Goal: Task Accomplishment & Management: Manage account settings

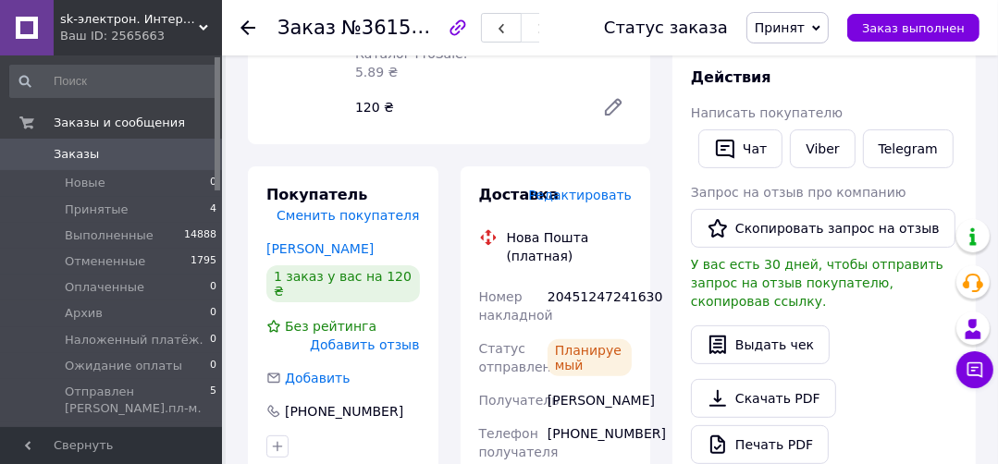
scroll to position [148, 0]
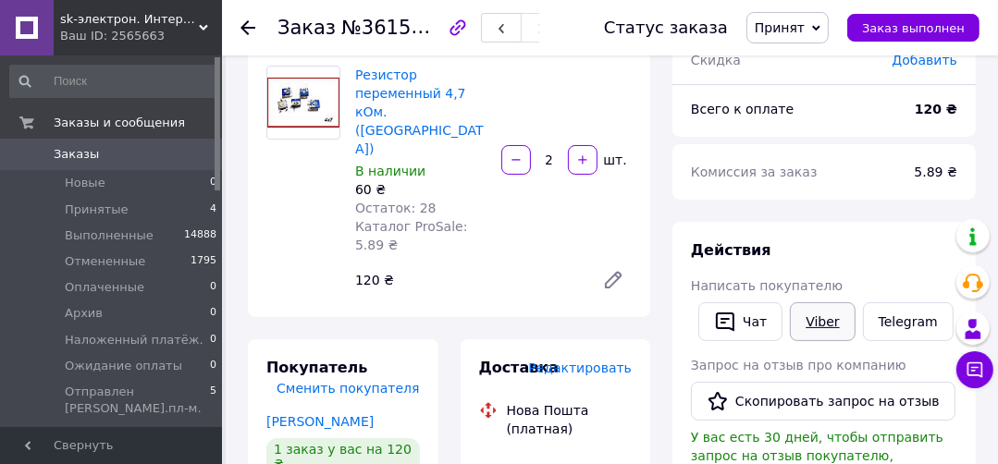
click at [816, 317] on link "Viber" at bounding box center [822, 321] width 65 height 39
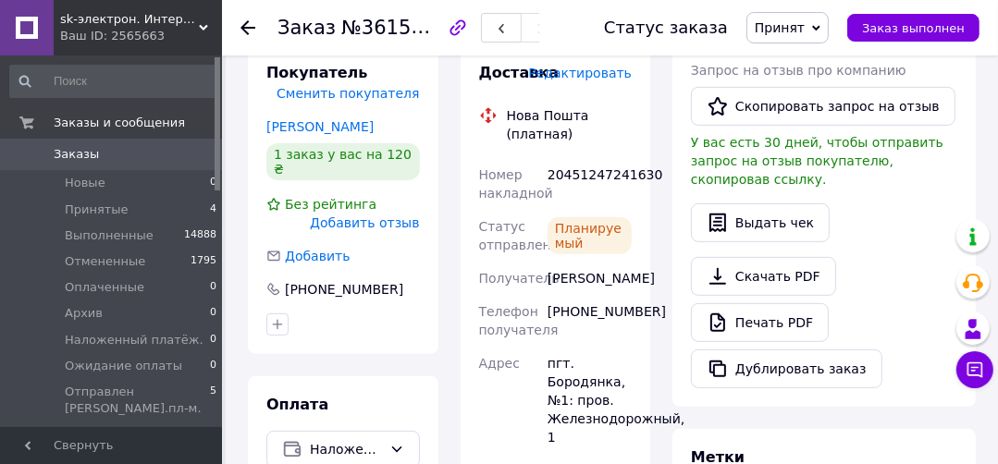
scroll to position [444, 0]
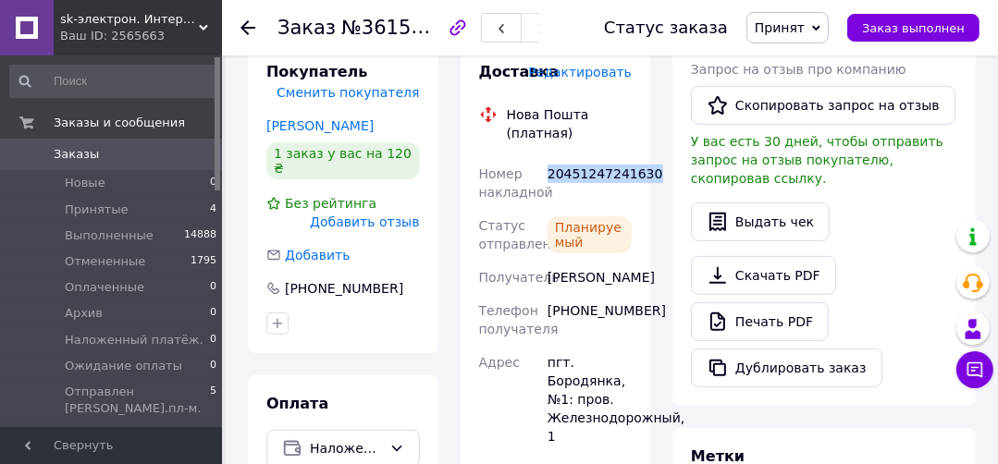
drag, startPoint x: 644, startPoint y: 144, endPoint x: 549, endPoint y: 161, distance: 96.7
copy div "20451247241630"
click at [907, 54] on div "Статус заказа Принят Выполнен Отменен Оплаченный Архив Наложенный платёж. Ожида…" at bounding box center [773, 27] width 412 height 55
click at [787, 27] on span "Принят" at bounding box center [779, 27] width 50 height 15
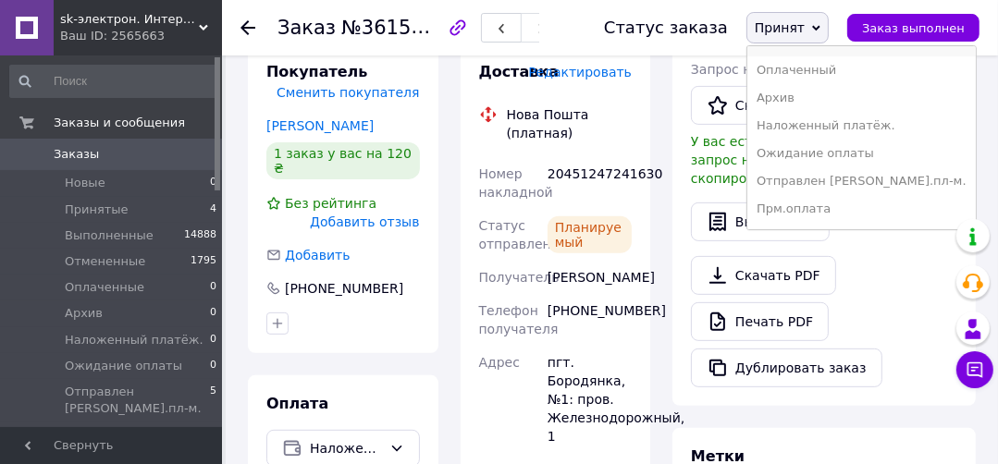
scroll to position [74, 0]
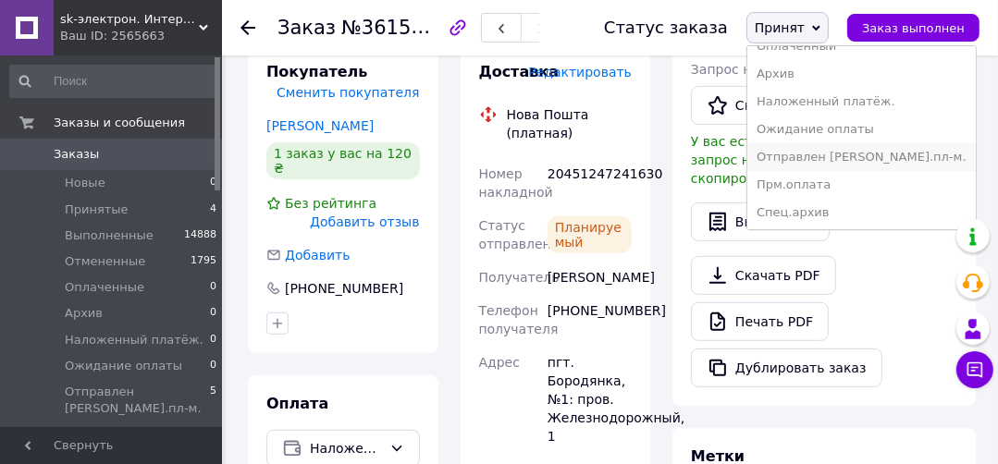
click at [825, 156] on li "Отправлен [PERSON_NAME].пл-м." at bounding box center [861, 157] width 228 height 28
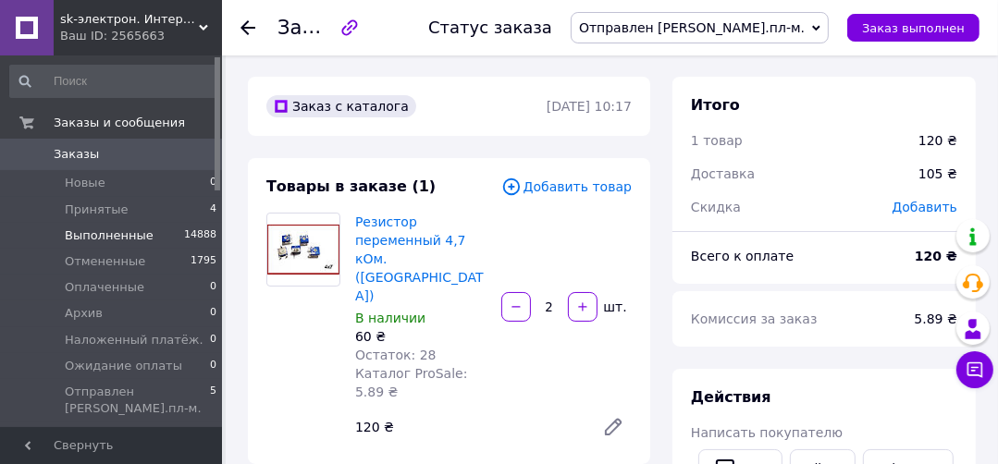
scroll to position [0, 0]
click at [89, 213] on span "Принятые" at bounding box center [97, 210] width 64 height 17
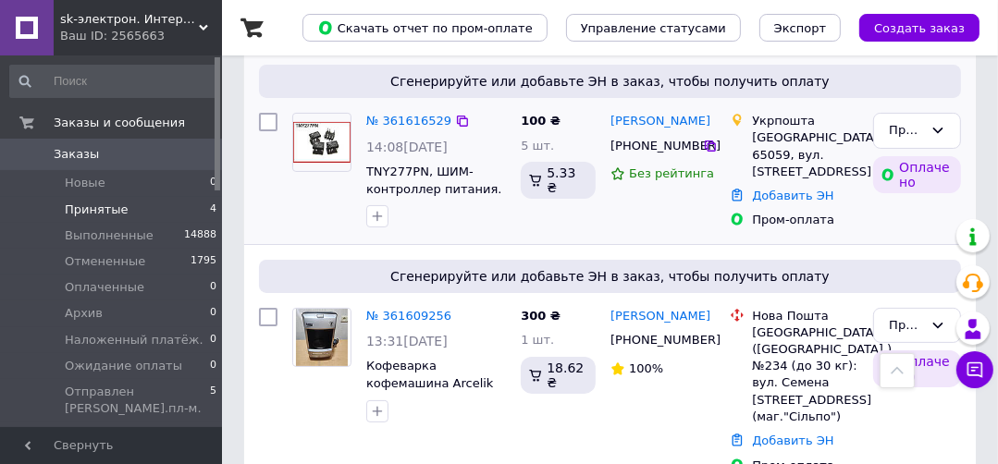
scroll to position [148, 0]
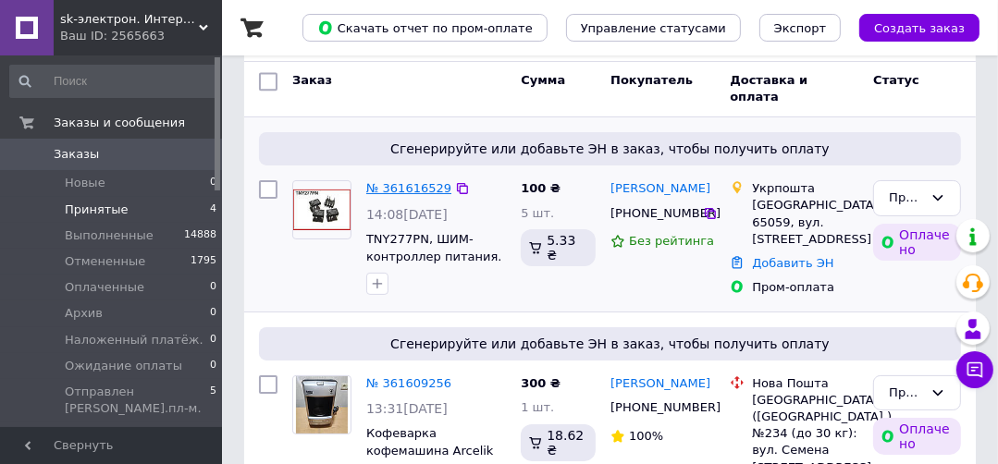
click at [378, 184] on link "№ 361616529" at bounding box center [408, 188] width 85 height 14
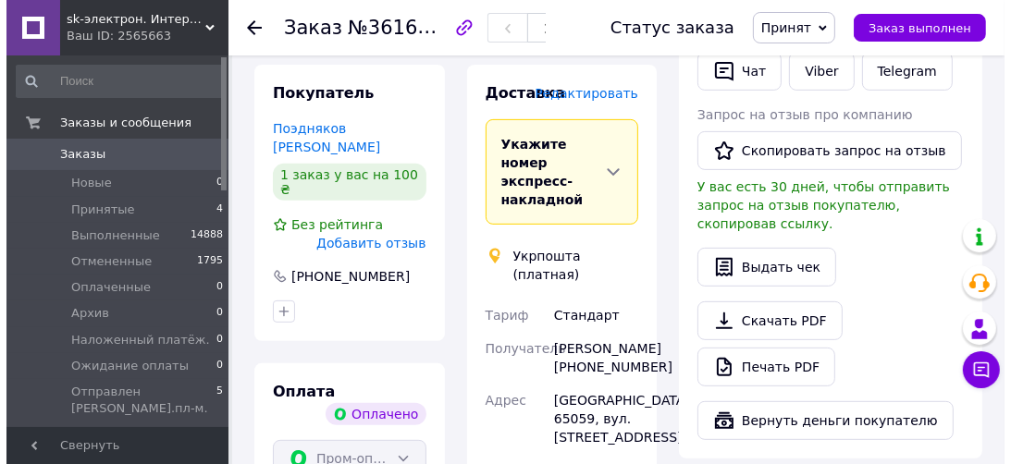
scroll to position [370, 0]
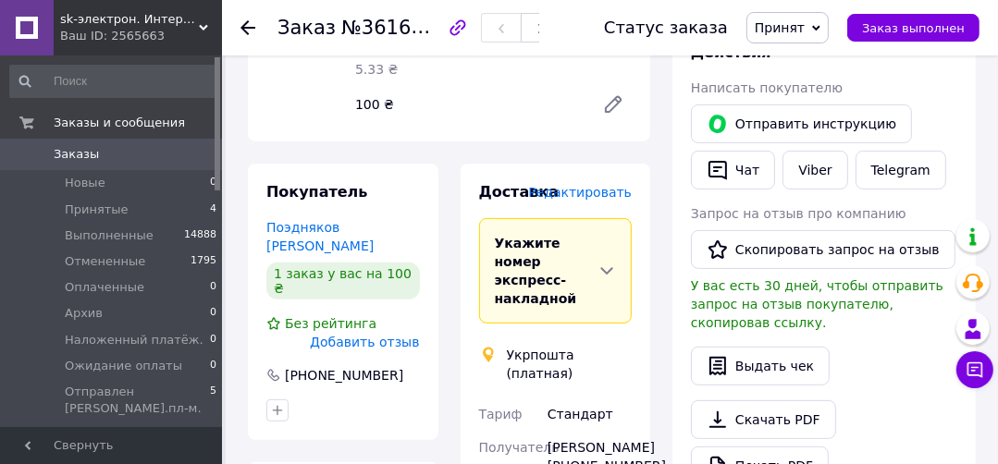
click at [570, 185] on span "Редактировать" at bounding box center [580, 192] width 104 height 15
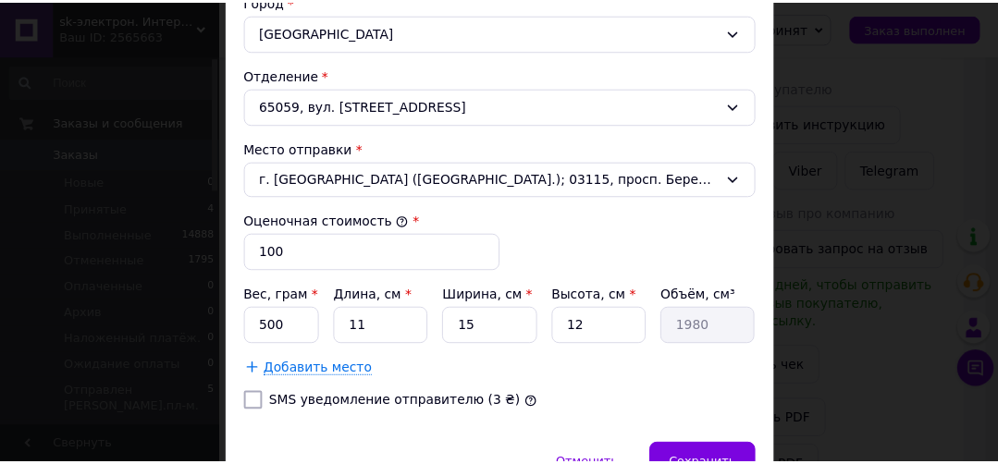
scroll to position [666, 0]
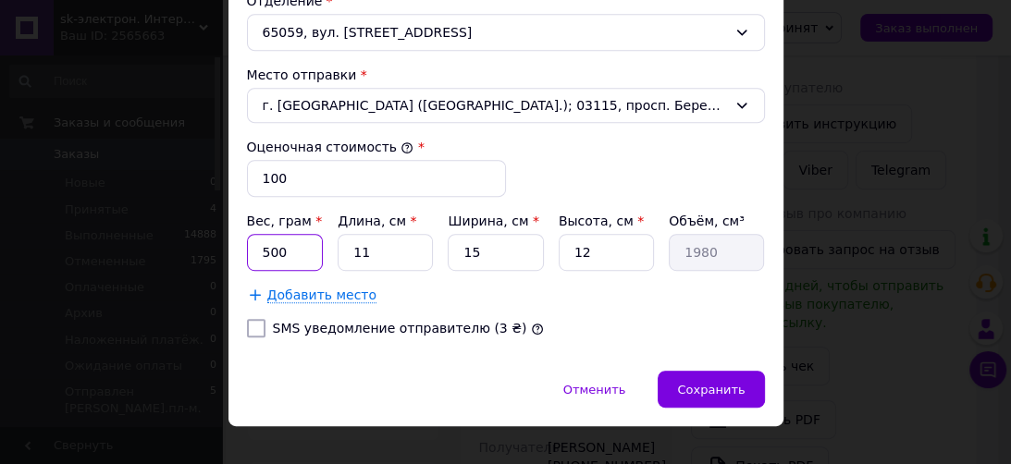
click at [300, 250] on input "500" at bounding box center [285, 252] width 77 height 37
type input "5"
type input "15"
click at [411, 239] on input "11" at bounding box center [384, 252] width 95 height 37
type input "1"
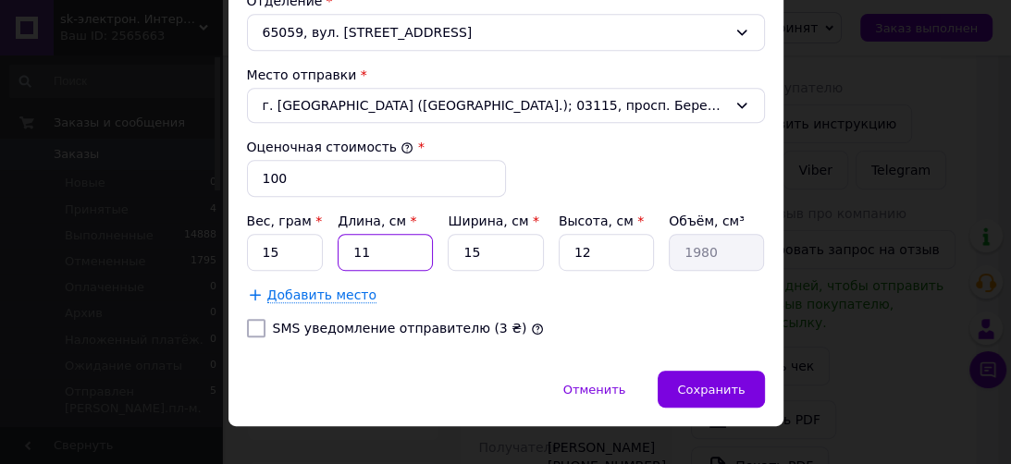
type input "180"
type input "14"
type input "2520"
type input "14"
click at [501, 244] on input "15" at bounding box center [494, 252] width 95 height 37
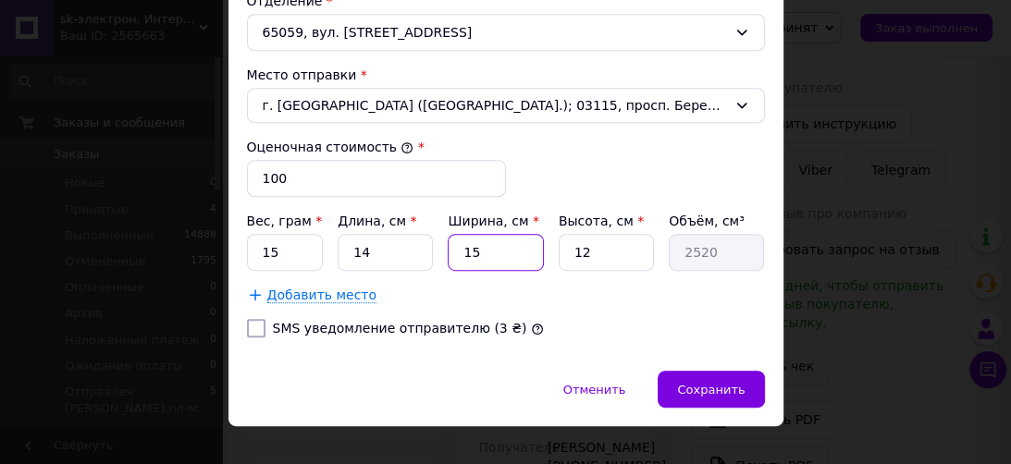
type input "1"
type input "168"
type input "12"
type input "2016"
type input "12"
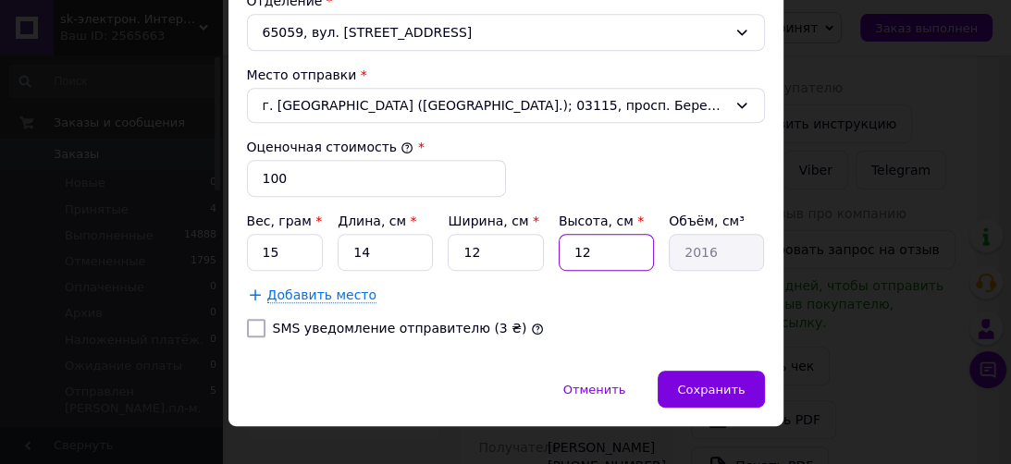
click at [623, 251] on input "12" at bounding box center [605, 252] width 95 height 37
type input "1"
type input "168"
type input "3"
type input "504"
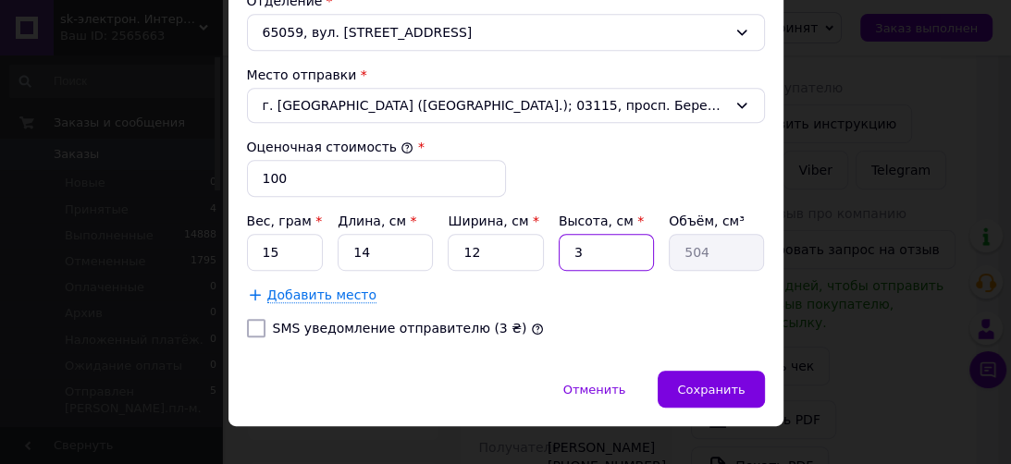
type input "3"
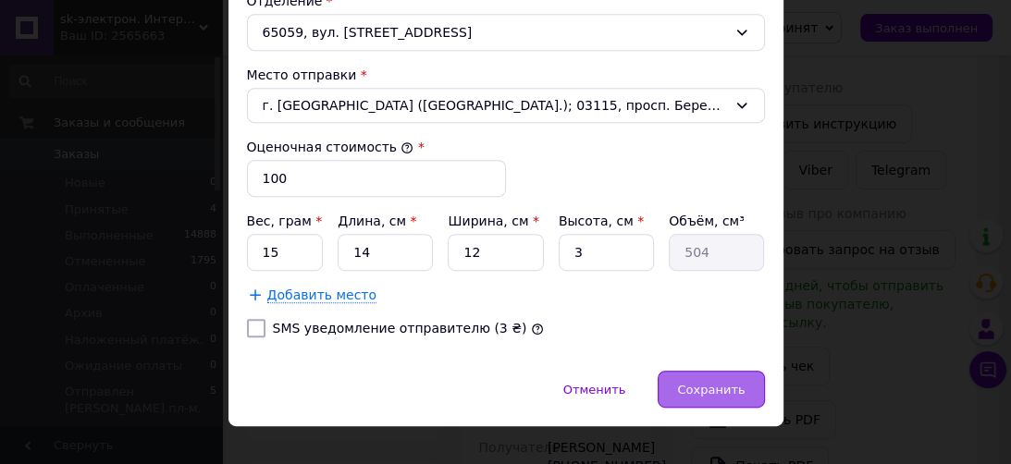
click at [712, 388] on span "Сохранить" at bounding box center [710, 390] width 67 height 14
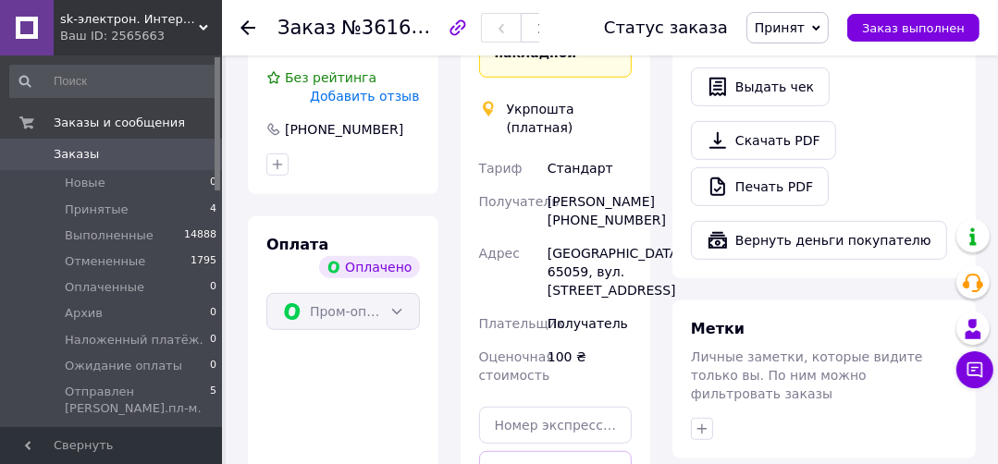
scroll to position [814, 0]
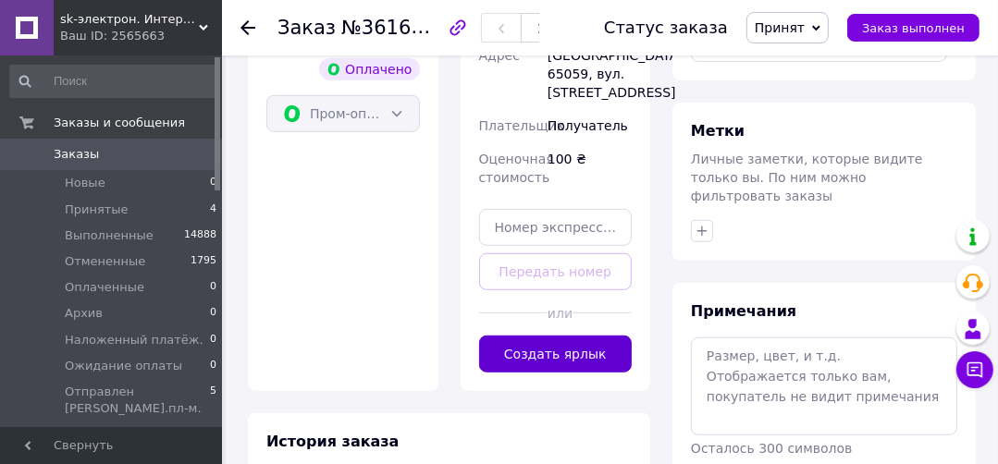
click at [577, 336] on button "Создать ярлык" at bounding box center [555, 354] width 153 height 37
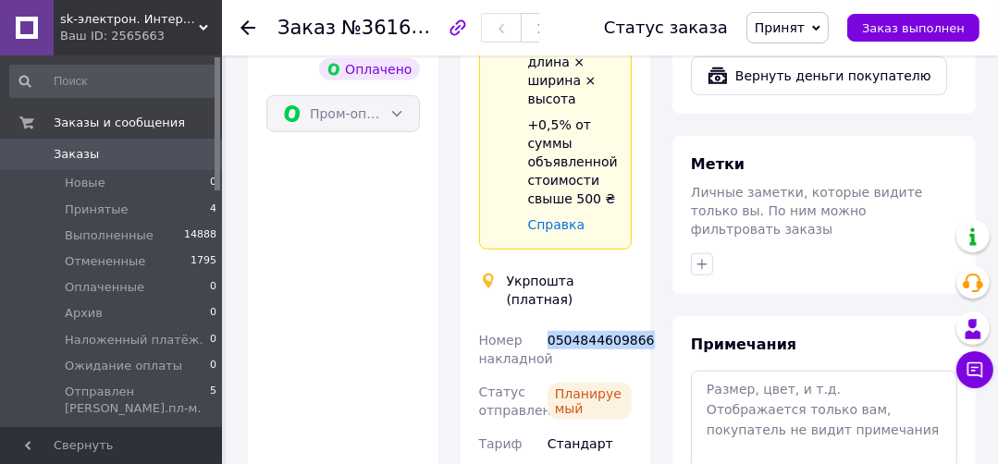
drag, startPoint x: 638, startPoint y: 272, endPoint x: 546, endPoint y: 266, distance: 91.7
click at [546, 266] on div "Доставка Редактировать Спецтариф Укрпошта Стандарт 35 ₴ — до 30 кг и объёмом до…" at bounding box center [555, 265] width 190 height 1090
copy div "0504844609866"
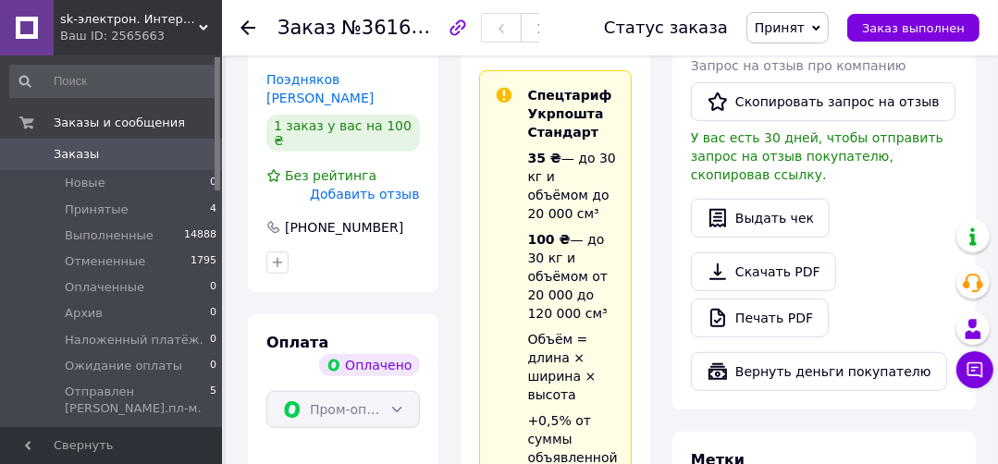
scroll to position [296, 0]
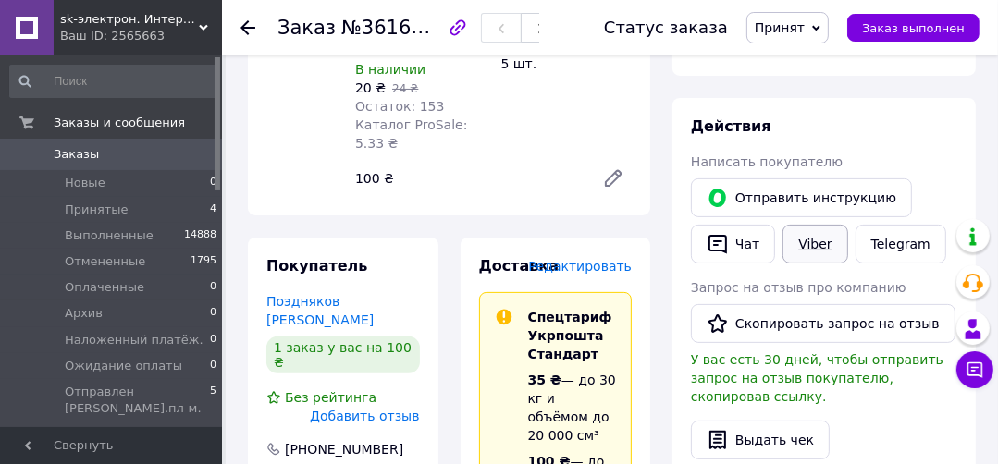
click at [802, 240] on link "Viber" at bounding box center [814, 244] width 65 height 39
click at [902, 68] on div "Комиссия за заказ" at bounding box center [792, 48] width 224 height 41
click at [740, 241] on button "Чат" at bounding box center [733, 244] width 84 height 39
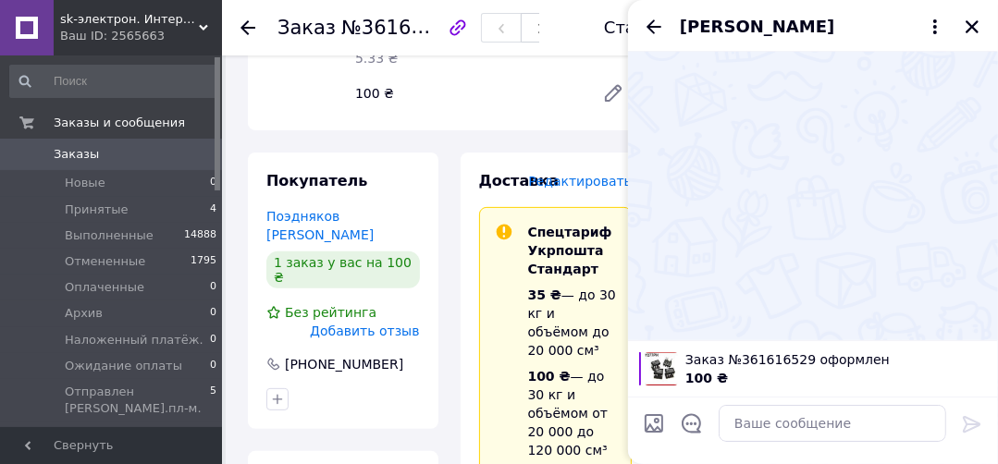
scroll to position [444, 0]
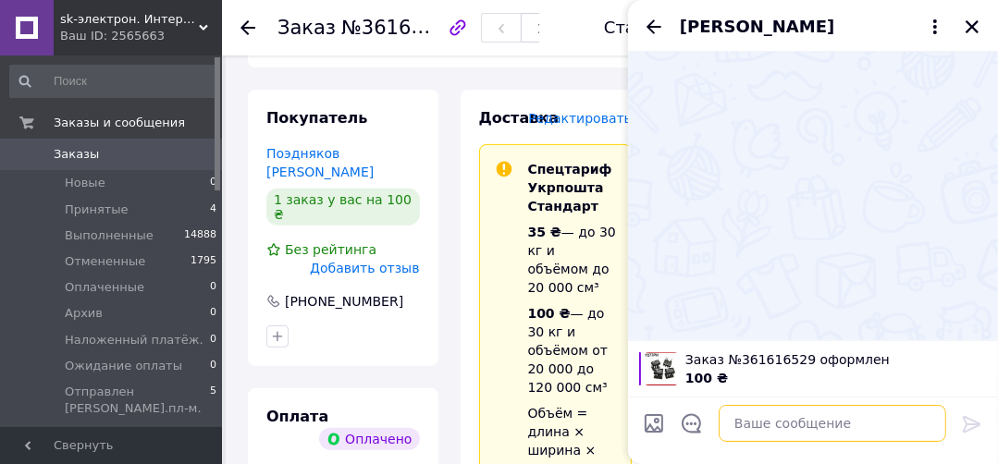
click at [772, 422] on textarea at bounding box center [831, 423] width 227 height 37
paste textarea "0504844609866"
click at [696, 428] on textarea "0504844609866" at bounding box center [813, 423] width 264 height 37
paste textarea "Здравствуйте. Интернет-магазин “SK-Электрон”. Посылка упакована, спасибо за зак…"
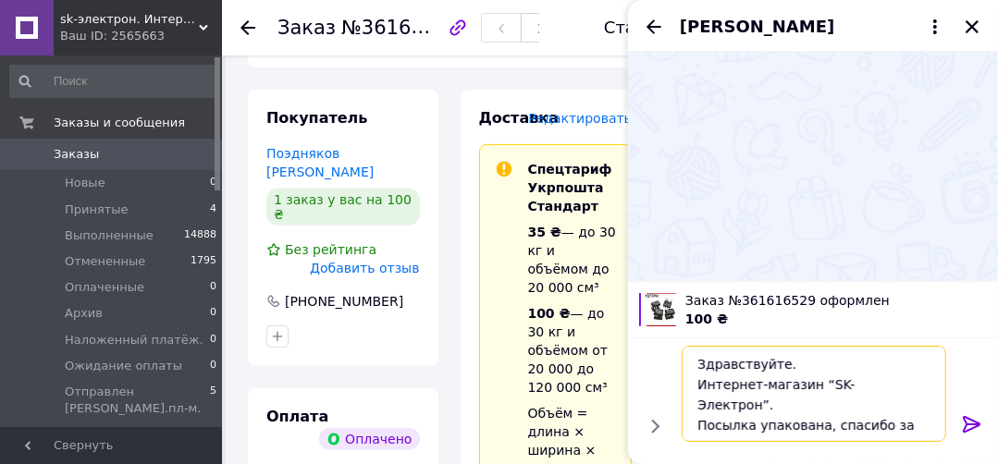
scroll to position [12, 0]
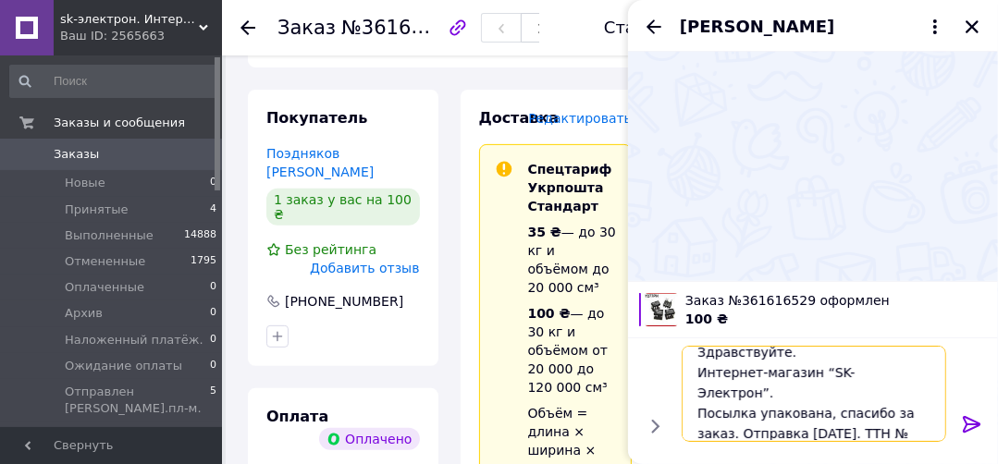
type textarea "Здравствуйте. Интернет-магазин “SK-Электрон”. Посылка упакована, спасибо за зак…"
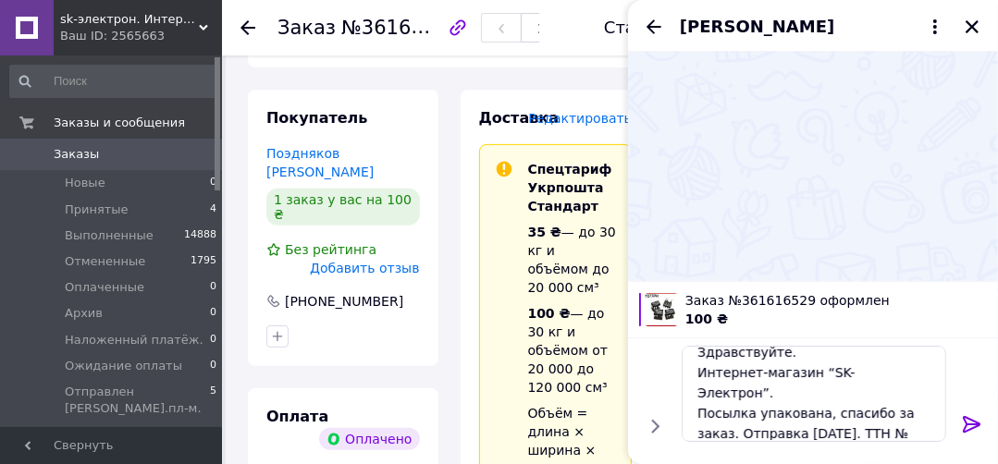
click at [967, 422] on icon at bounding box center [972, 424] width 22 height 22
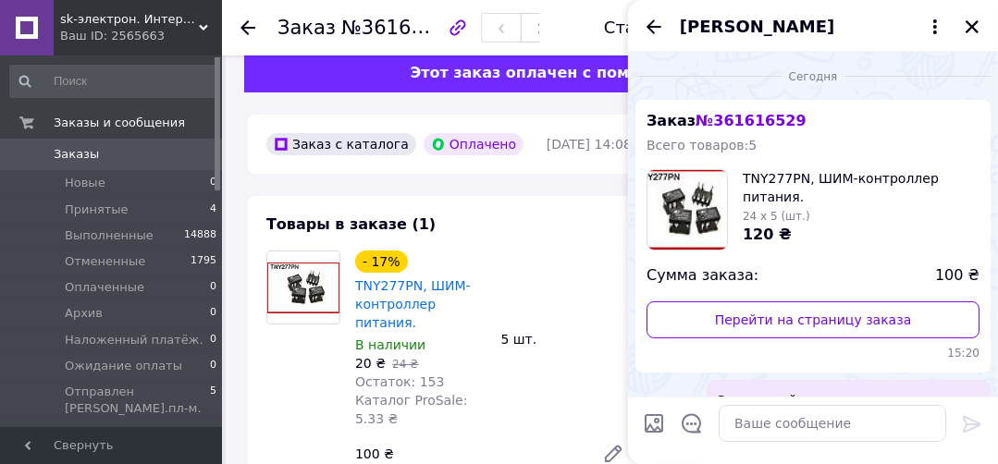
scroll to position [0, 0]
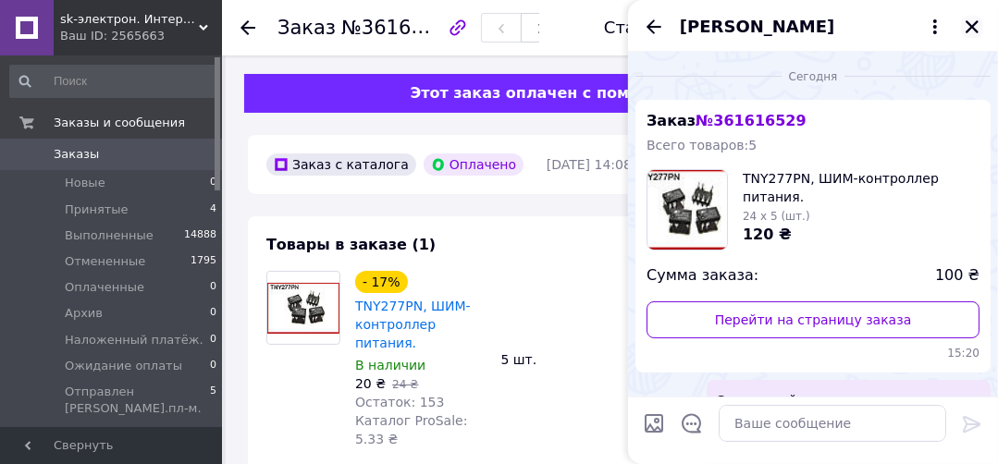
click at [964, 20] on icon "Закрыть" at bounding box center [971, 26] width 17 height 17
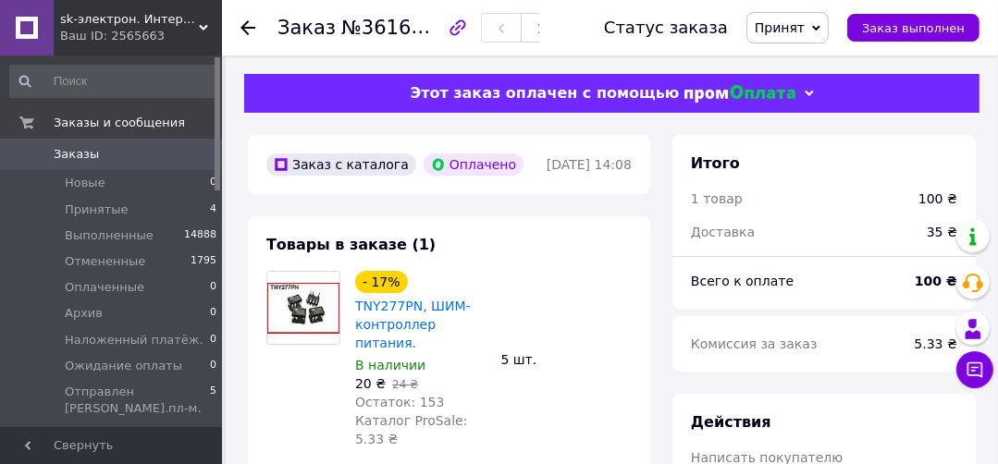
click at [800, 22] on span "Принят" at bounding box center [779, 27] width 50 height 15
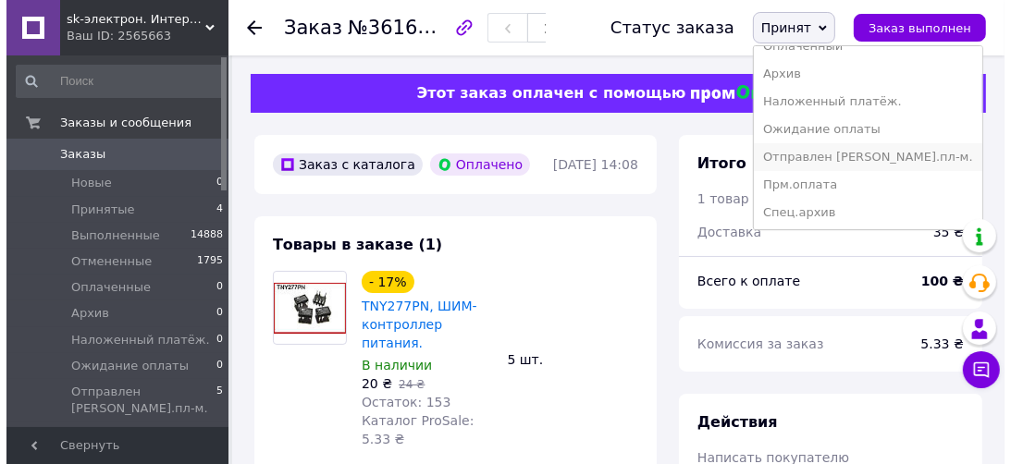
scroll to position [130, 0]
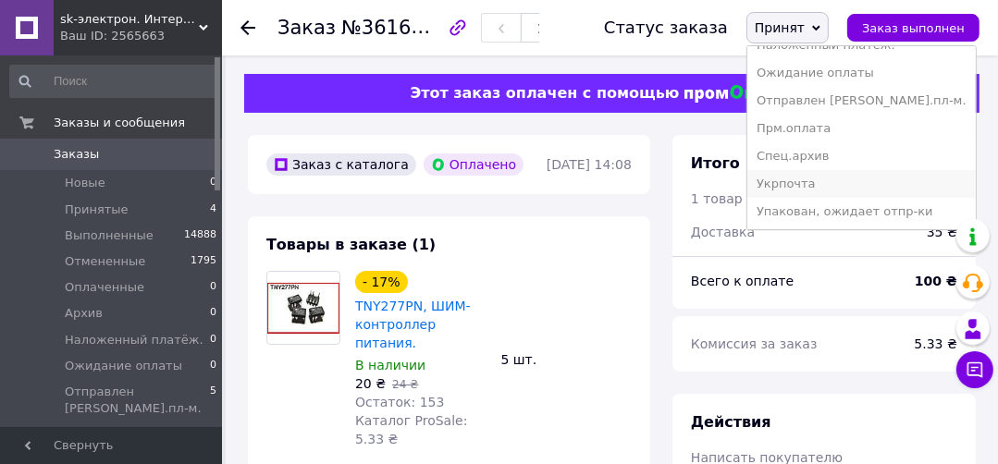
click at [810, 180] on li "Укрпочта" at bounding box center [861, 184] width 228 height 28
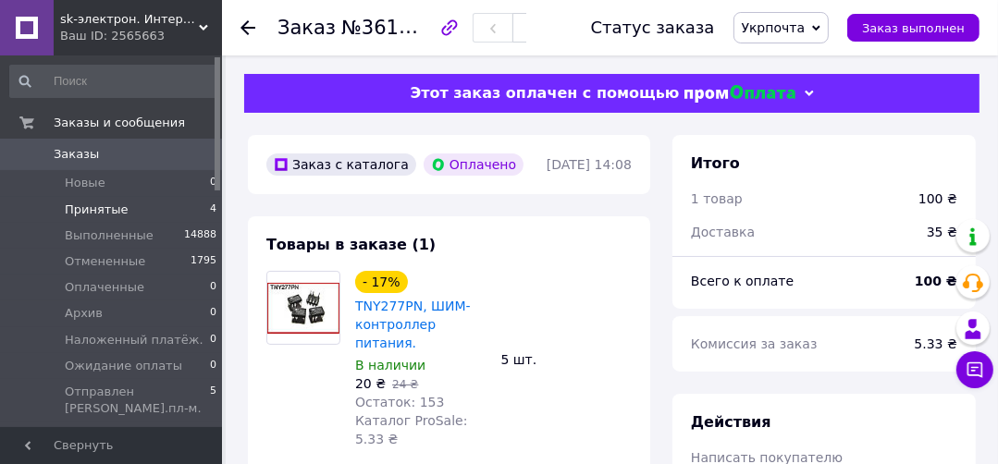
click at [104, 208] on span "Принятые" at bounding box center [97, 210] width 64 height 17
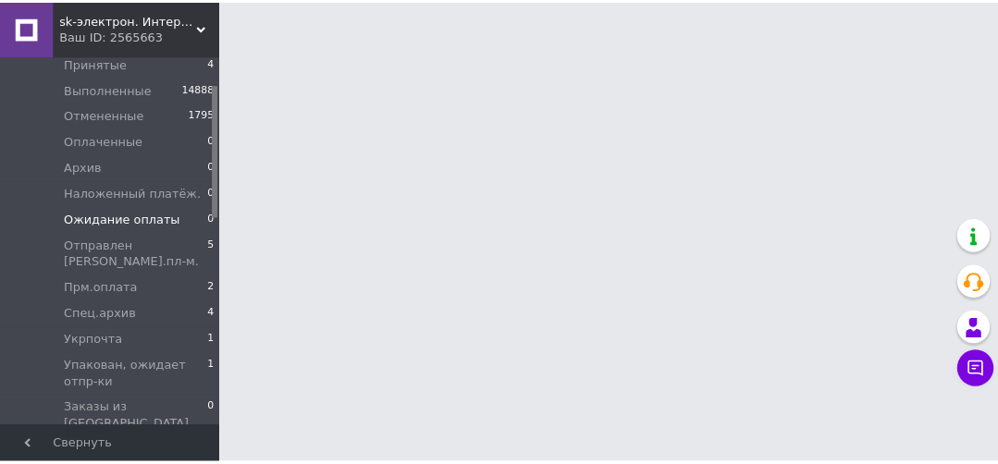
scroll to position [148, 0]
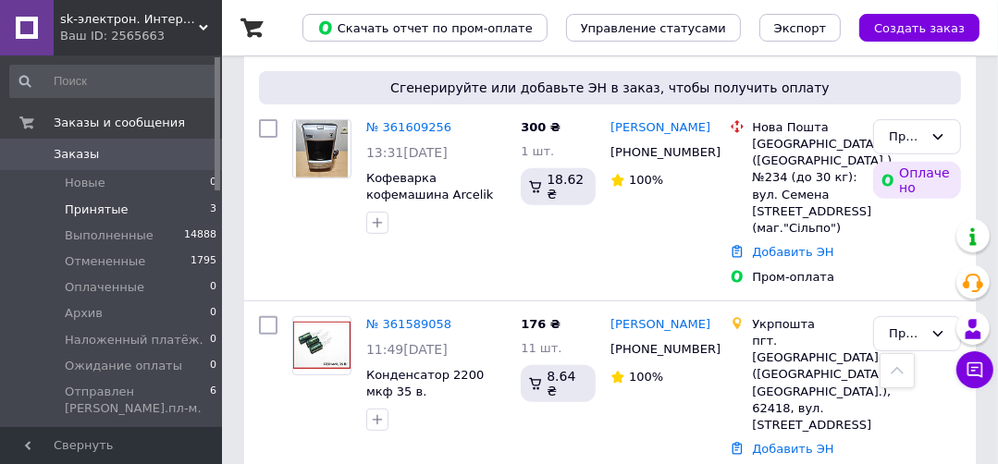
scroll to position [484, 0]
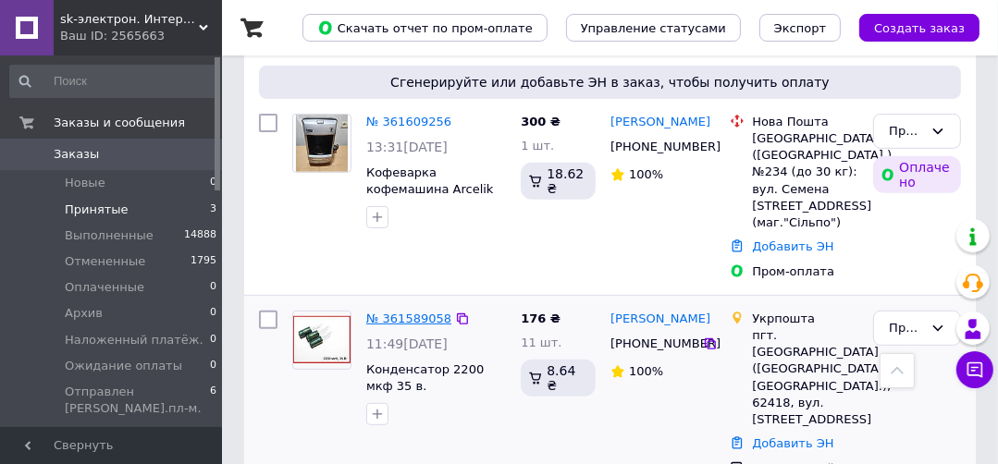
click at [398, 312] on link "№ 361589058" at bounding box center [408, 319] width 85 height 14
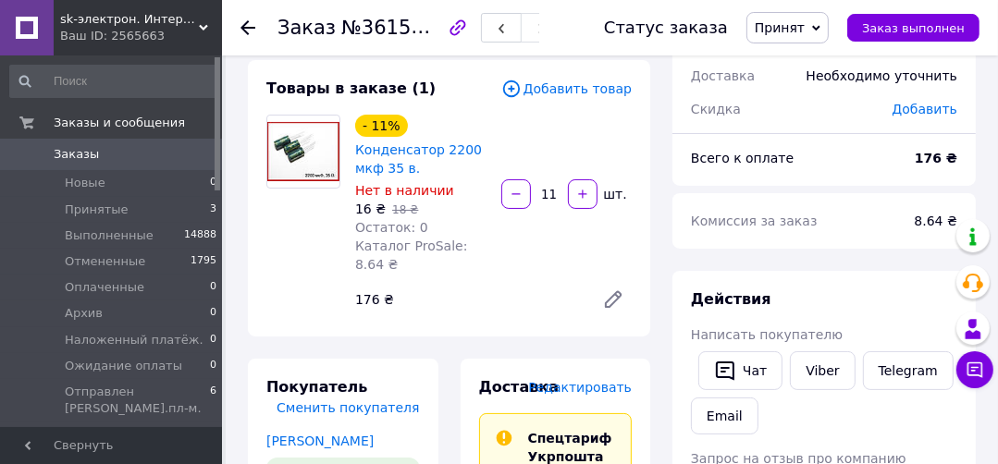
scroll to position [41, 0]
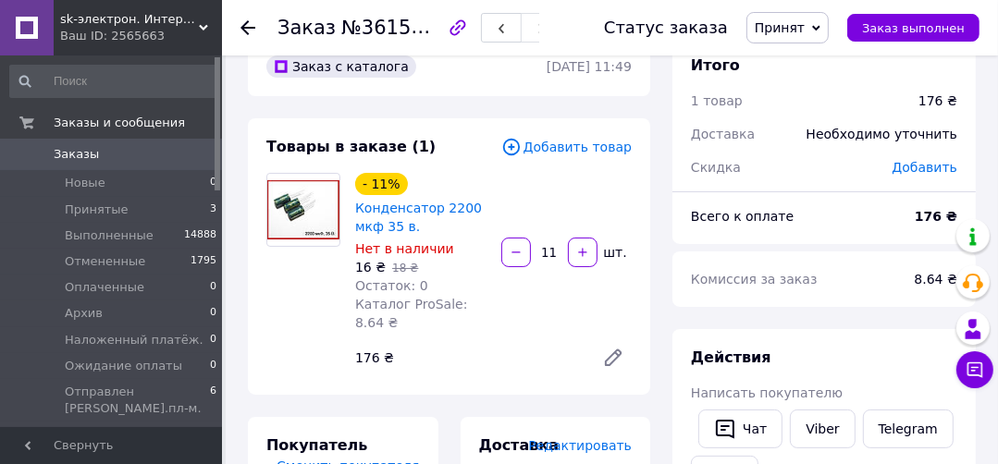
click at [504, 308] on div "- 11% Конденсатор 2200 мкф 35 в. Нет в наличии 16 ₴   18 ₴ Остаток: 0 Каталог P…" at bounding box center [493, 274] width 291 height 211
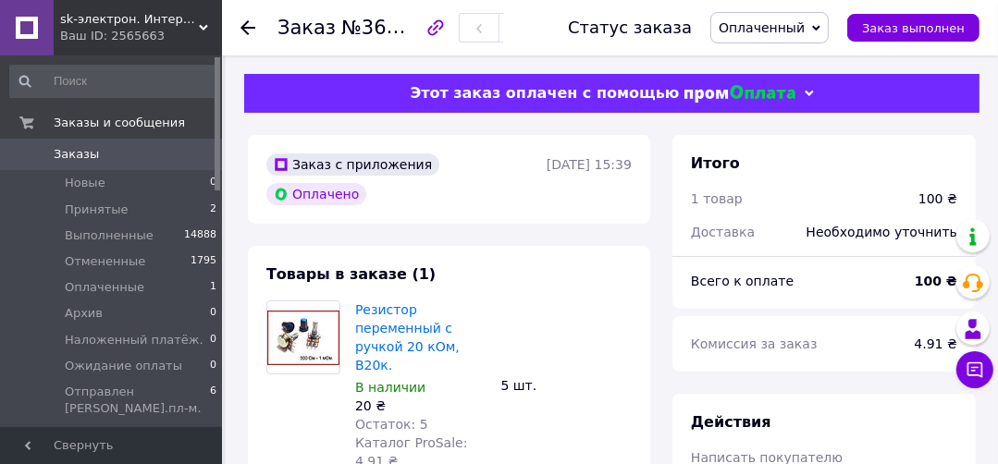
click at [746, 20] on span "Оплаченный" at bounding box center [761, 27] width 86 height 15
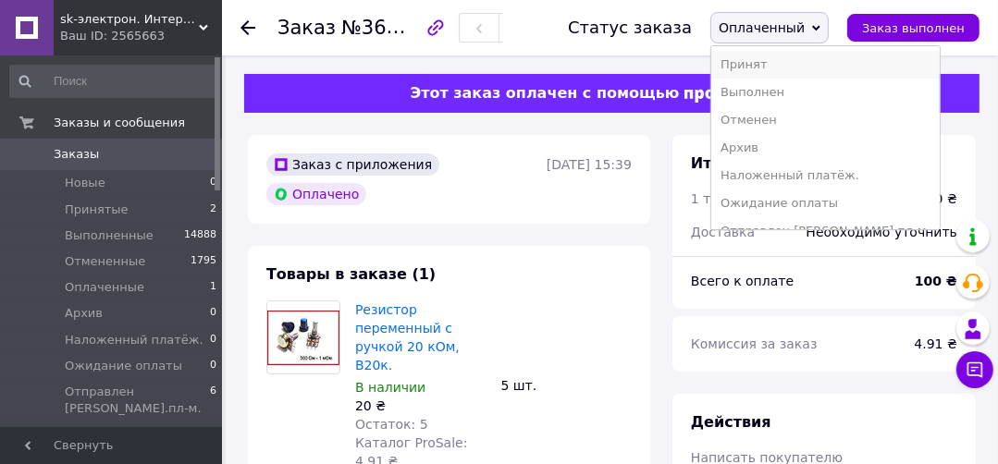
click at [765, 66] on li "Принят" at bounding box center [825, 65] width 228 height 28
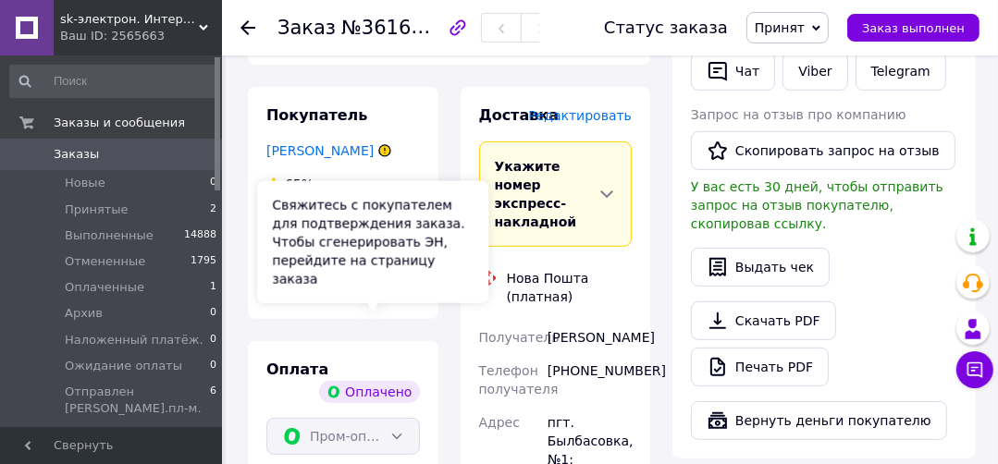
scroll to position [444, 0]
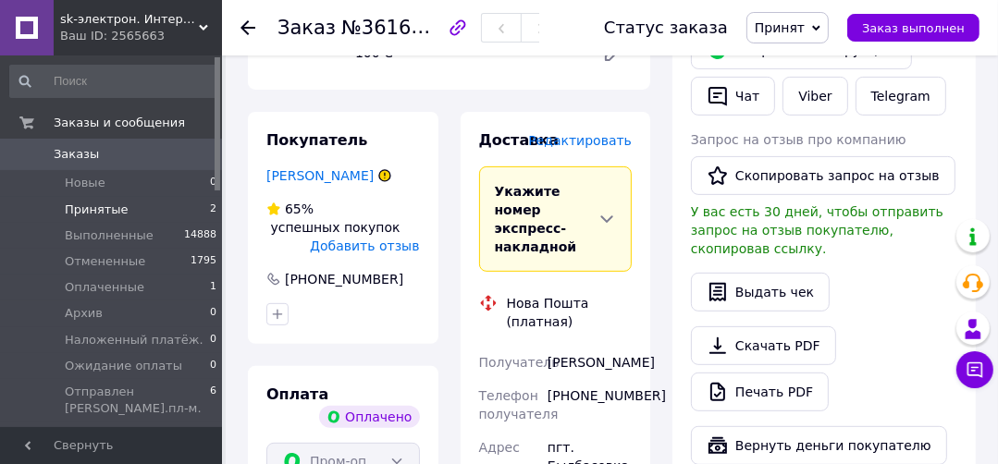
click at [96, 214] on span "Принятые" at bounding box center [97, 210] width 64 height 17
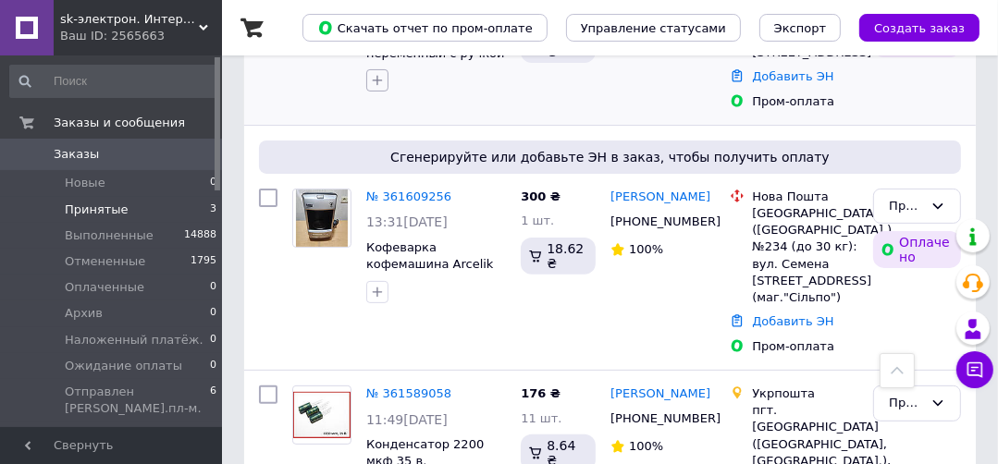
scroll to position [441, 0]
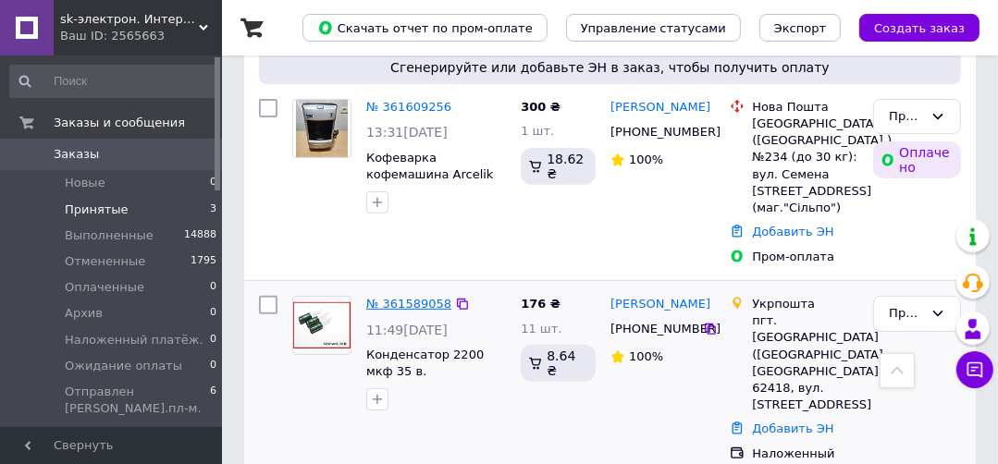
click at [398, 297] on link "№ 361589058" at bounding box center [408, 304] width 85 height 14
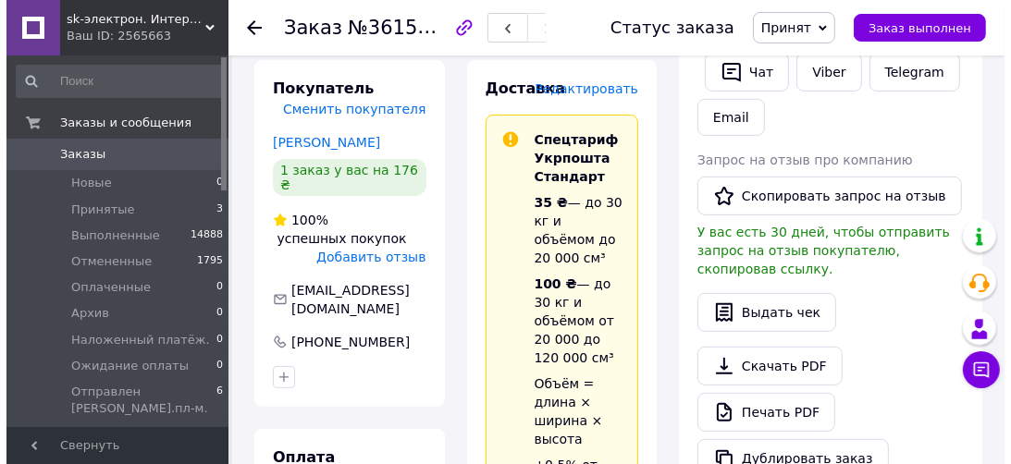
scroll to position [367, 0]
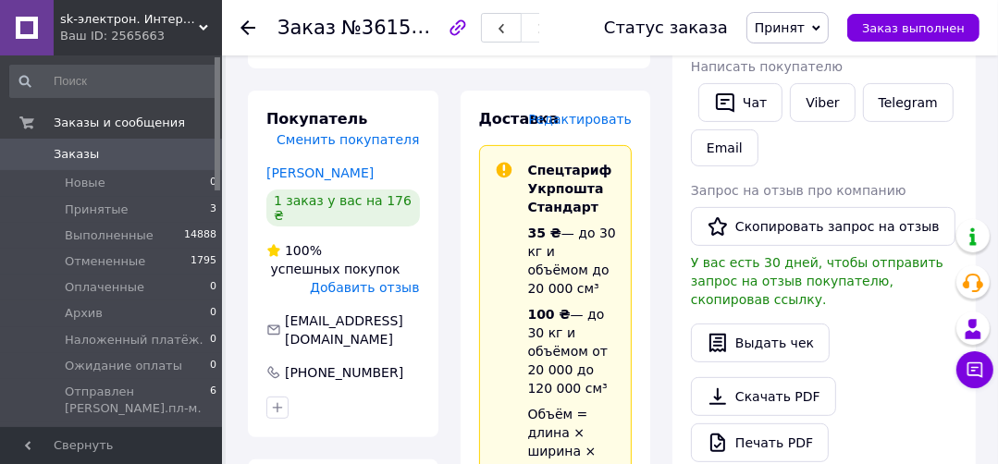
click at [578, 121] on span "Редактировать" at bounding box center [580, 119] width 104 height 15
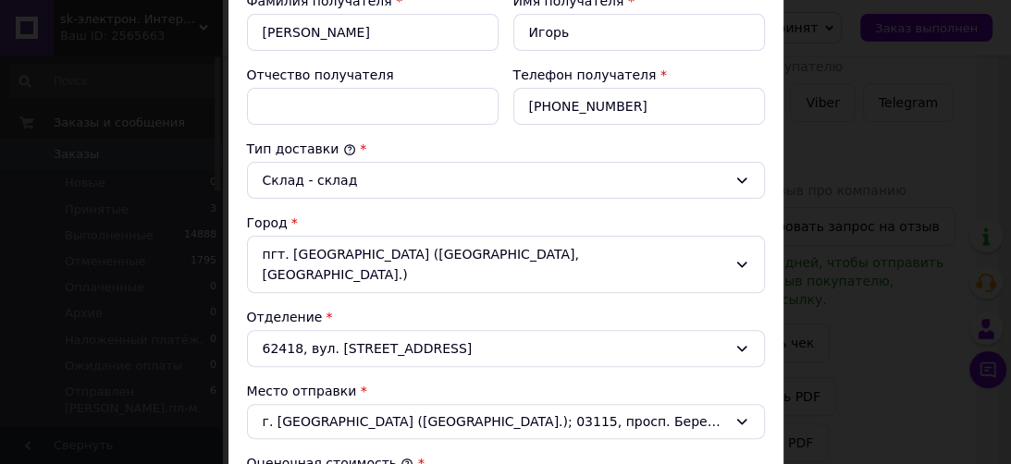
scroll to position [592, 0]
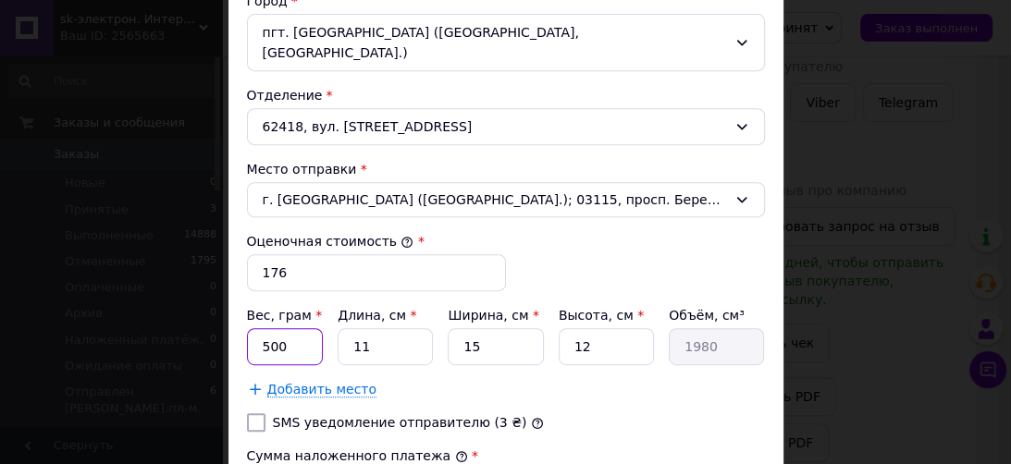
click at [307, 328] on input "500" at bounding box center [285, 346] width 77 height 37
type input "5"
type input "7"
type input "80"
click at [382, 328] on input "11" at bounding box center [384, 346] width 95 height 37
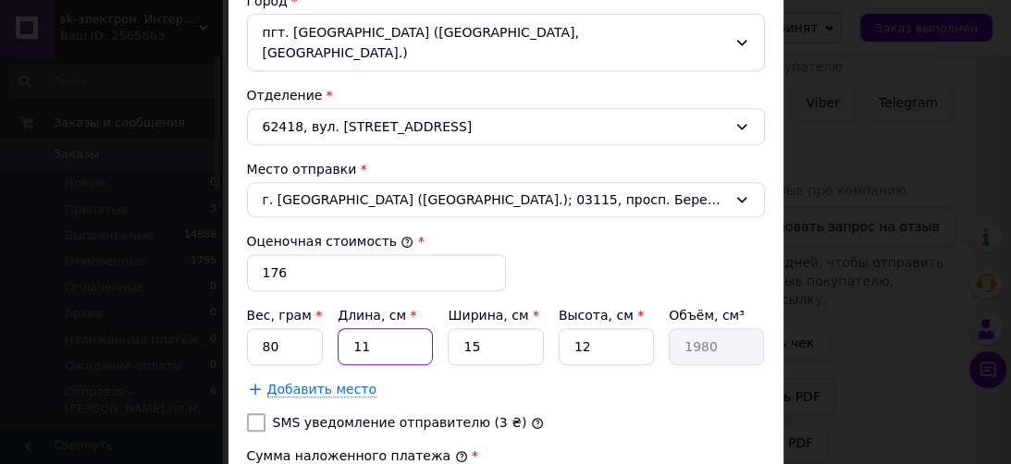
type input "1"
type input "180"
type input "19"
type input "3420"
type input "19"
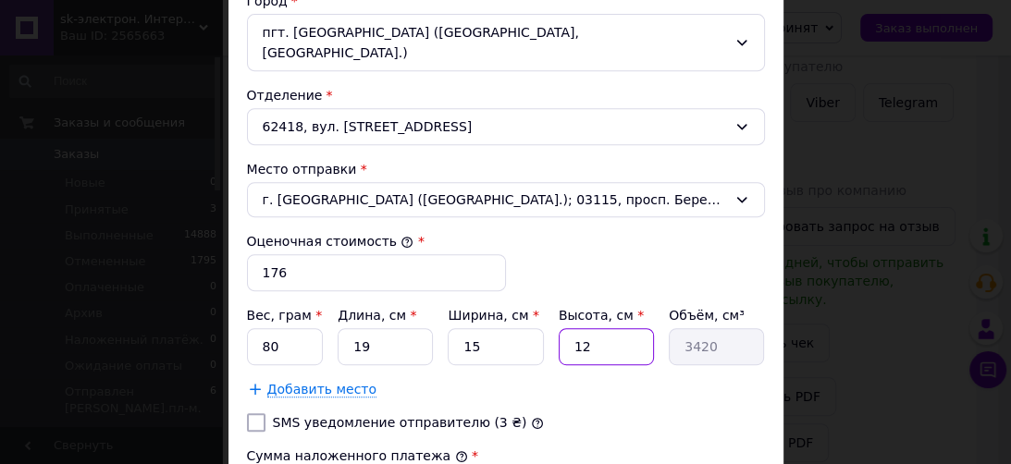
click at [610, 330] on input "12" at bounding box center [605, 346] width 95 height 37
type input "1"
type input "285"
type input "4"
type input "1140"
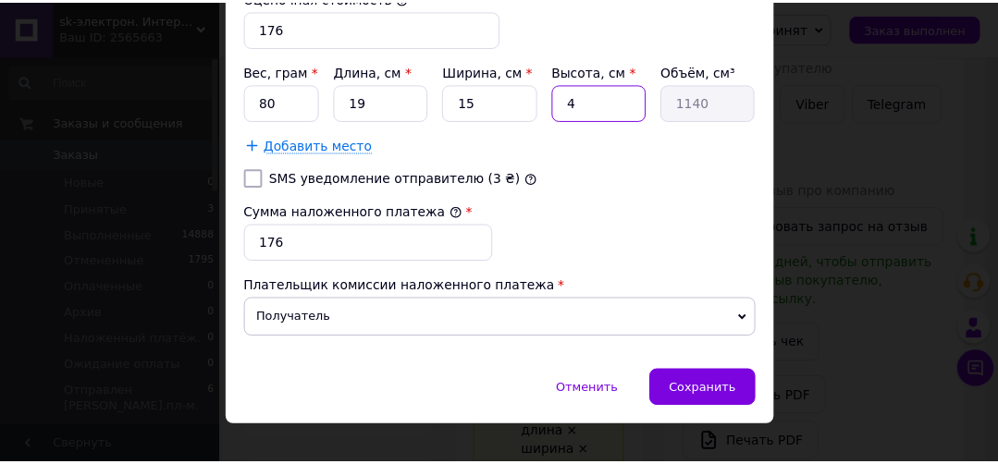
scroll to position [837, 0]
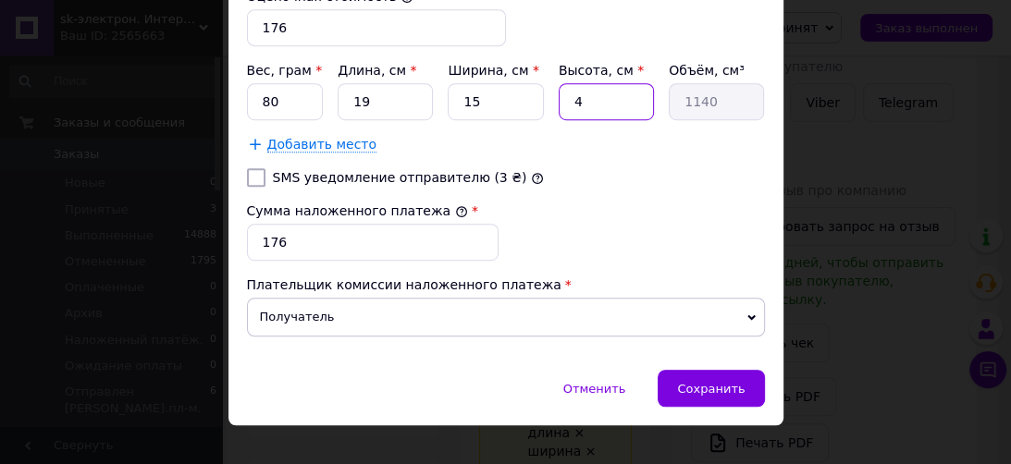
type input "4"
click at [618, 210] on div "Сумма наложенного платежа * 176" at bounding box center [505, 231] width 533 height 74
click at [838, 152] on div "× Редактирование доставки Способ доставки Укрпошта (платная) Тариф * Стандарт П…" at bounding box center [505, 232] width 1011 height 464
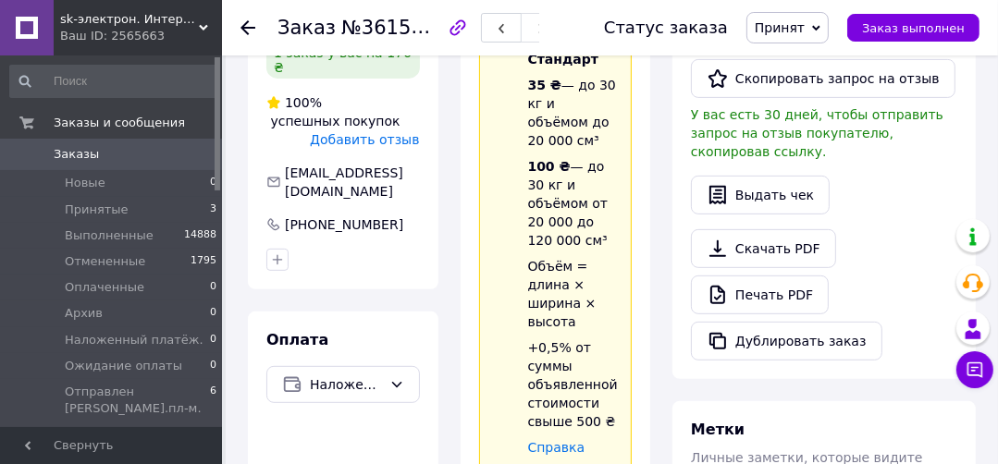
scroll to position [663, 0]
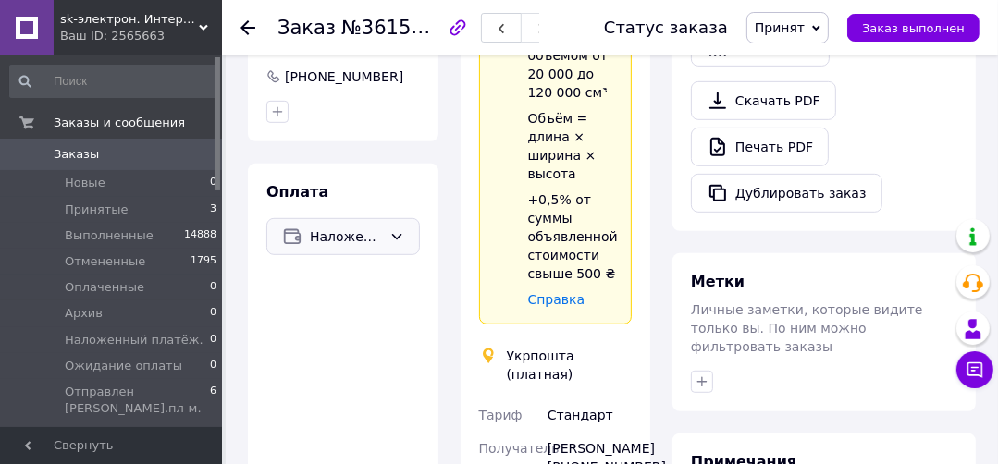
click at [335, 227] on span "Наложенный платеж" at bounding box center [346, 237] width 72 height 20
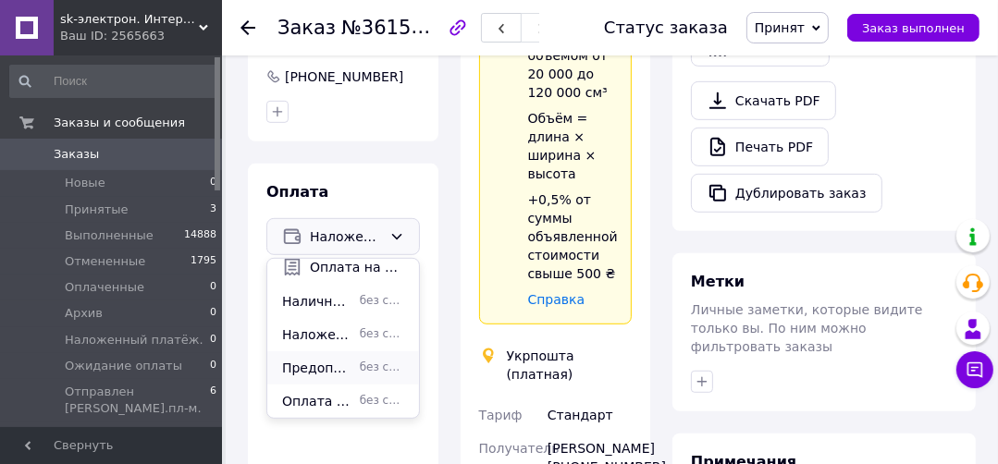
scroll to position [737, 0]
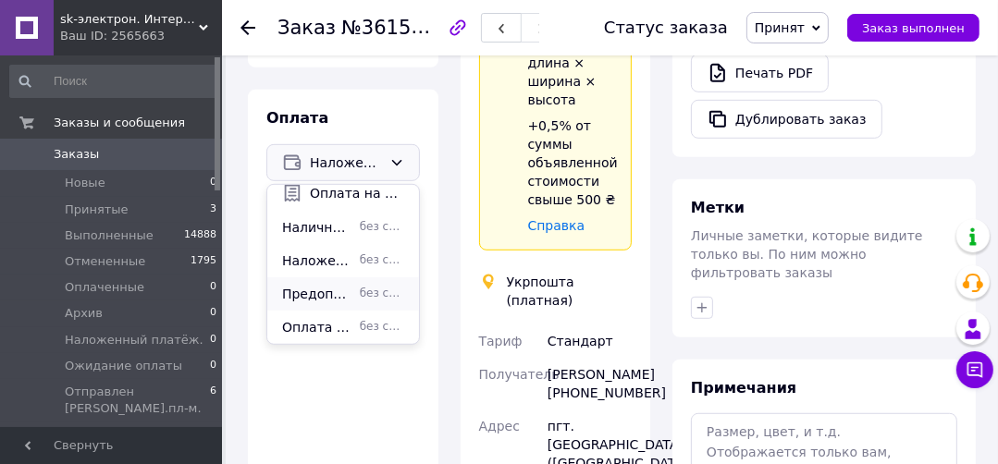
click at [308, 285] on span "Предоплата на карту Приват-Банка." at bounding box center [317, 294] width 70 height 18
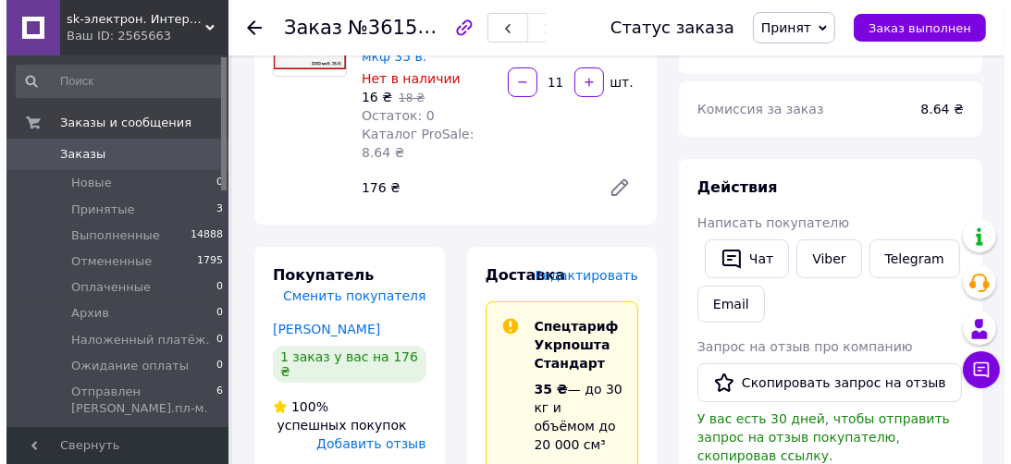
scroll to position [159, 0]
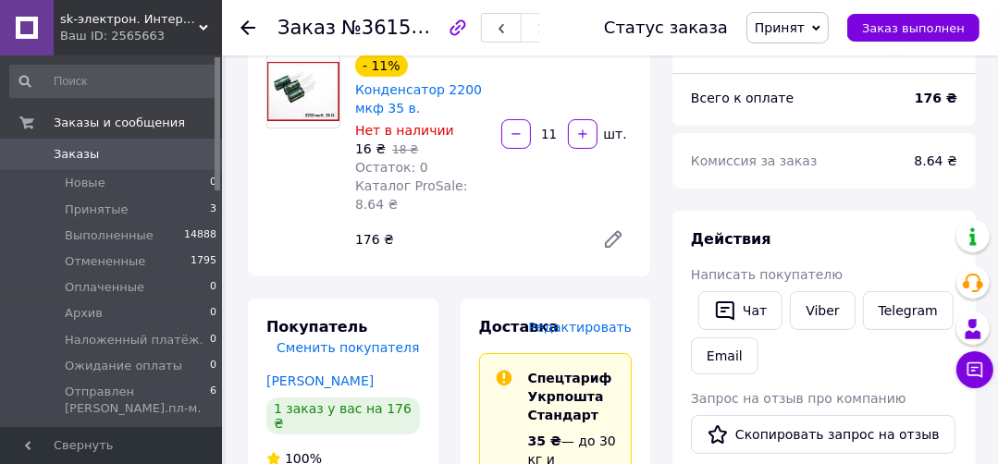
click at [583, 325] on span "Редактировать" at bounding box center [580, 327] width 104 height 15
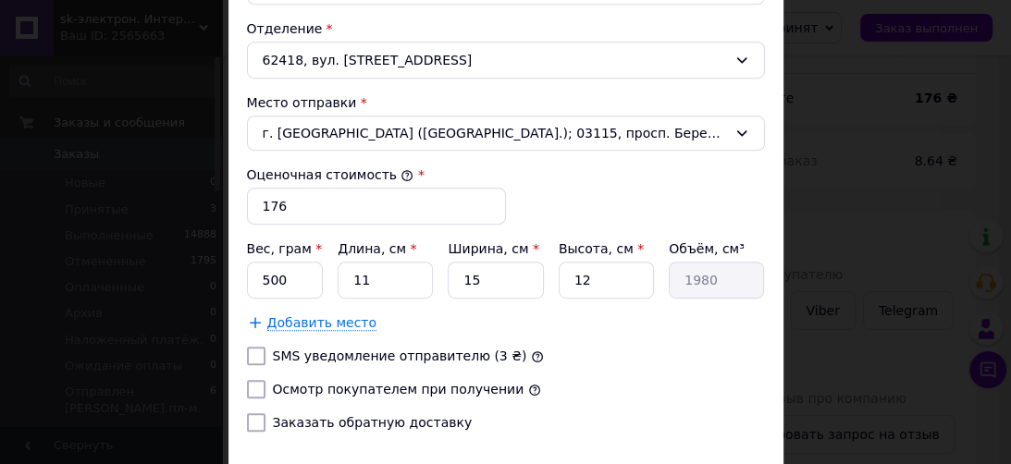
scroll to position [666, 0]
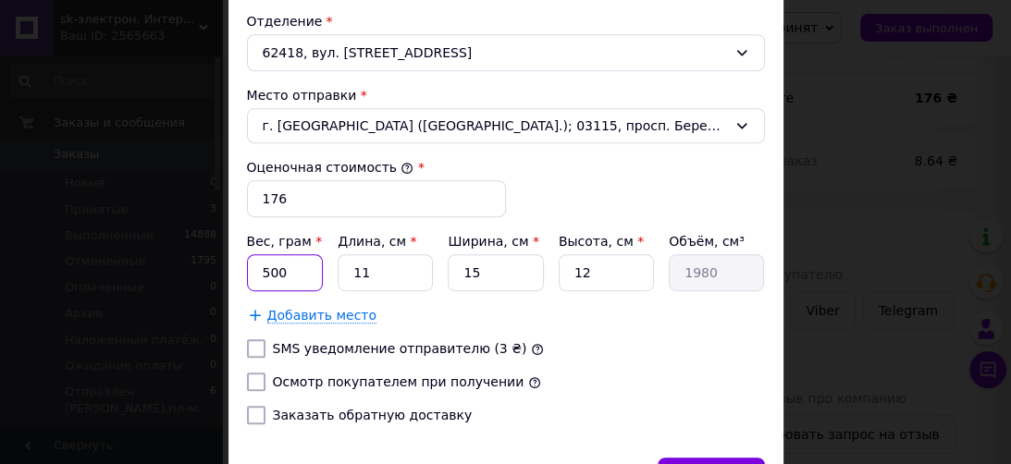
click at [293, 254] on input "500" at bounding box center [285, 272] width 77 height 37
type input "5"
type input "80"
click at [419, 254] on input "11" at bounding box center [384, 272] width 95 height 37
type input "1"
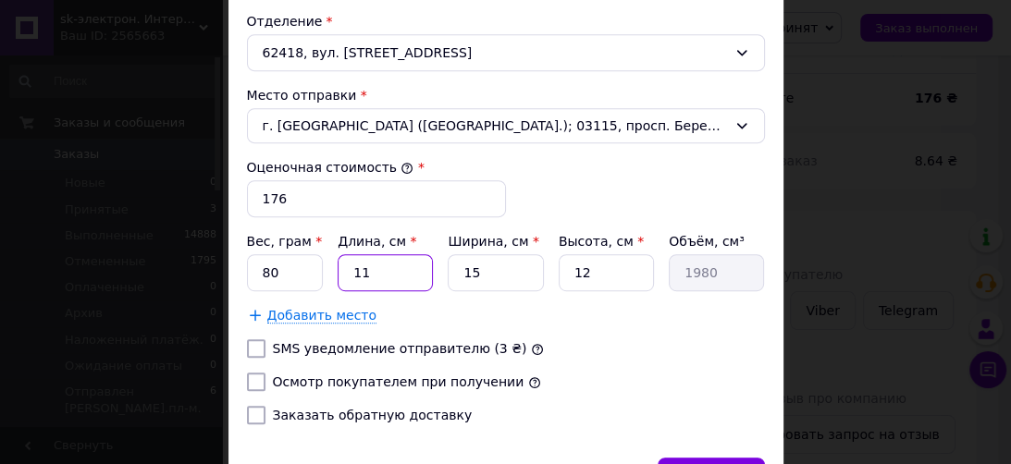
type input "180"
type input "19"
type input "3420"
type input "19"
click at [613, 254] on input "12" at bounding box center [605, 272] width 95 height 37
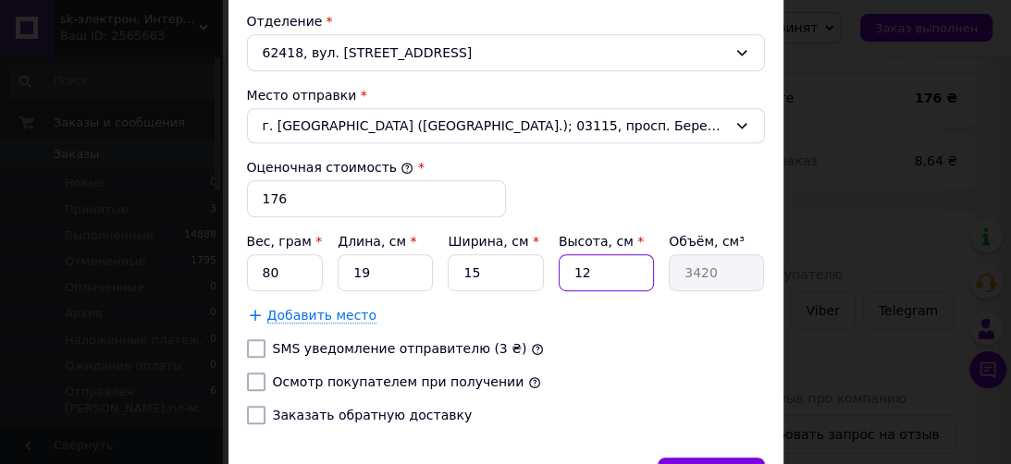
type input "1"
type input "285"
type input "4"
type input "1140"
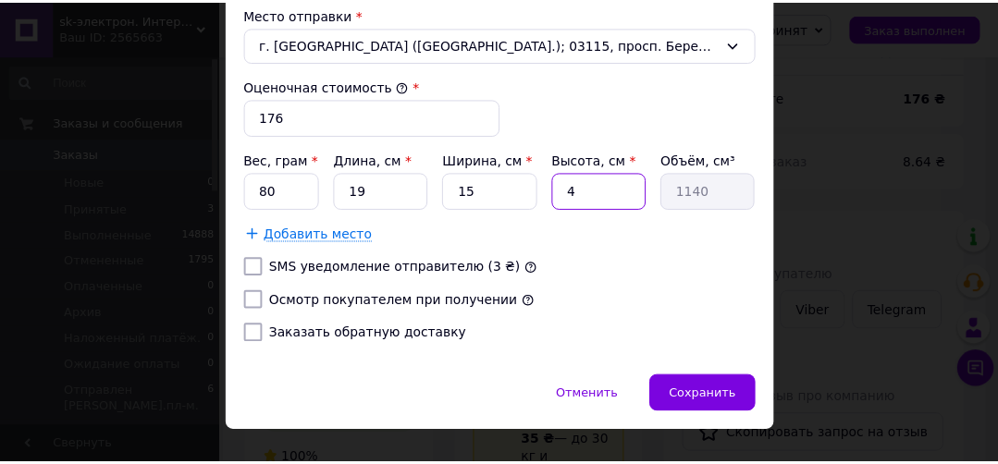
scroll to position [754, 0]
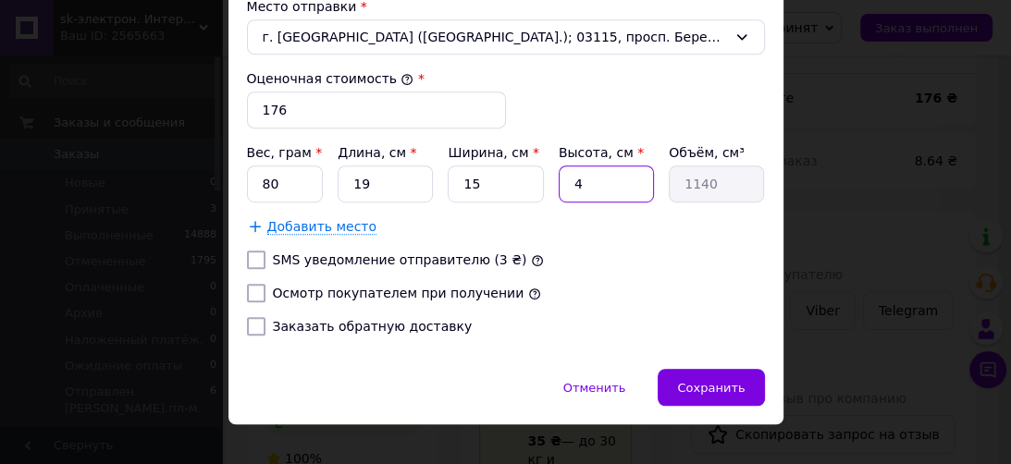
type input "4"
click at [247, 284] on input "Осмотр покупателем при получении" at bounding box center [256, 293] width 18 height 18
checkbox input "true"
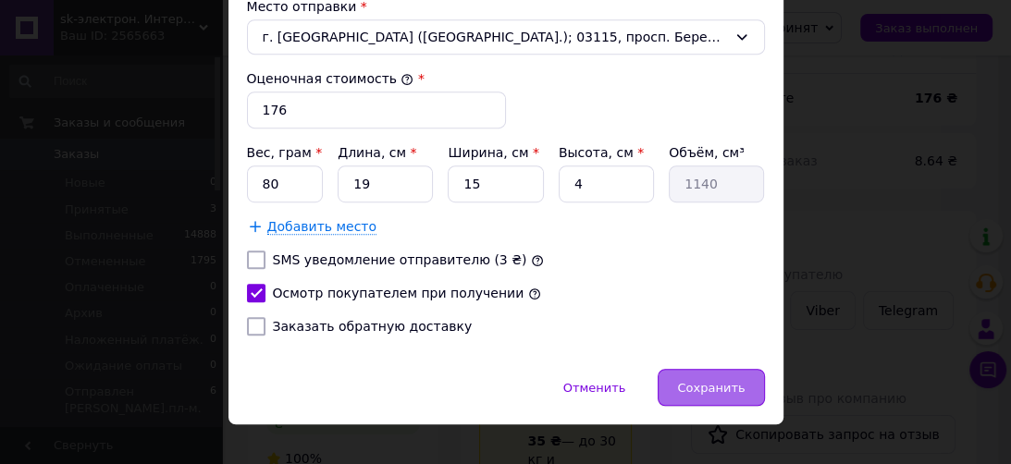
click at [684, 369] on div "Сохранить" at bounding box center [710, 387] width 106 height 37
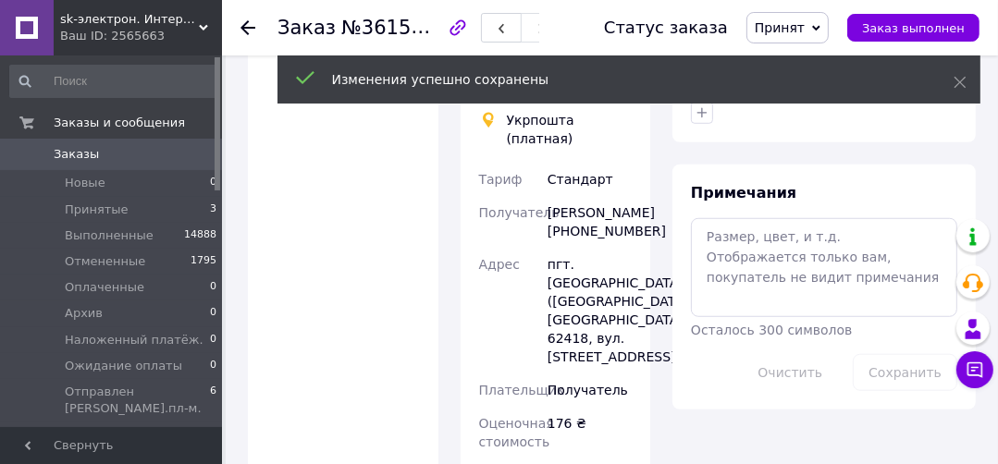
scroll to position [1269, 0]
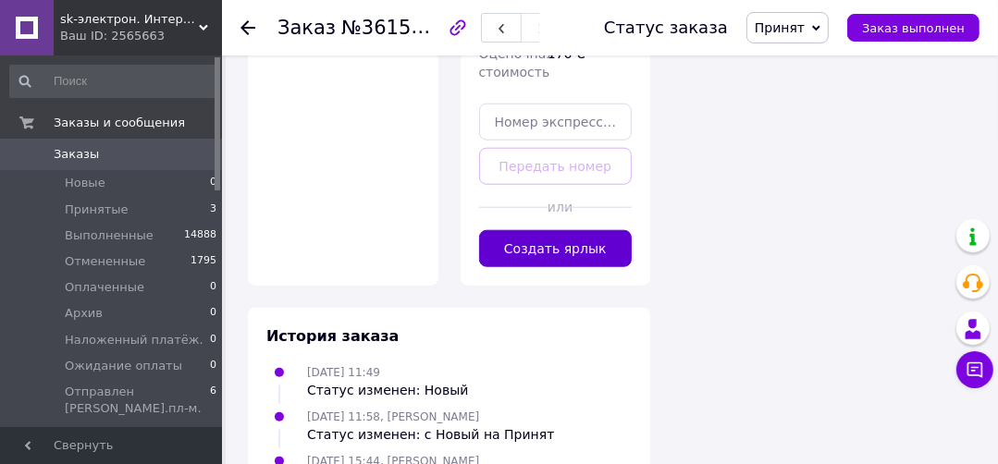
click at [587, 238] on button "Создать ярлык" at bounding box center [555, 248] width 153 height 37
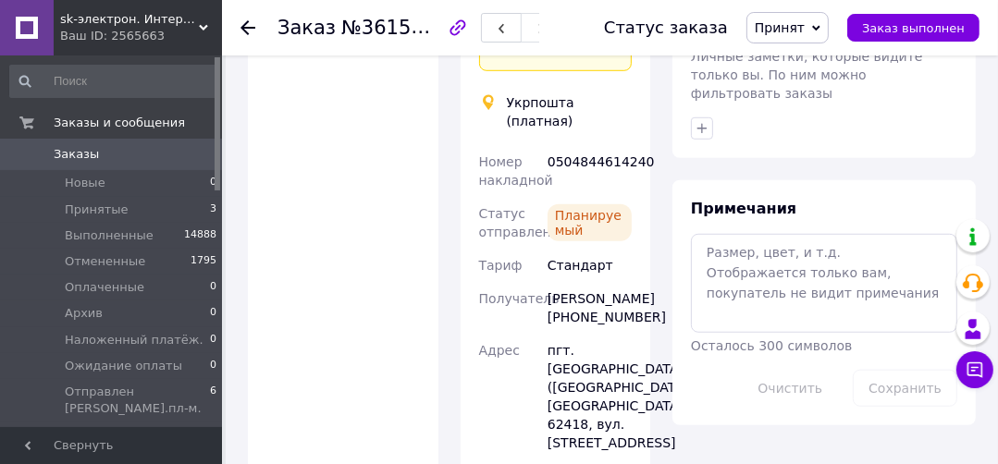
scroll to position [899, 0]
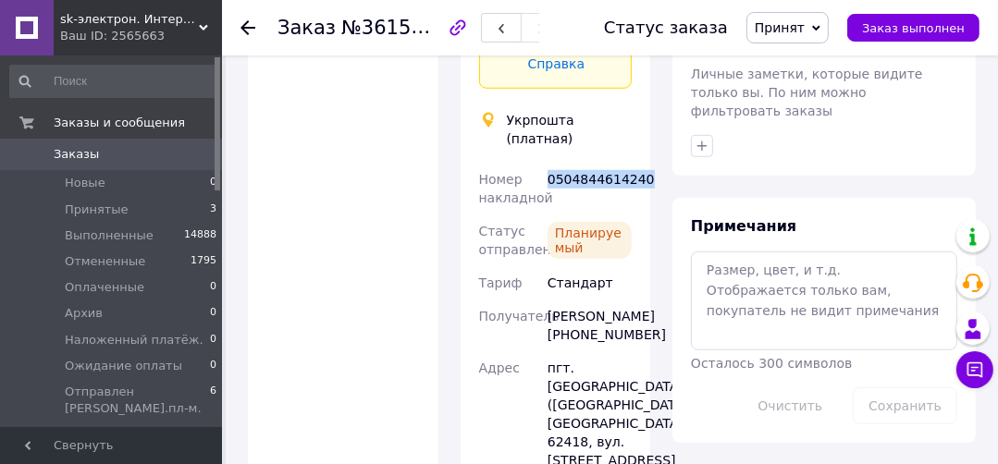
drag, startPoint x: 647, startPoint y: 128, endPoint x: 545, endPoint y: 150, distance: 105.0
click at [545, 150] on div "Доставка Редактировать Спецтариф Укрпошта Стандарт 35 ₴ — до 30 кг и объёмом до…" at bounding box center [555, 132] width 190 height 1146
copy div "0504844614240"
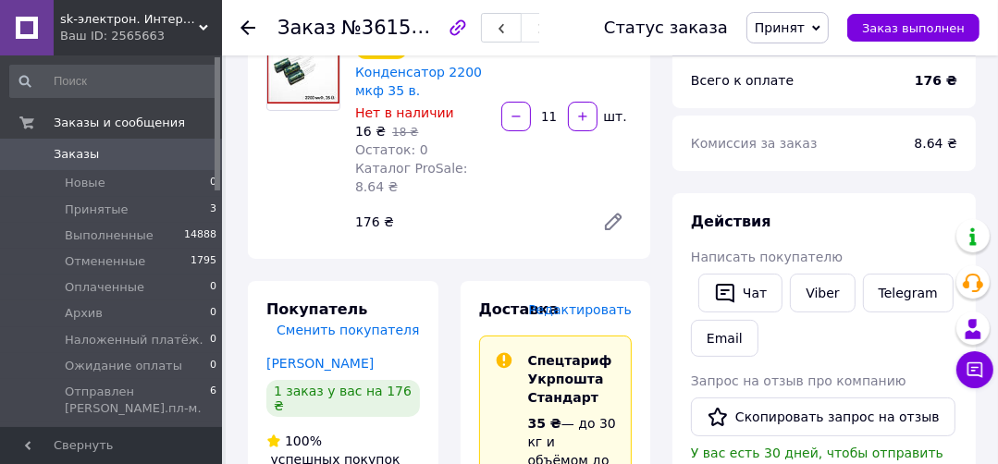
scroll to position [233, 0]
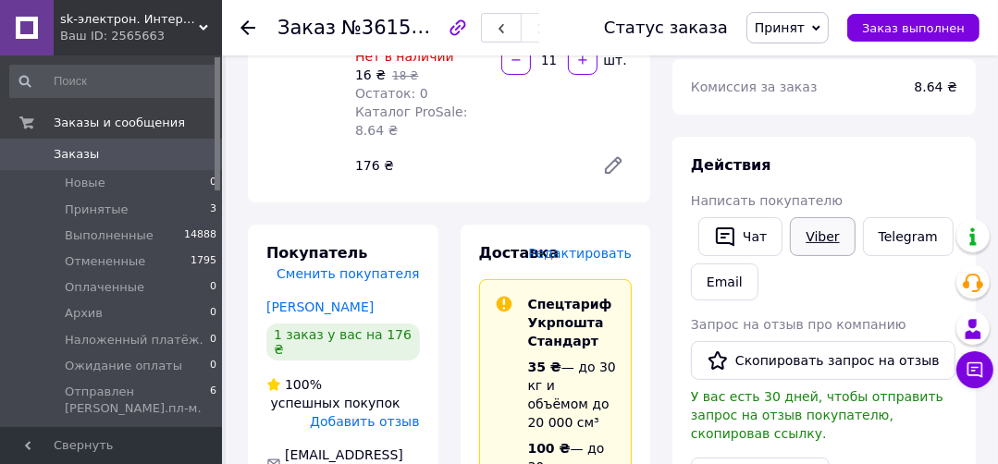
click at [806, 227] on link "Viber" at bounding box center [822, 236] width 65 height 39
click at [289, 175] on div at bounding box center [303, 82] width 89 height 203
click at [780, 26] on span "Принят" at bounding box center [779, 27] width 50 height 15
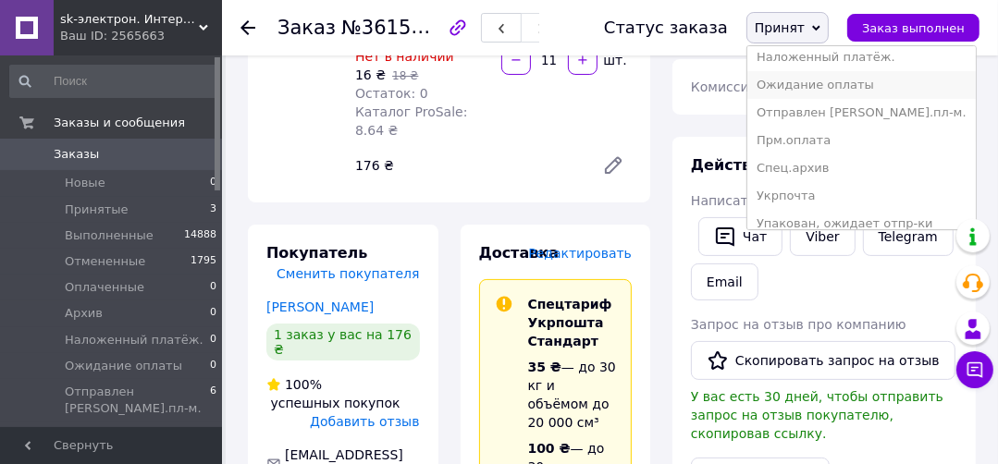
scroll to position [130, 0]
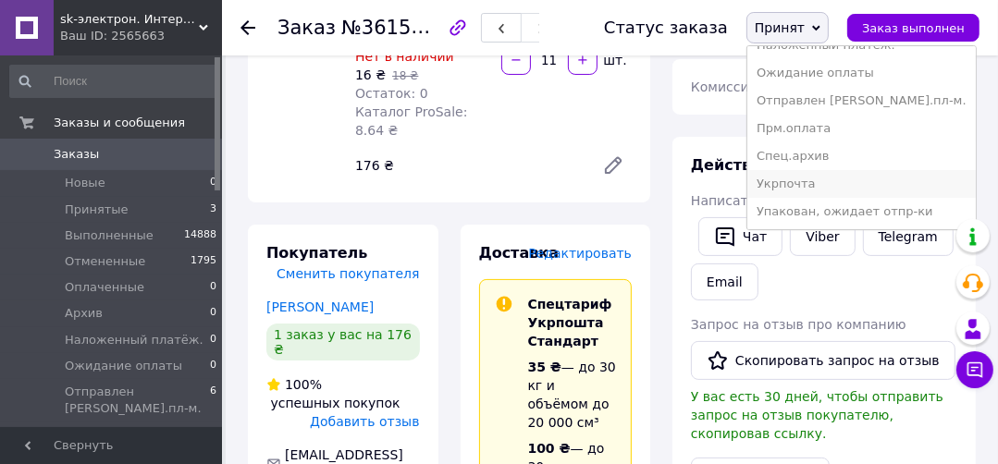
click at [818, 182] on li "Укрпочта" at bounding box center [861, 184] width 228 height 28
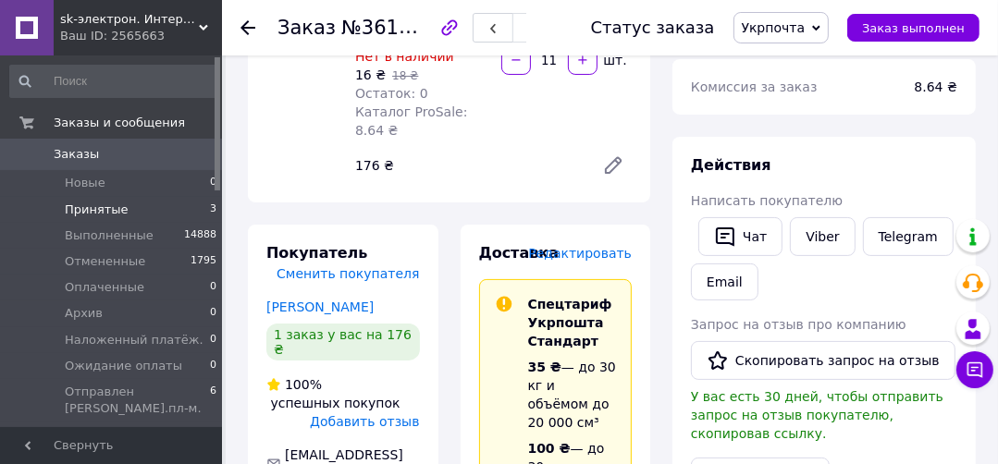
click at [84, 211] on span "Принятые" at bounding box center [97, 210] width 64 height 17
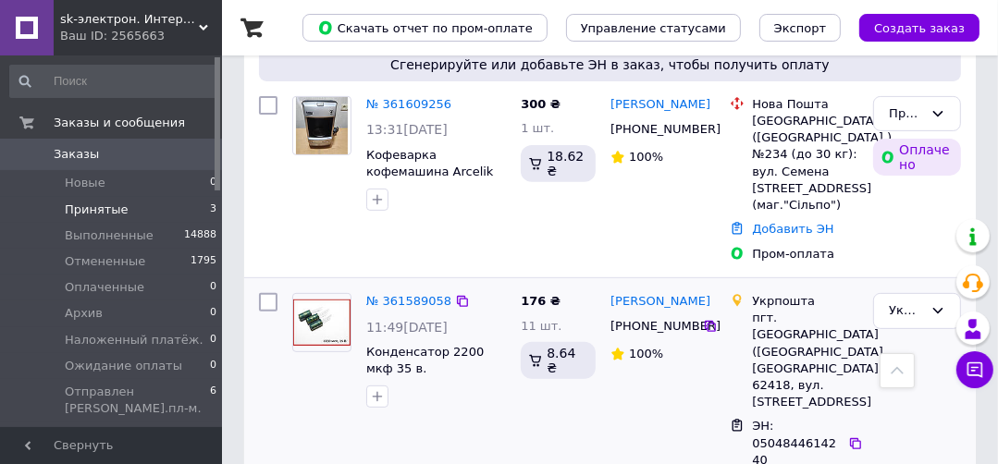
scroll to position [296, 0]
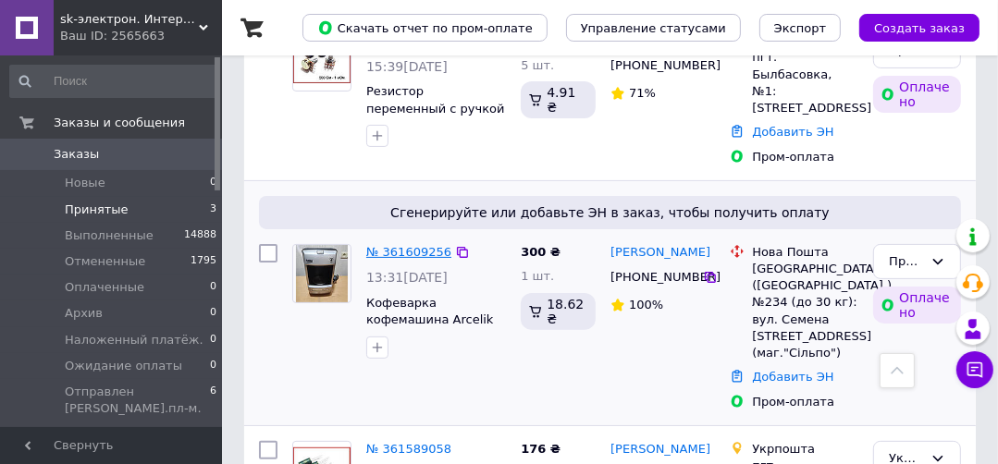
click at [379, 245] on link "№ 361609256" at bounding box center [408, 252] width 85 height 14
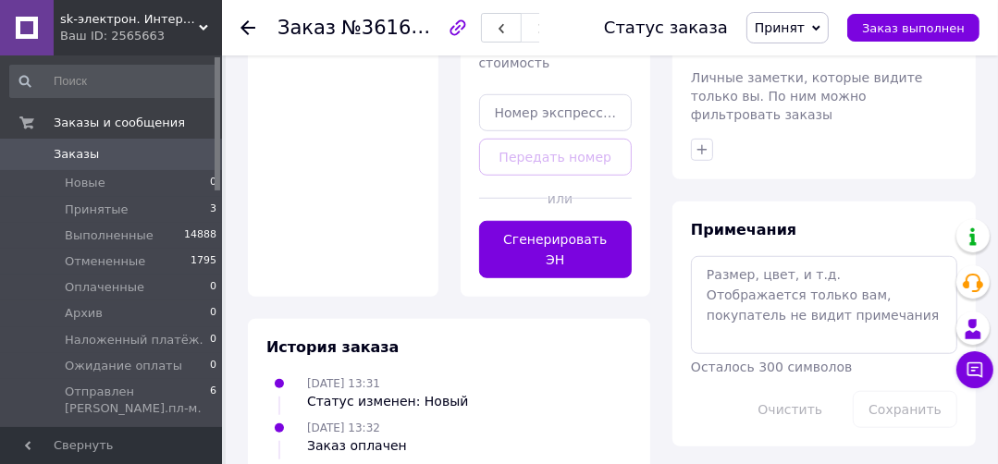
scroll to position [1109, 0]
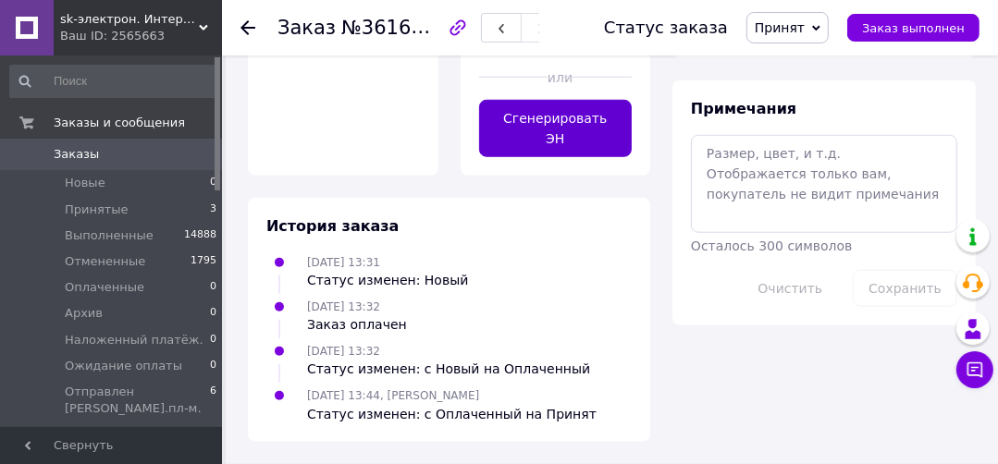
click at [526, 140] on button "Сгенерировать ЭН" at bounding box center [555, 128] width 153 height 57
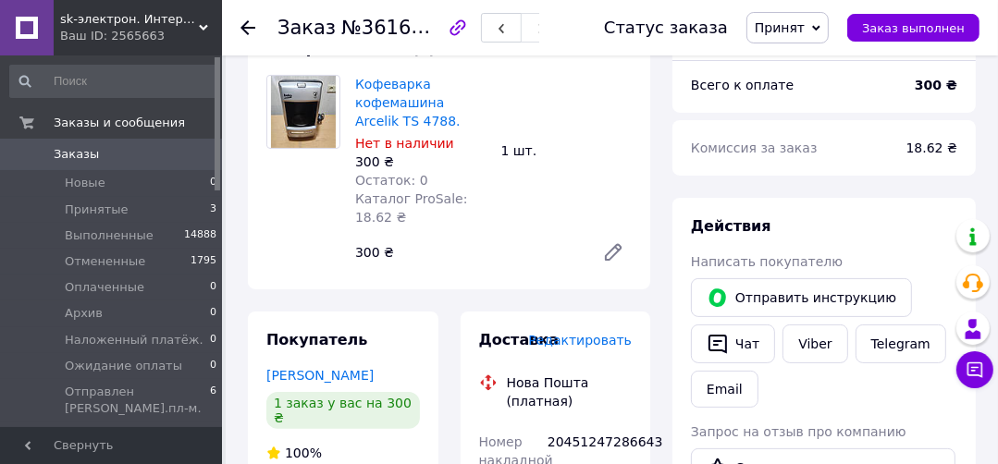
scroll to position [418, 0]
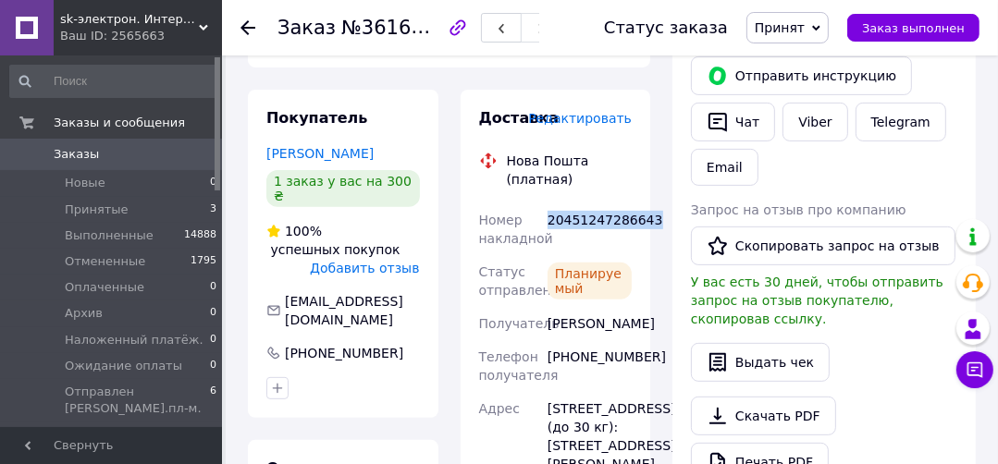
drag, startPoint x: 648, startPoint y: 229, endPoint x: 550, endPoint y: 245, distance: 99.3
click at [550, 245] on div "Доставка Редактировать Нова Пошта (платная) Номер накладной 20451247286643 Стат…" at bounding box center [555, 415] width 190 height 650
copy div "20451247286643"
click at [800, 118] on link "Viber" at bounding box center [814, 122] width 65 height 39
click at [799, 29] on span "Принят" at bounding box center [779, 27] width 50 height 15
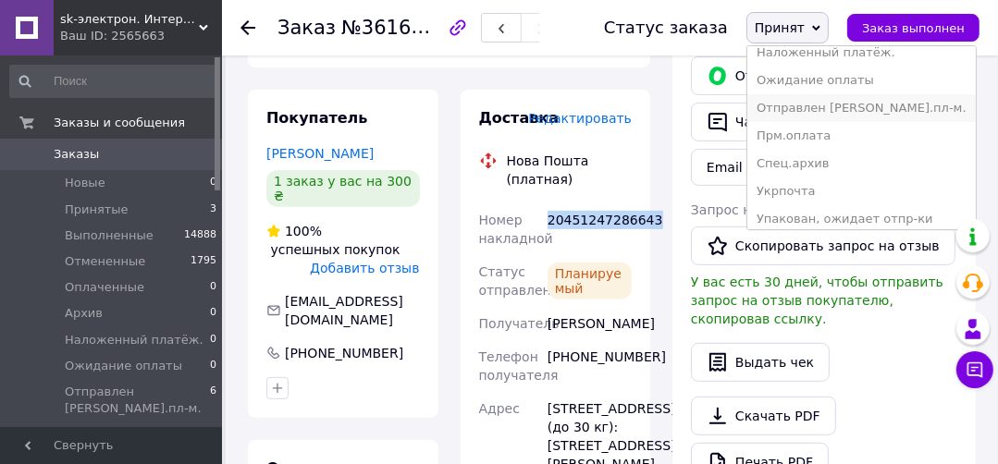
scroll to position [130, 0]
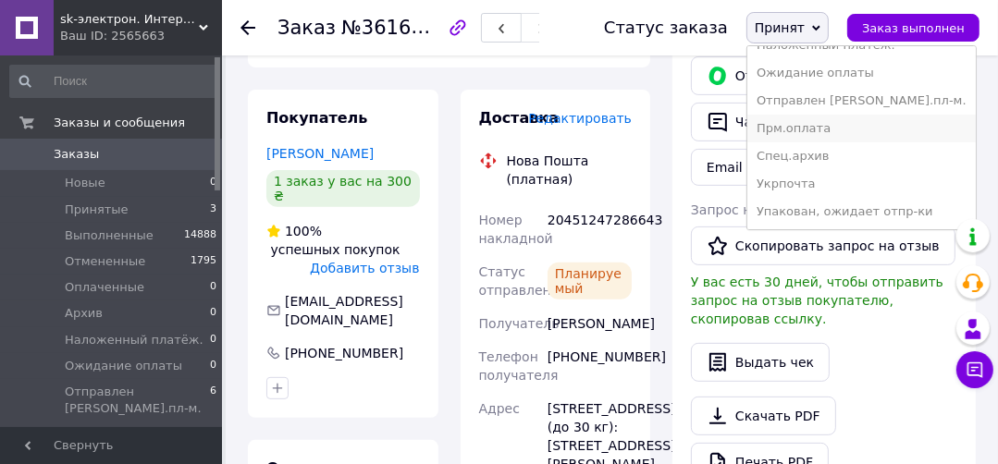
click at [806, 127] on li "Прм.оплата" at bounding box center [861, 129] width 228 height 28
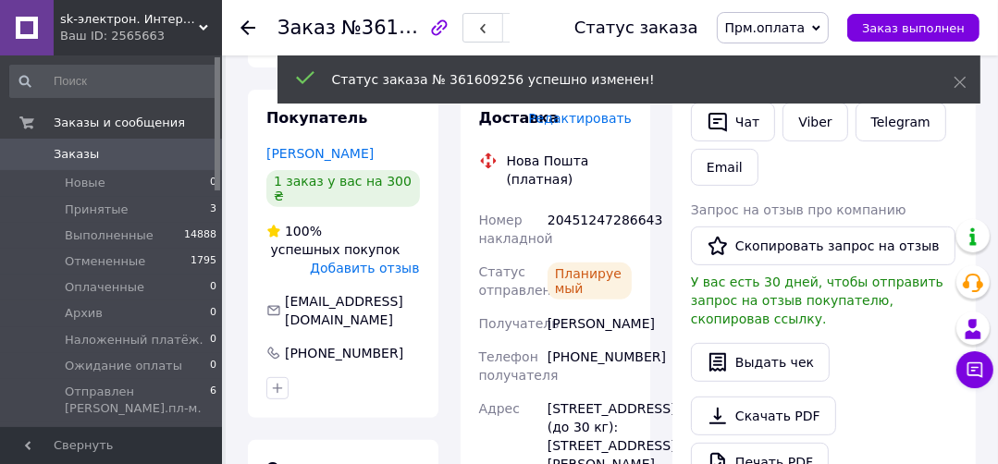
click at [103, 209] on span "Принятые" at bounding box center [97, 210] width 64 height 17
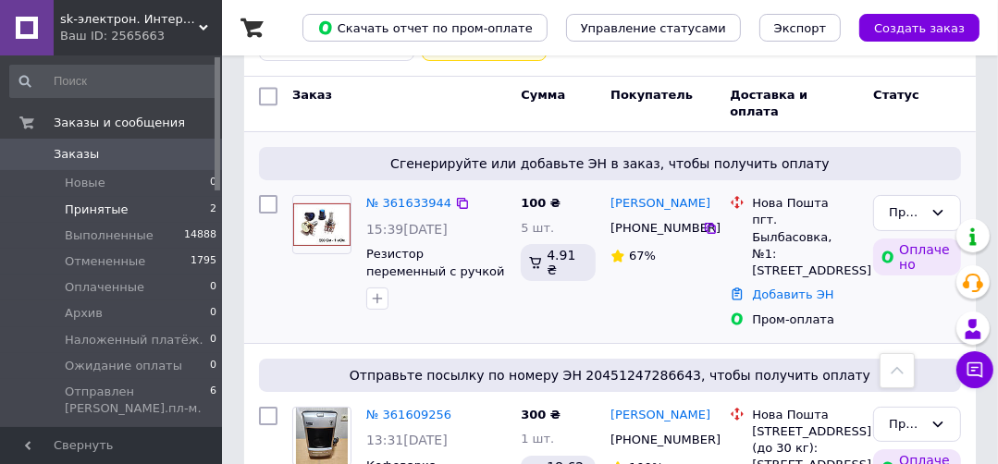
scroll to position [122, 0]
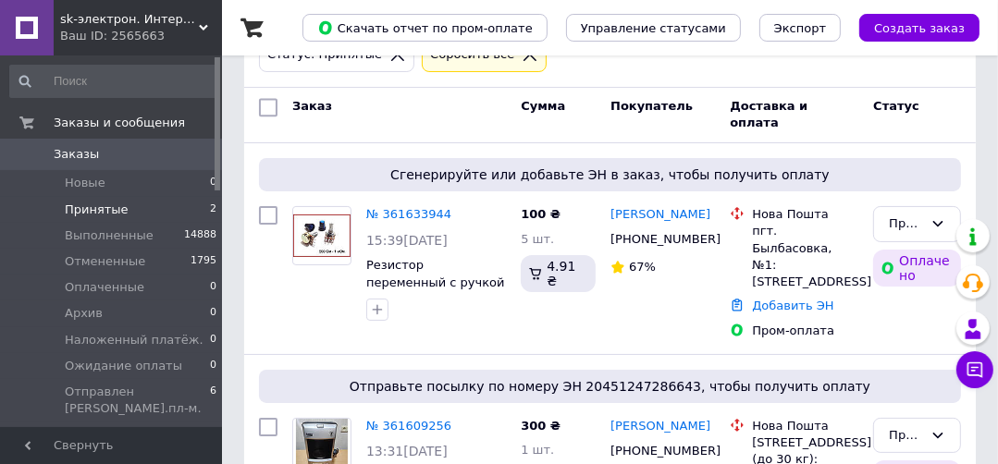
click at [234, 263] on div "Список заказов Скачать отчет по пром-оплате Управление статусами Экспорт Создат…" at bounding box center [610, 270] width 776 height 785
click at [266, 268] on div at bounding box center [267, 273] width 33 height 148
click at [386, 211] on link "№ 361633944" at bounding box center [408, 214] width 85 height 14
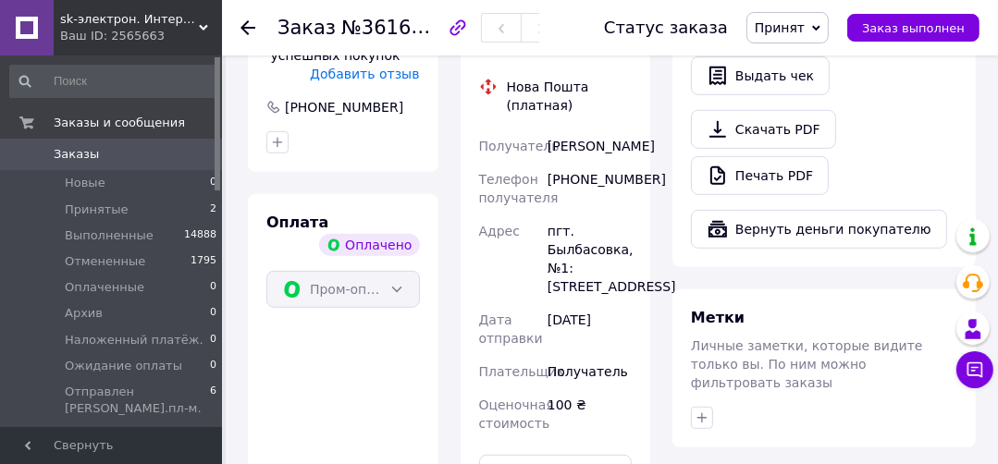
scroll to position [666, 0]
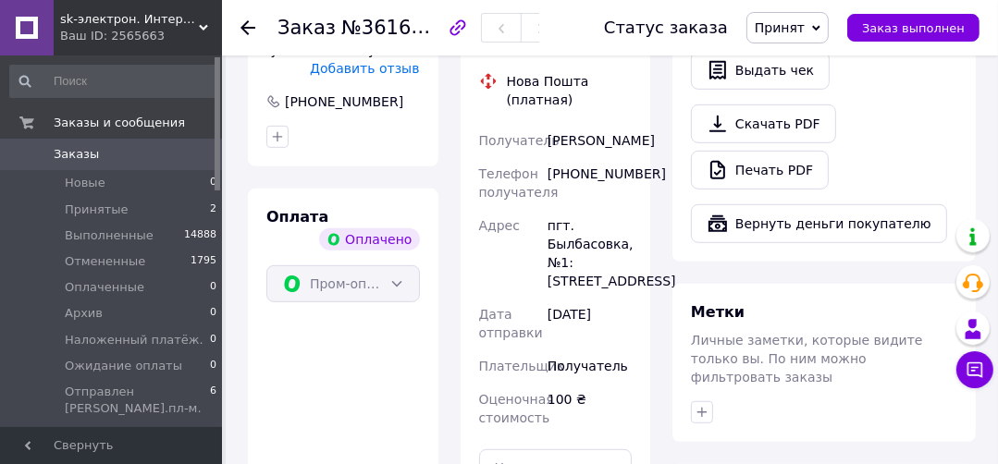
click at [388, 266] on div "Оплата Оплачено Пром-оплата" at bounding box center [343, 420] width 190 height 463
drag, startPoint x: 639, startPoint y: 132, endPoint x: 565, endPoint y: 144, distance: 74.9
click at [565, 157] on div "[PHONE_NUMBER]" at bounding box center [590, 183] width 92 height 52
click at [425, 117] on div "Покупатель Максим Нижник 1 заказ у вас на 100 ₴ 67% успешных покупок Добавить о…" at bounding box center [343, 271] width 190 height 762
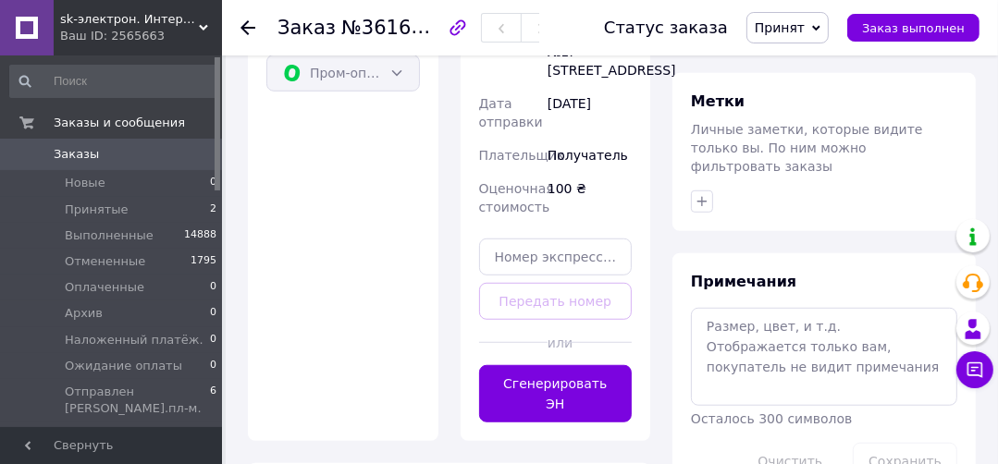
scroll to position [888, 0]
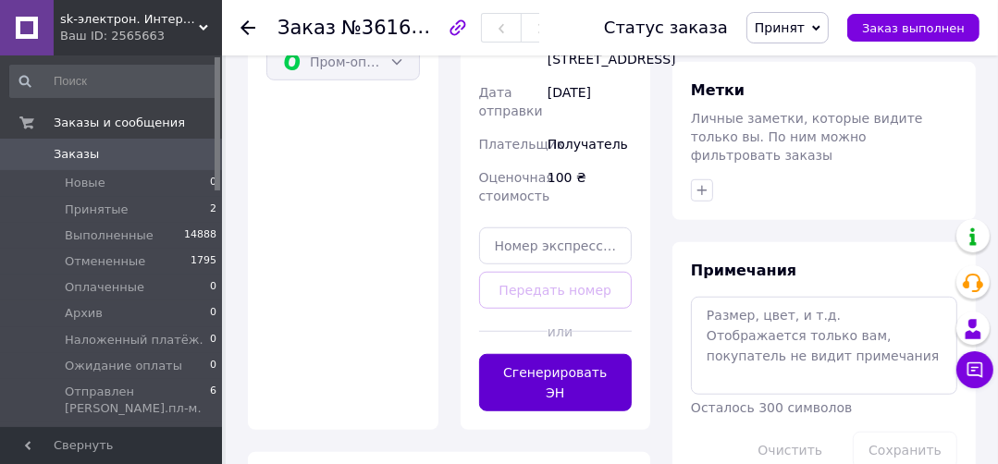
click at [557, 354] on button "Сгенерировать ЭН" at bounding box center [555, 382] width 153 height 57
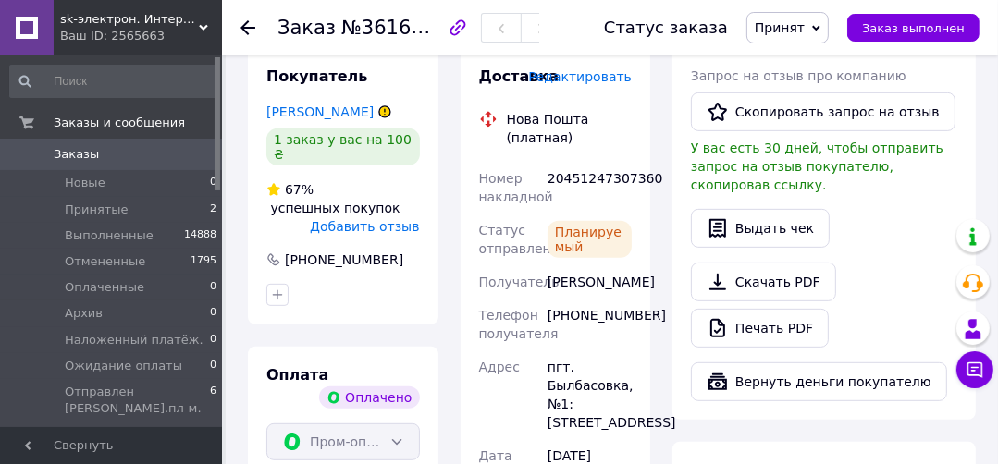
scroll to position [518, 0]
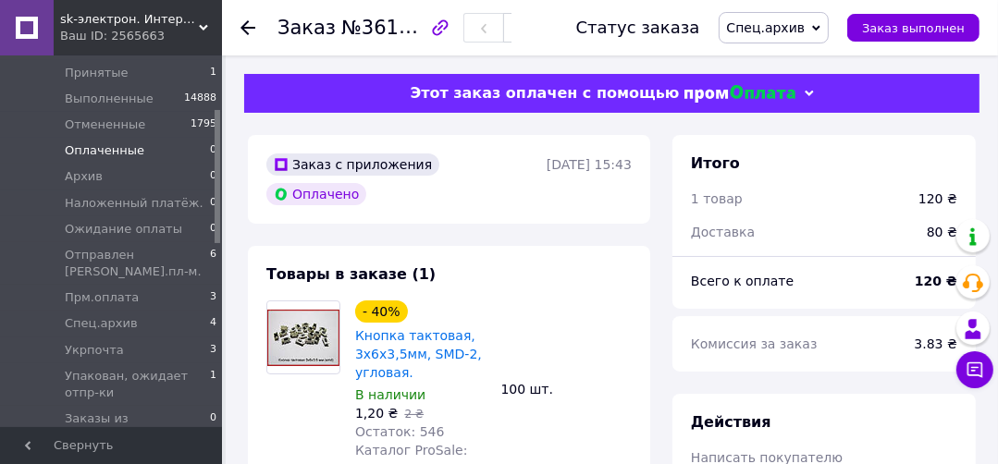
scroll to position [148, 0]
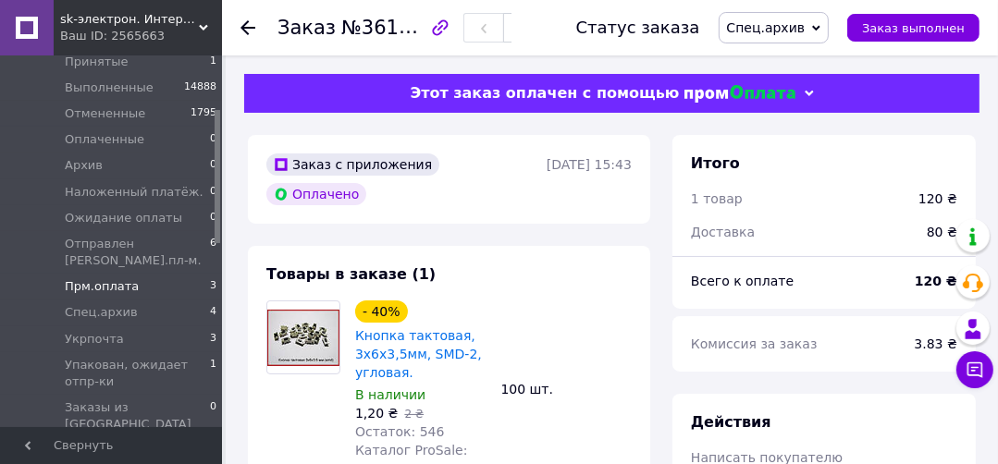
click at [107, 278] on span "Прм.оплата" at bounding box center [102, 286] width 74 height 17
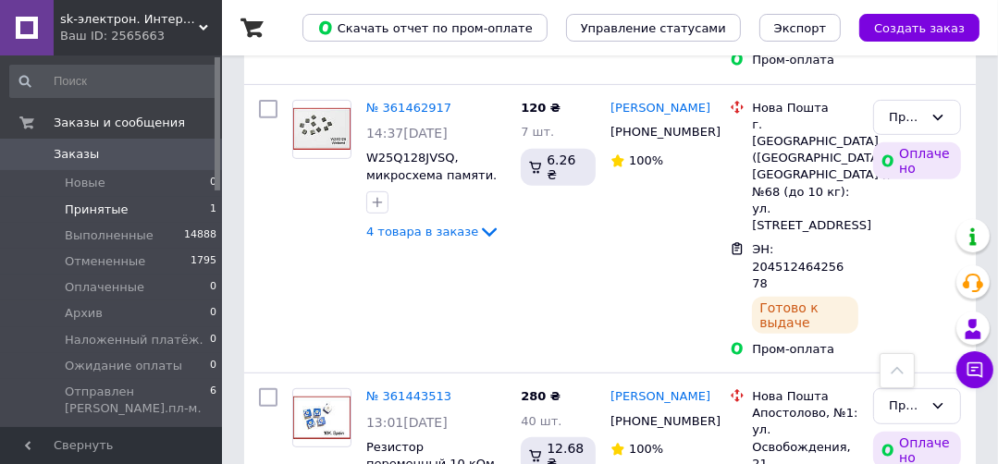
click at [100, 215] on span "Принятые" at bounding box center [97, 210] width 64 height 17
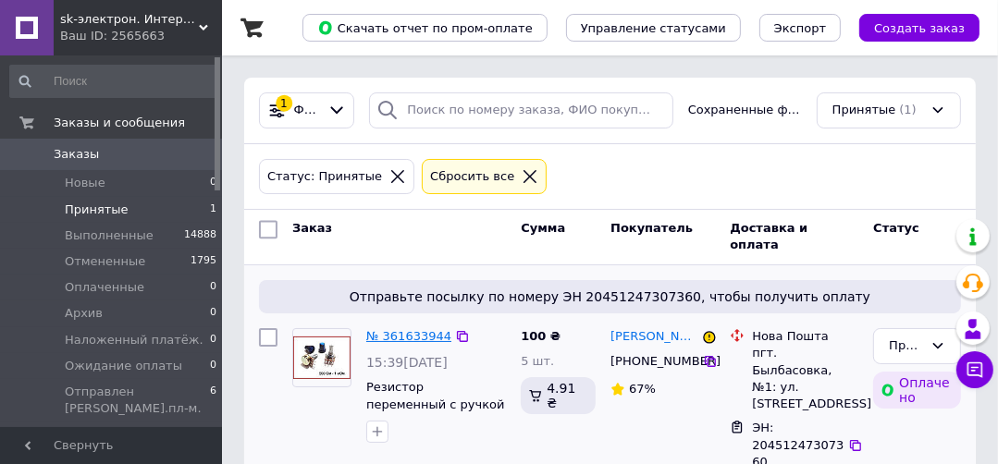
click at [400, 333] on link "№ 361633944" at bounding box center [408, 336] width 85 height 14
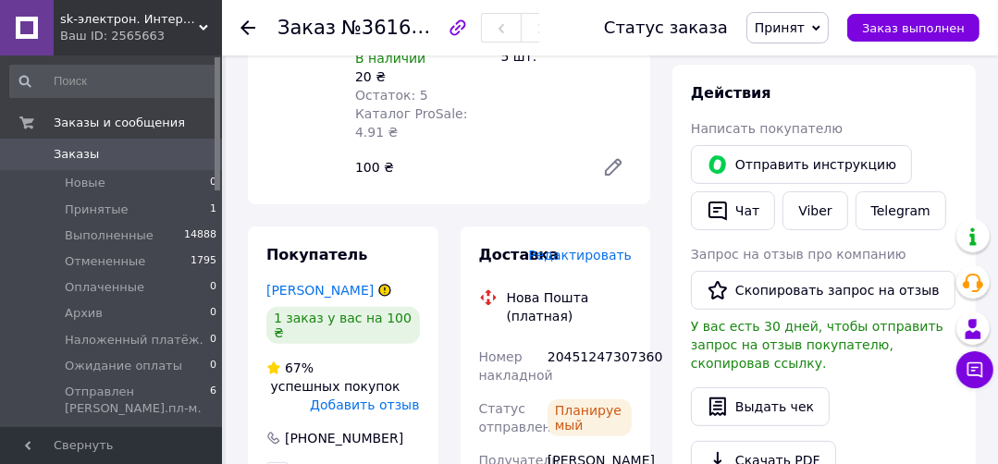
scroll to position [370, 0]
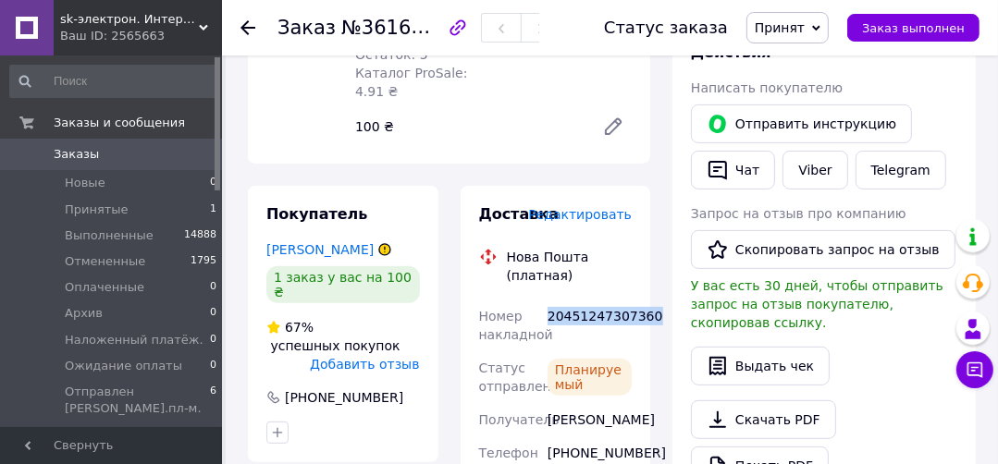
drag, startPoint x: 647, startPoint y: 278, endPoint x: 544, endPoint y: 281, distance: 103.6
copy div "20451247307360"
click at [809, 168] on link "Viber" at bounding box center [814, 170] width 65 height 39
click at [233, 73] on div "Заказ №361633944 Статус заказа Принят Выполнен Отменен Оплаченный Архив Наложен…" at bounding box center [612, 437] width 772 height 1502
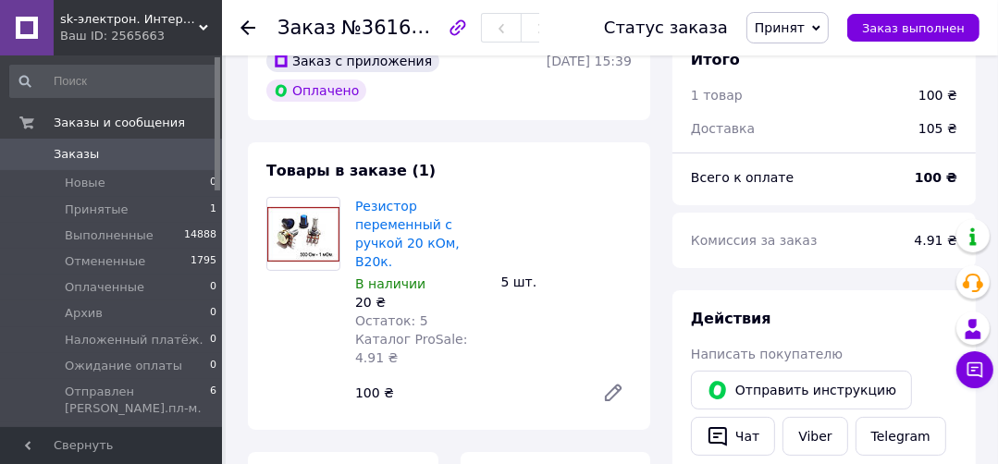
scroll to position [0, 0]
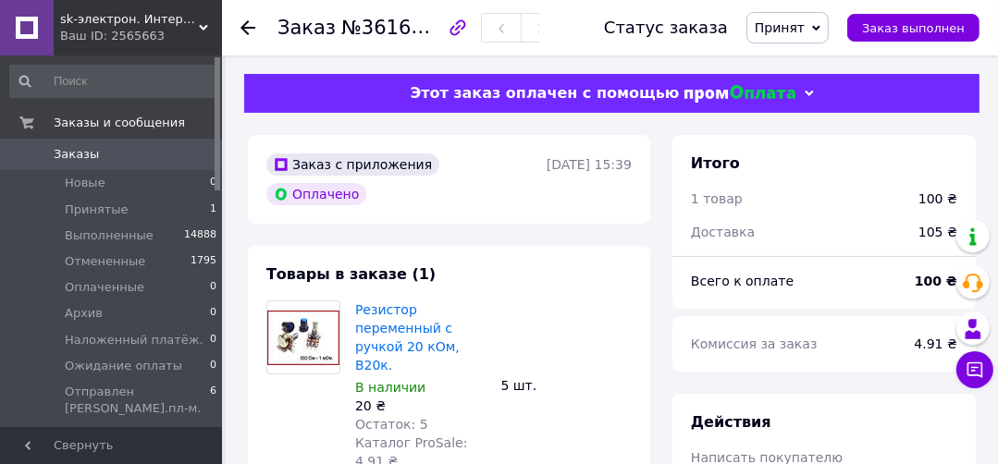
click at [791, 22] on span "Принят" at bounding box center [779, 27] width 50 height 15
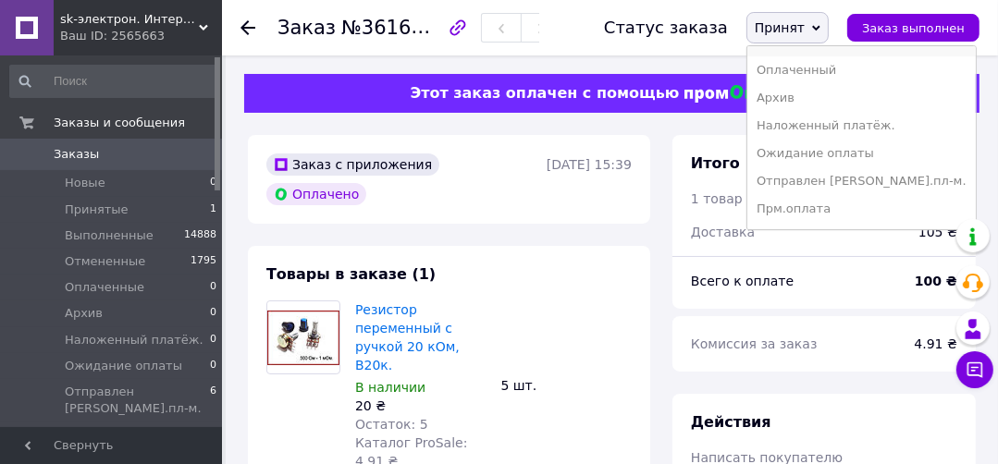
scroll to position [74, 0]
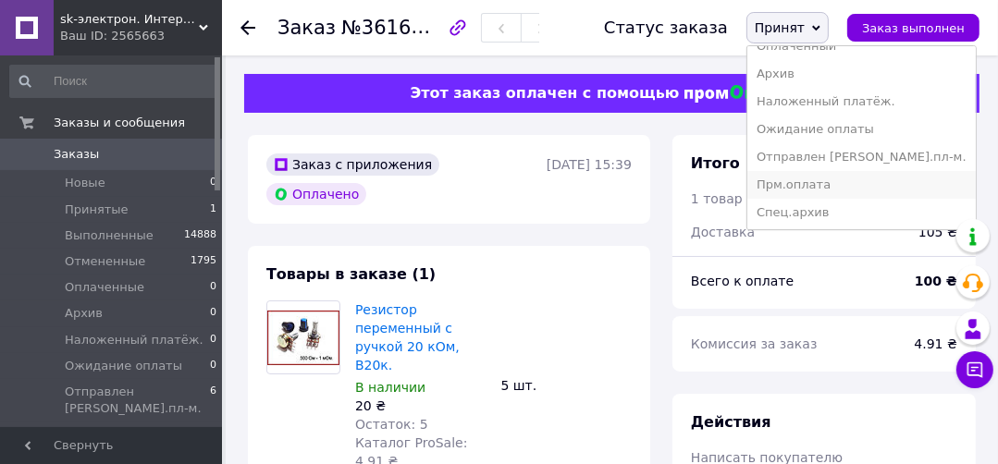
click at [828, 187] on li "Прм.оплата" at bounding box center [861, 185] width 228 height 28
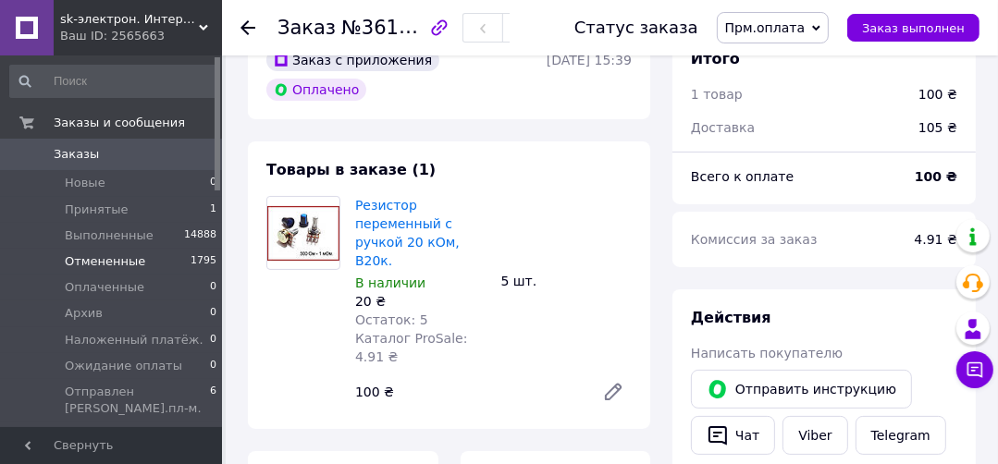
scroll to position [0, 0]
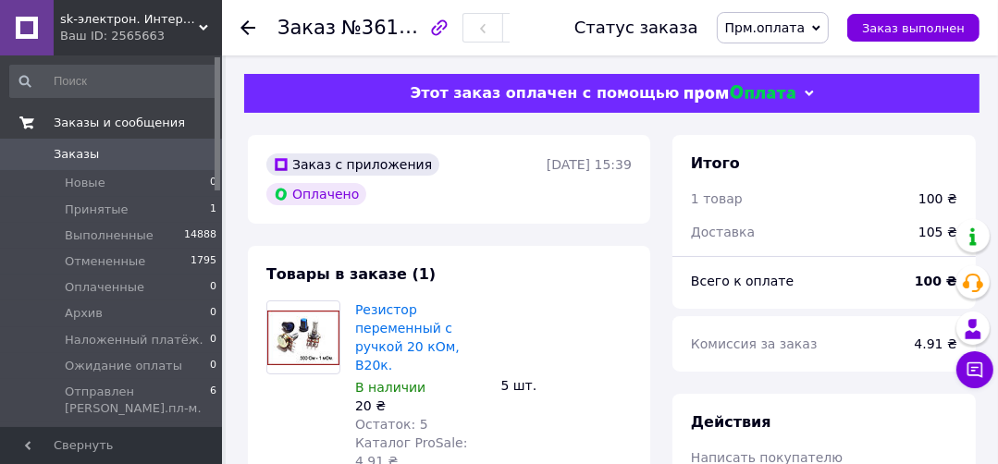
click at [111, 122] on span "Заказы и сообщения" at bounding box center [119, 123] width 131 height 17
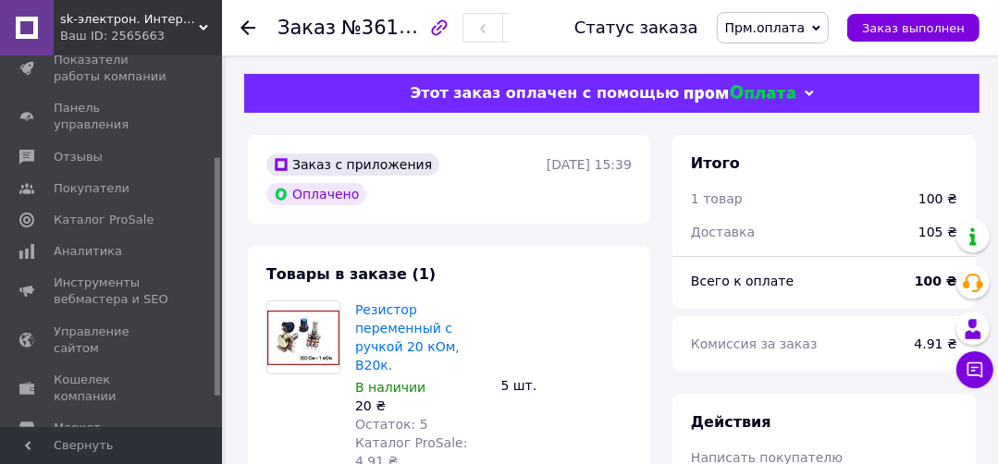
scroll to position [204, 0]
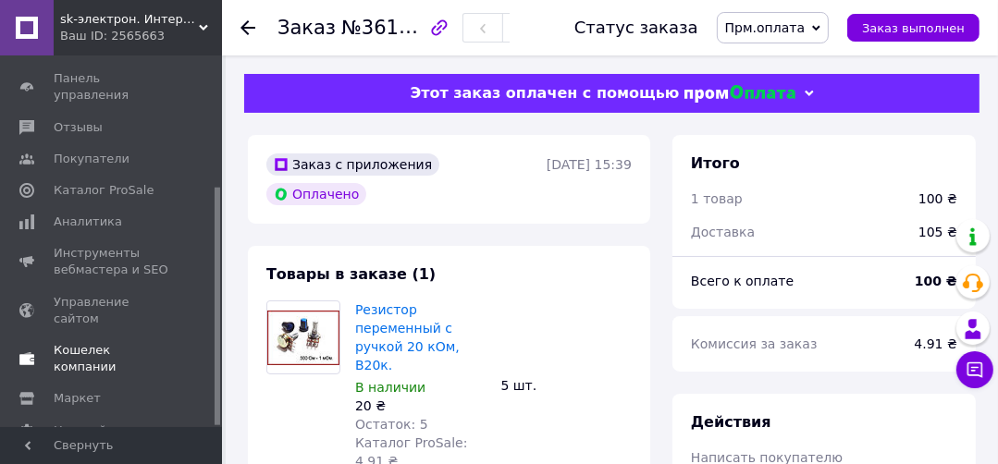
click at [99, 342] on span "Кошелек компании" at bounding box center [112, 358] width 117 height 33
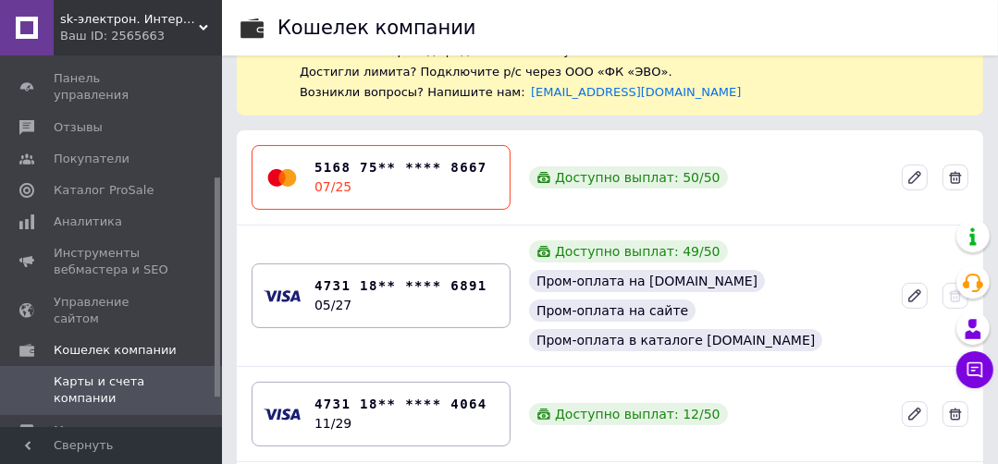
scroll to position [222, 0]
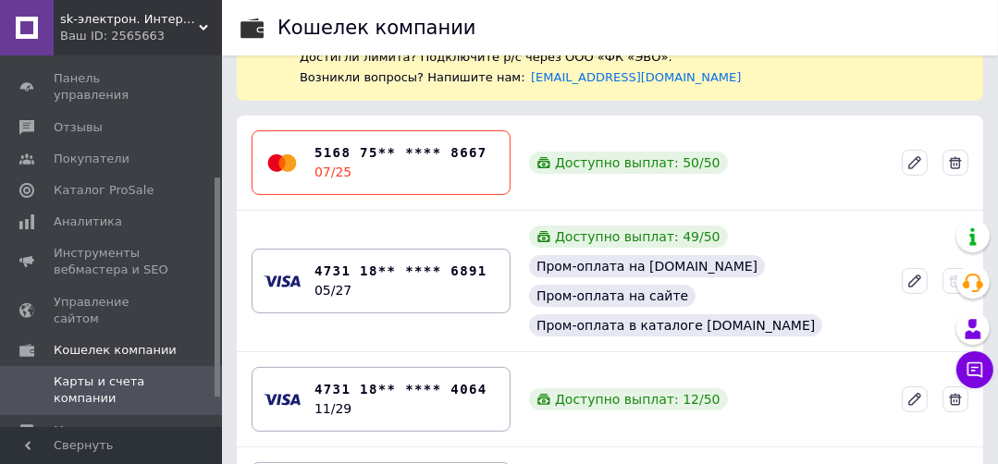
click at [235, 260] on div "Кошелек компании Карты компании Расчетные счета компании Выберите карты для пол…" at bounding box center [610, 167] width 776 height 778
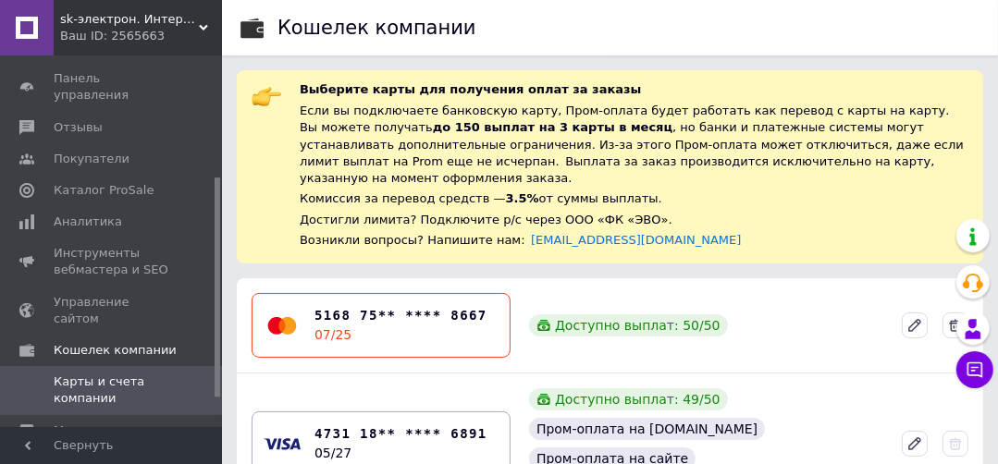
scroll to position [0, 0]
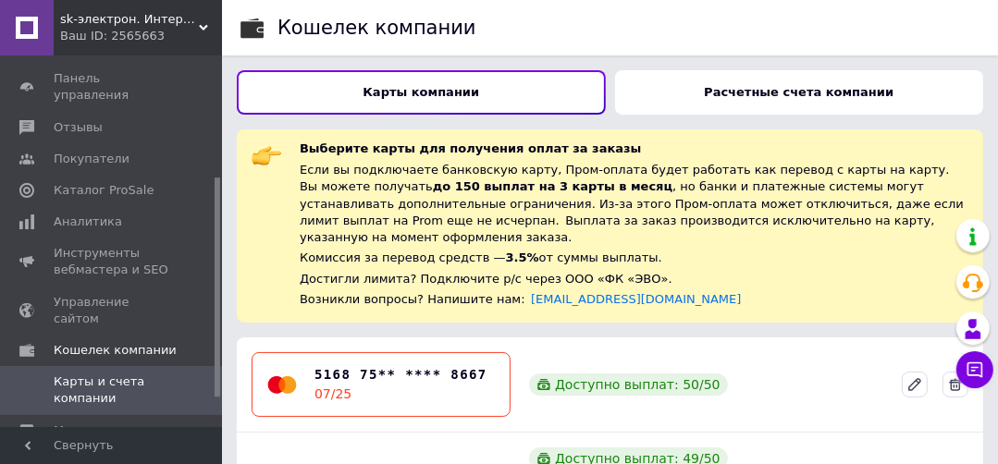
click at [498, 62] on div "Кошелек компании Карты компании Расчетные счета компании Выберите карты для пол…" at bounding box center [610, 389] width 776 height 778
click at [370, 49] on div "Кошелек компании" at bounding box center [627, 27] width 701 height 55
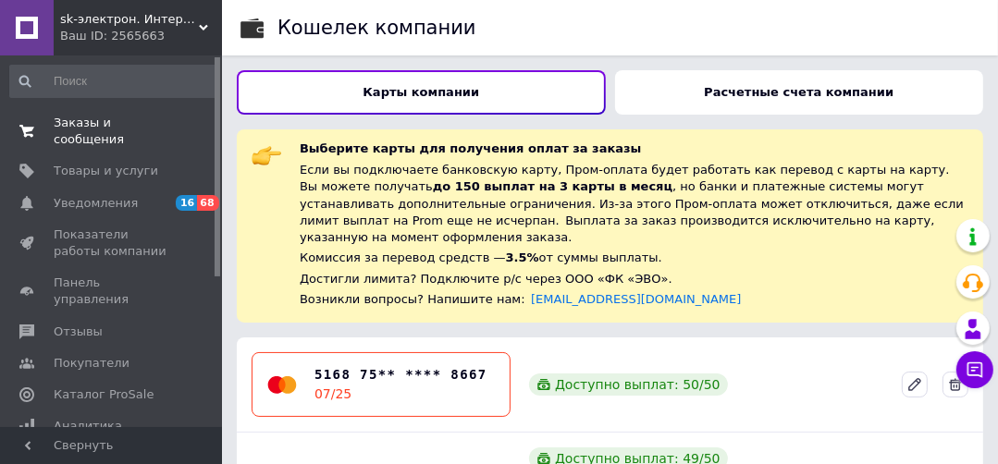
click at [129, 125] on span "Заказы и сообщения" at bounding box center [112, 131] width 117 height 33
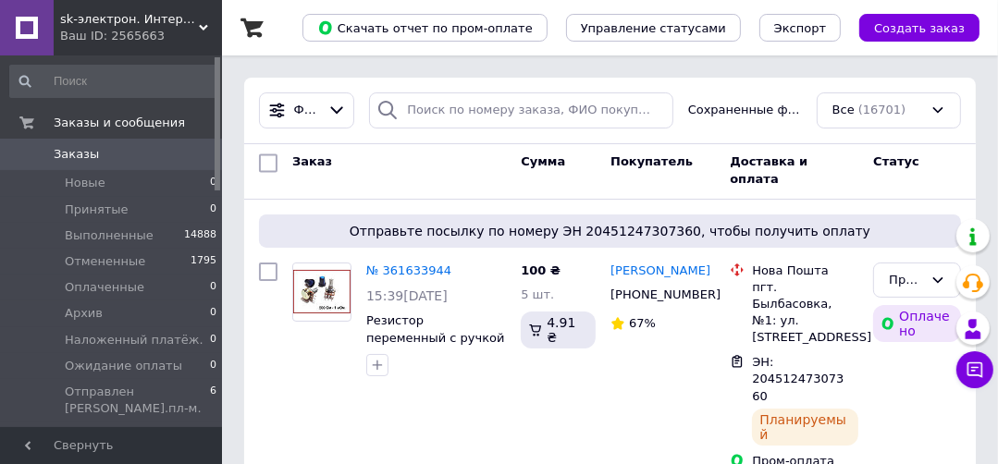
click at [609, 131] on div "Фильтры Сохраненные фильтры: Все (16701)" at bounding box center [609, 111] width 731 height 67
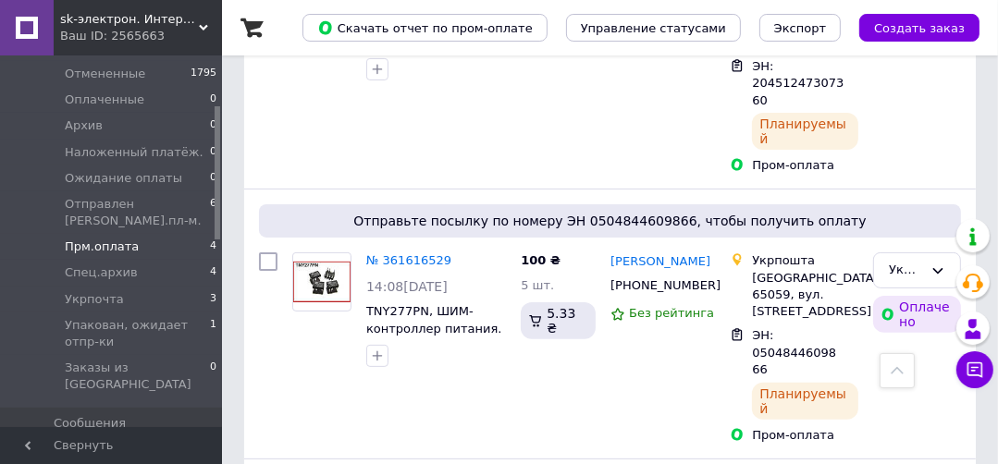
scroll to position [222, 0]
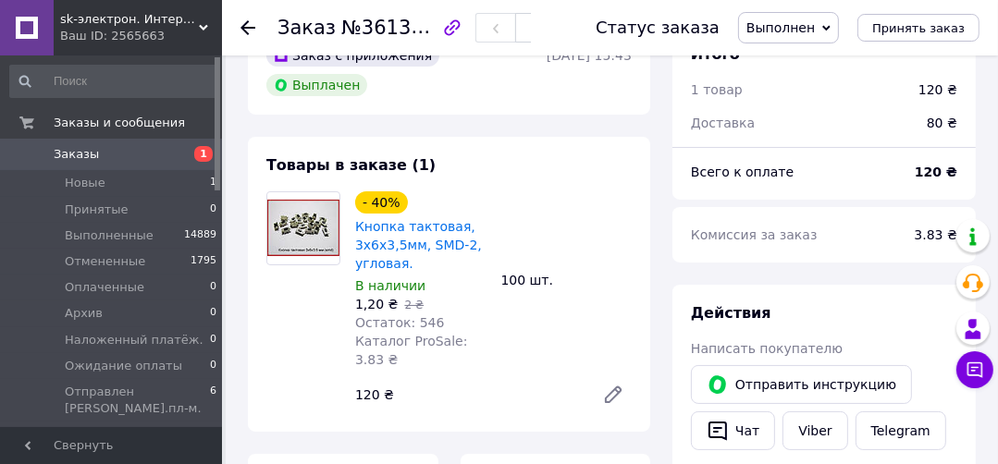
scroll to position [148, 0]
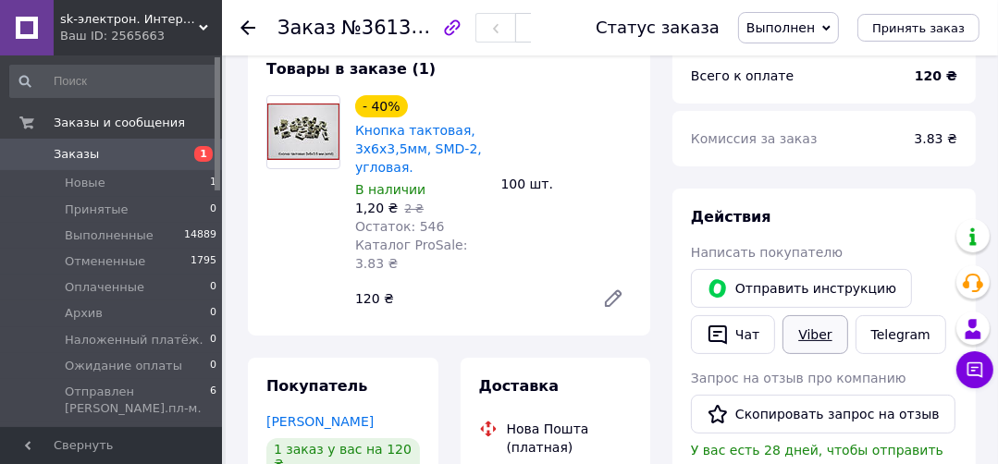
click at [801, 329] on link "Viber" at bounding box center [814, 334] width 65 height 39
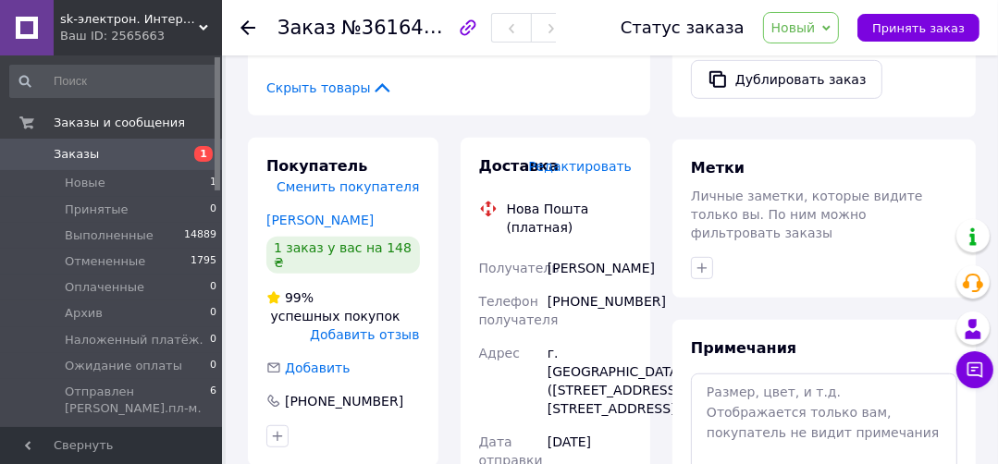
scroll to position [740, 0]
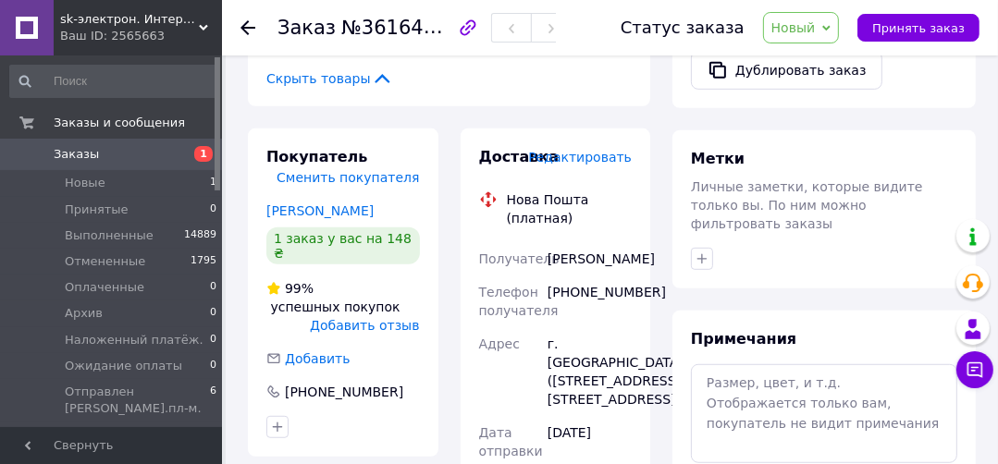
click at [909, 33] on span "Принять заказ" at bounding box center [918, 28] width 92 height 14
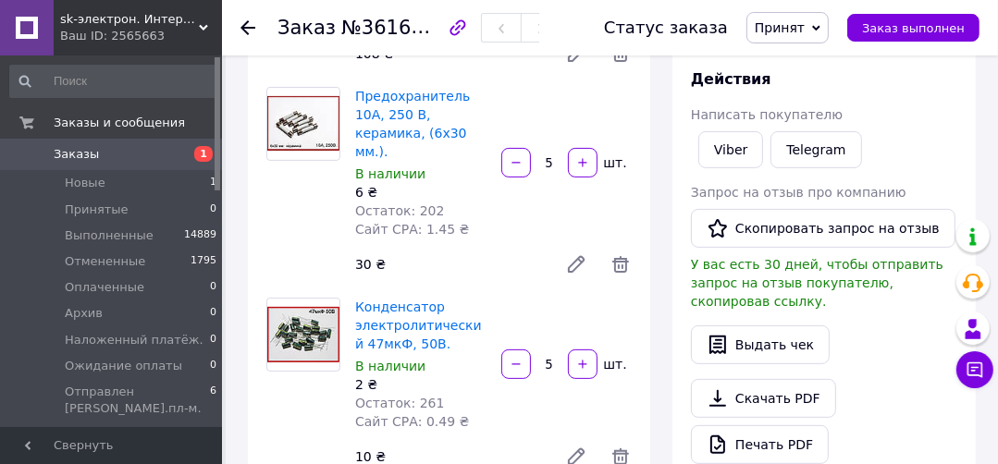
scroll to position [296, 0]
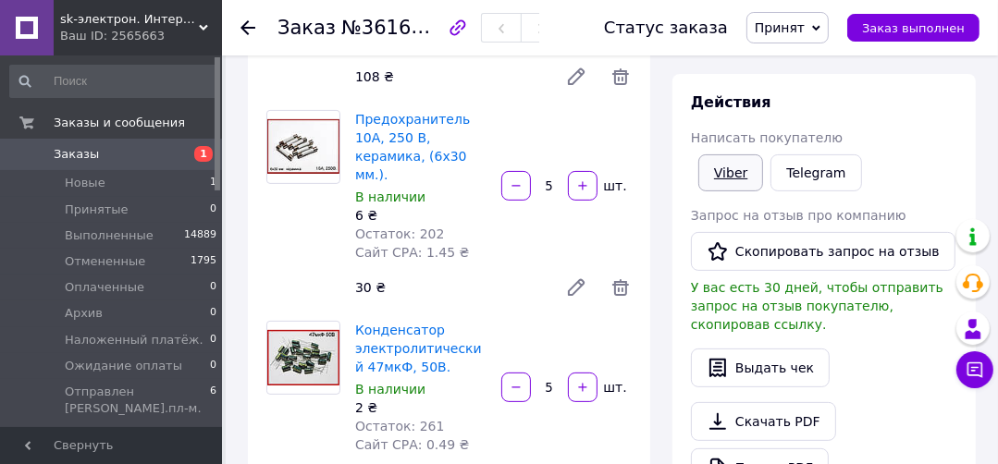
click at [725, 165] on link "Viber" at bounding box center [730, 172] width 65 height 37
click at [942, 118] on div "Действия Написать покупателю Viber Telegram Запрос на отзыв про компанию   Скоп…" at bounding box center [824, 312] width 266 height 441
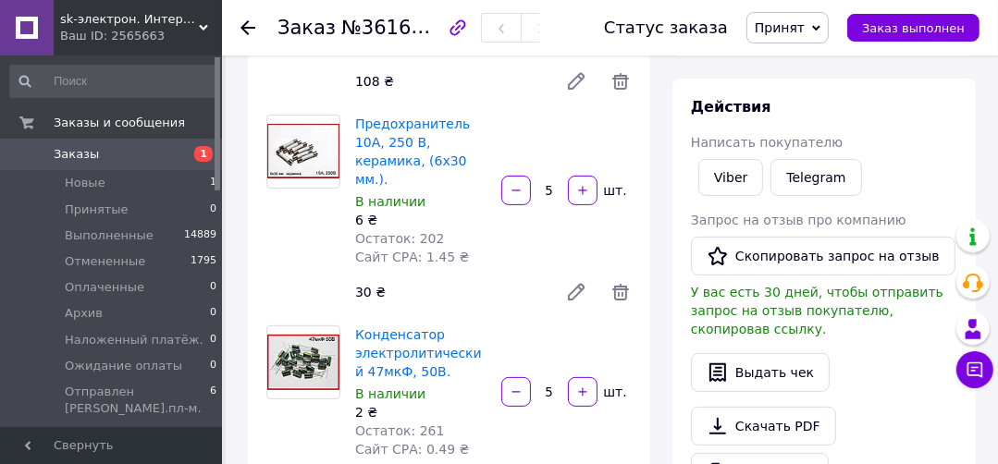
scroll to position [222, 0]
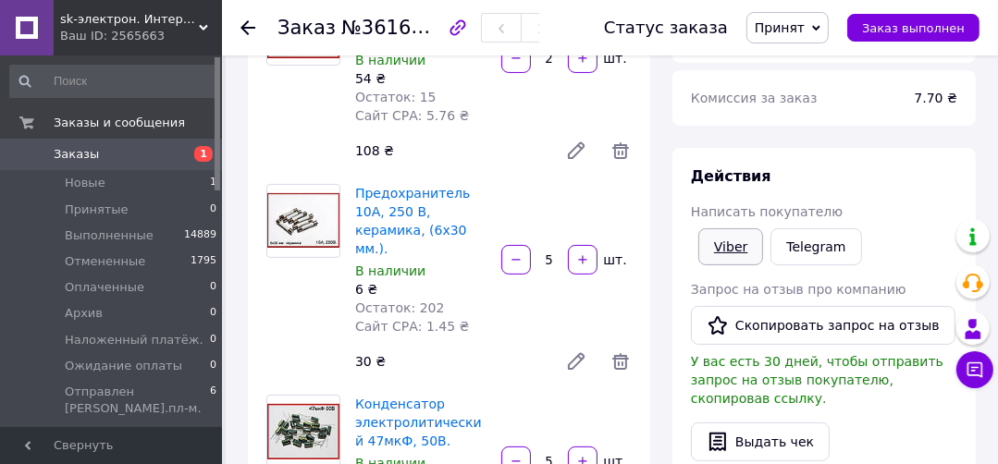
click at [727, 246] on link "Viber" at bounding box center [730, 246] width 65 height 37
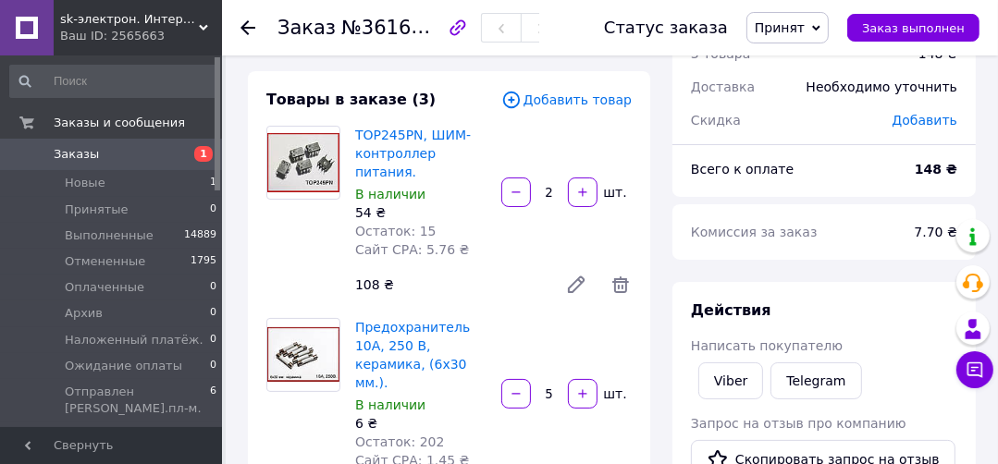
scroll to position [0, 0]
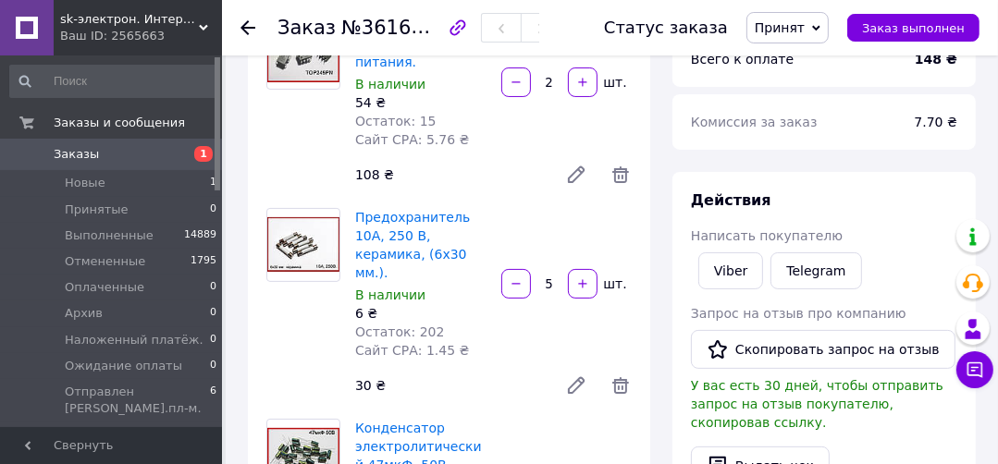
scroll to position [222, 0]
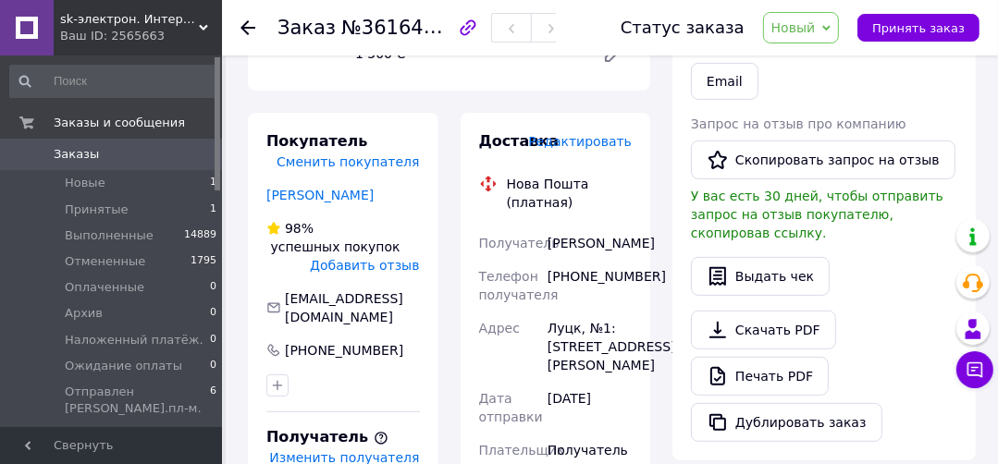
scroll to position [444, 0]
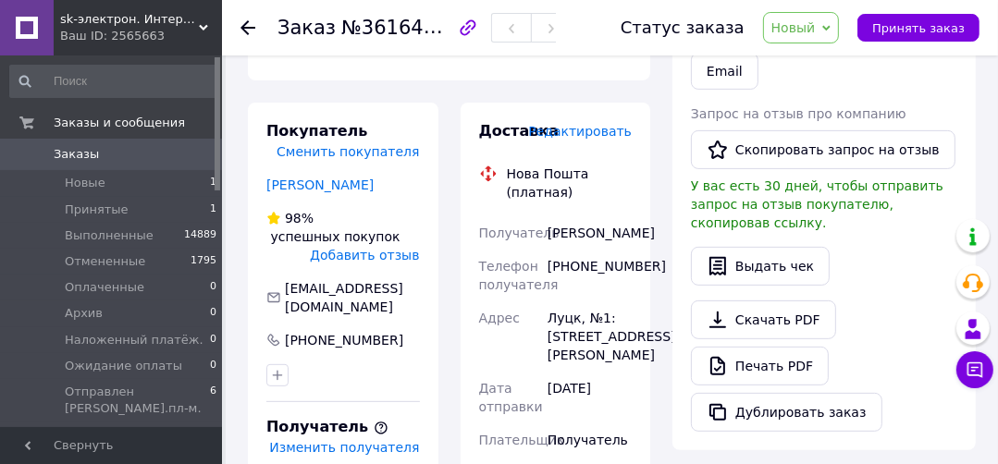
click at [914, 80] on div "Чат Viber Telegram Email" at bounding box center [824, 48] width 274 height 91
click at [108, 211] on span "Принятые" at bounding box center [97, 210] width 64 height 17
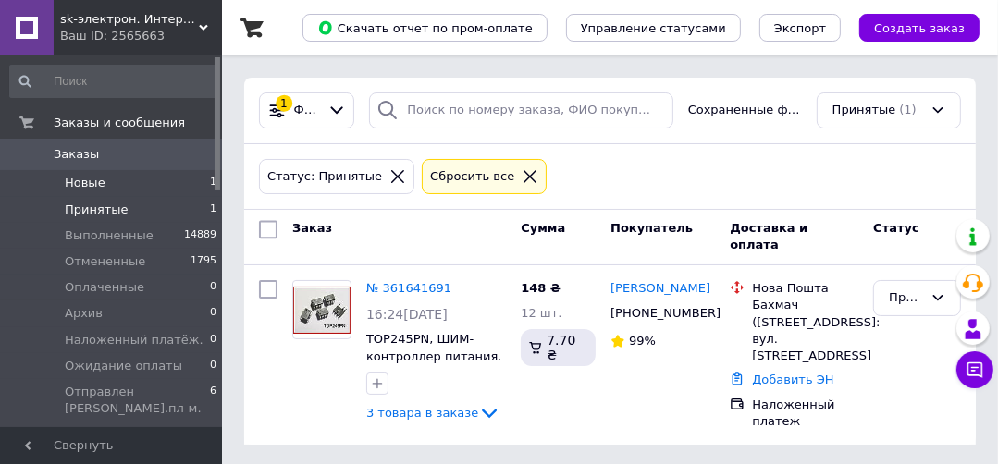
click at [94, 186] on span "Новые" at bounding box center [85, 183] width 41 height 17
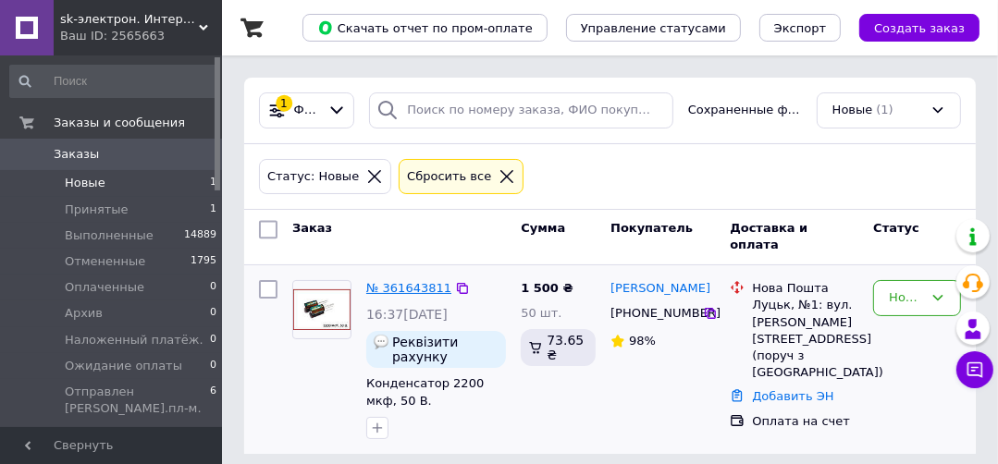
click at [396, 283] on link "№ 361643811" at bounding box center [408, 288] width 85 height 14
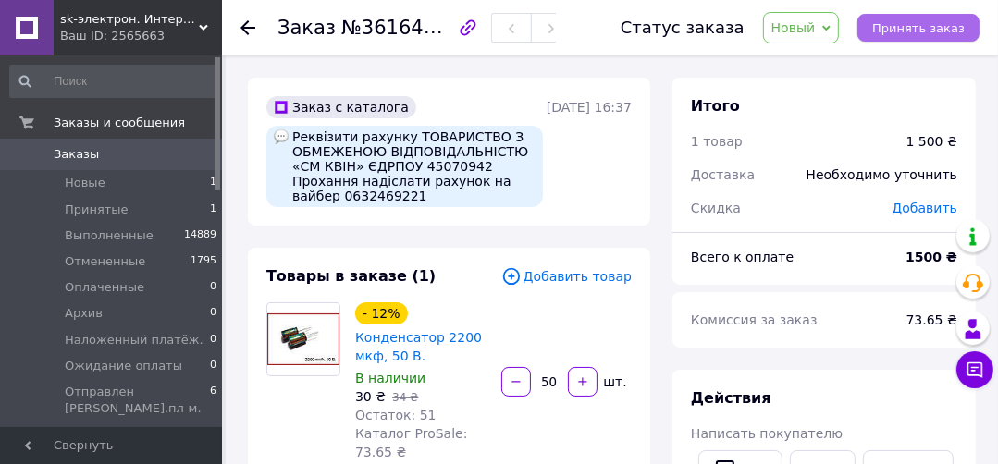
click at [925, 22] on span "Принять заказ" at bounding box center [918, 28] width 92 height 14
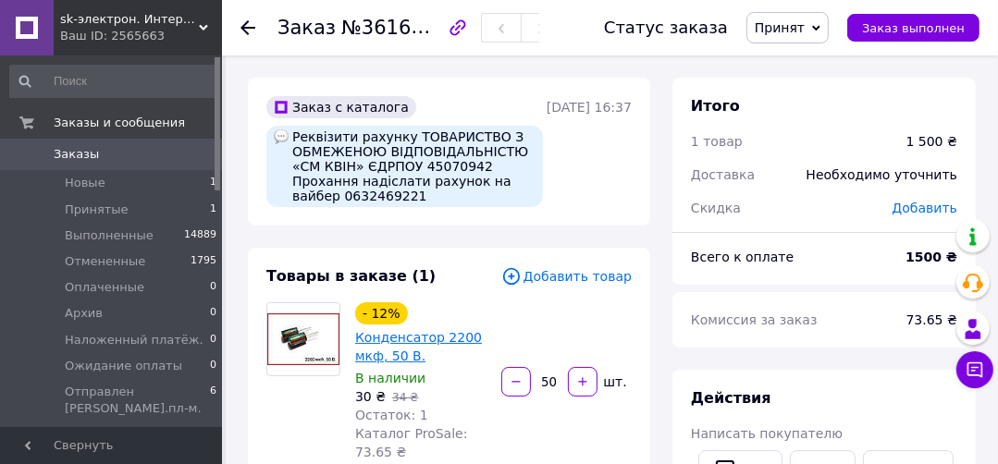
click at [408, 343] on link "Конденсатор 2200 мкф, 50 В." at bounding box center [418, 346] width 127 height 33
click at [243, 24] on use at bounding box center [247, 27] width 15 height 15
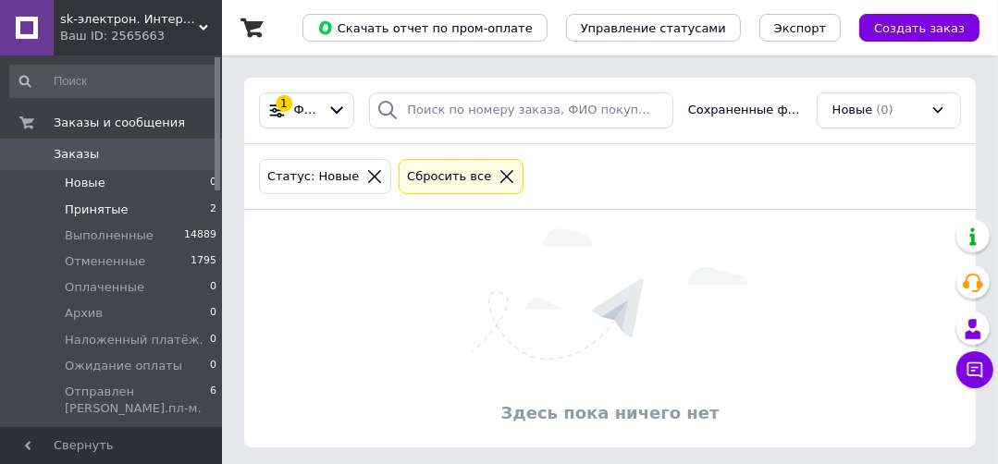
click at [101, 207] on span "Принятые" at bounding box center [97, 210] width 64 height 17
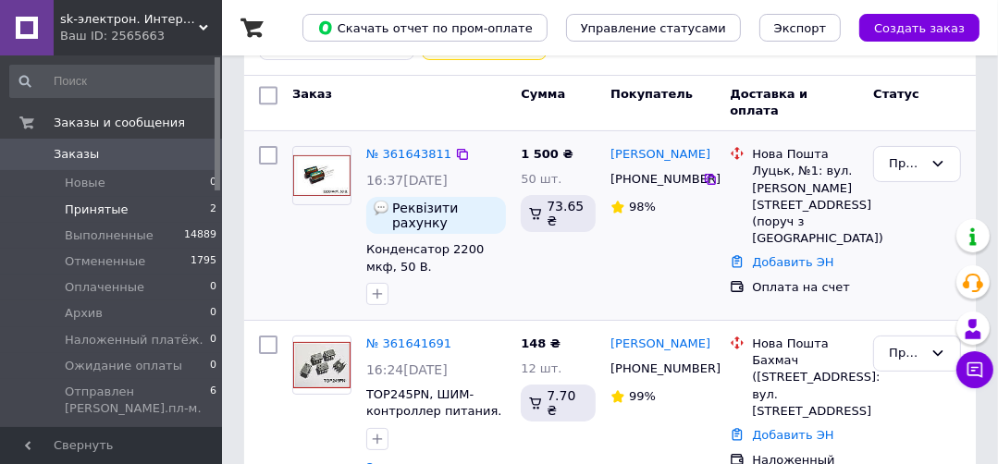
scroll to position [148, 0]
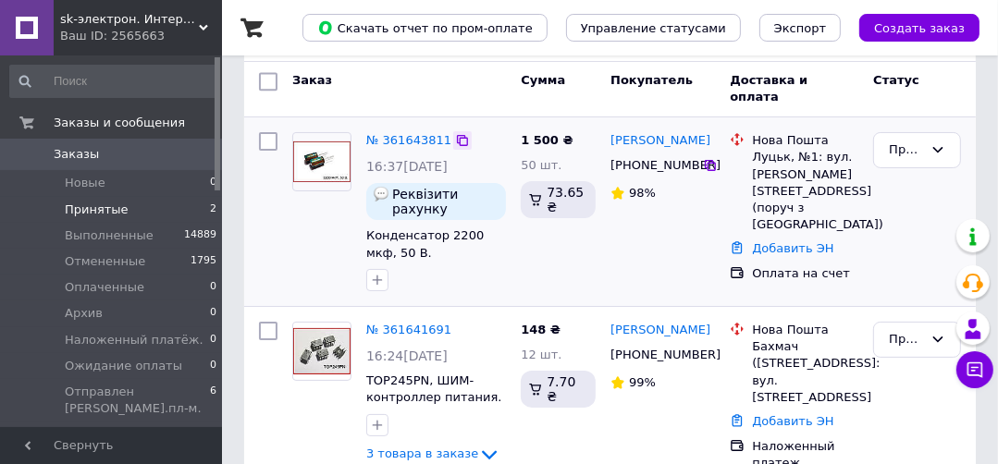
click at [455, 139] on icon at bounding box center [462, 140] width 15 height 15
click at [400, 139] on link "№ 361643811" at bounding box center [408, 140] width 85 height 14
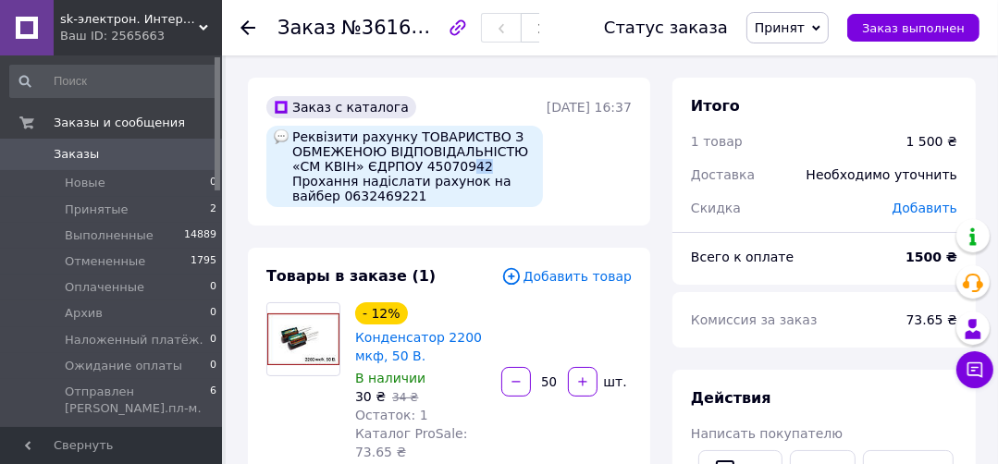
drag, startPoint x: 467, startPoint y: 166, endPoint x: 456, endPoint y: 166, distance: 11.1
click at [456, 166] on div "Реквізити рахунку ТОВАРИСТВО З ОБМЕЖЕНОЮ ВІДПОВІДАЛЬНІСТЮ «СМ КВІН» ЄДРПОУ 4507…" at bounding box center [404, 166] width 276 height 81
click at [457, 223] on div "Заказ с каталога Реквізити рахунку ТОВАРИСТВО З ОБМЕЖЕНОЮ ВІДПОВІДАЛЬНІСТЮ «СМ …" at bounding box center [449, 152] width 402 height 148
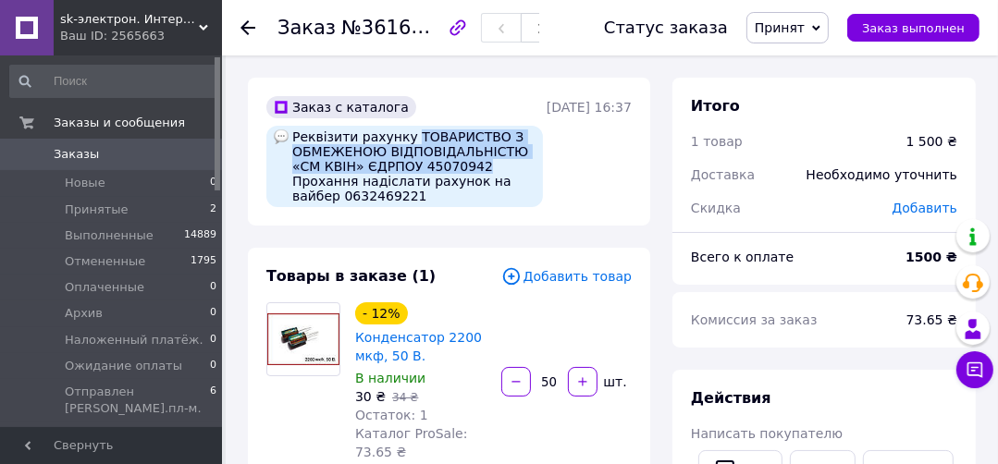
drag, startPoint x: 472, startPoint y: 165, endPoint x: 401, endPoint y: 135, distance: 77.5
click at [401, 135] on div "Реквізити рахунку ТОВАРИСТВО З ОБМЕЖЕНОЮ ВІДПОВІДАЛЬНІСТЮ «СМ КВІН» ЄДРПОУ 4507…" at bounding box center [404, 166] width 276 height 81
copy div "ТОВАРИСТВО З ОБМЕЖЕНОЮ ВІДПОВІДАЛЬНІСТЮ «СМ КВІН» ЄДРПОУ 45070942"
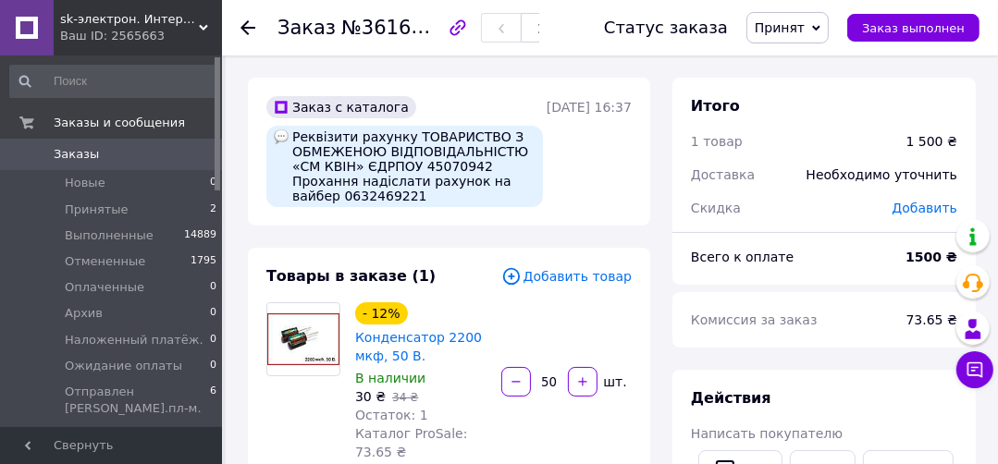
click at [407, 251] on div "Товары в заказе (1) Добавить товар - 12% Конденсатор 2200 мкф, 50 В. В наличии …" at bounding box center [449, 386] width 402 height 276
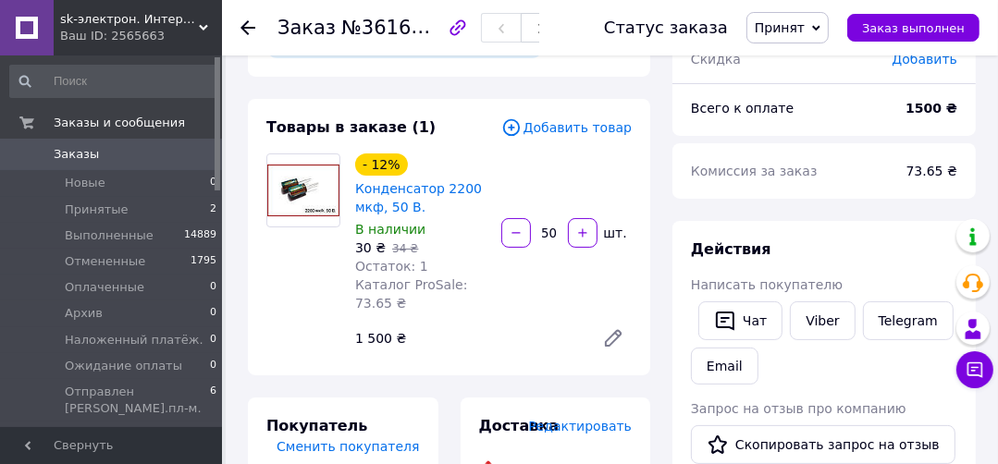
scroll to position [296, 0]
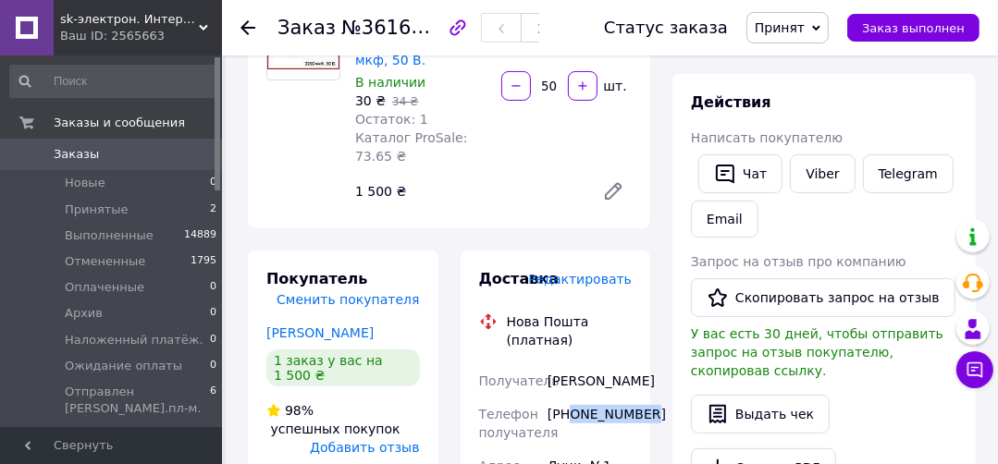
drag, startPoint x: 637, startPoint y: 418, endPoint x: 570, endPoint y: 427, distance: 68.1
click at [570, 427] on div "[PHONE_NUMBER]" at bounding box center [590, 424] width 92 height 52
copy div "0950322421"
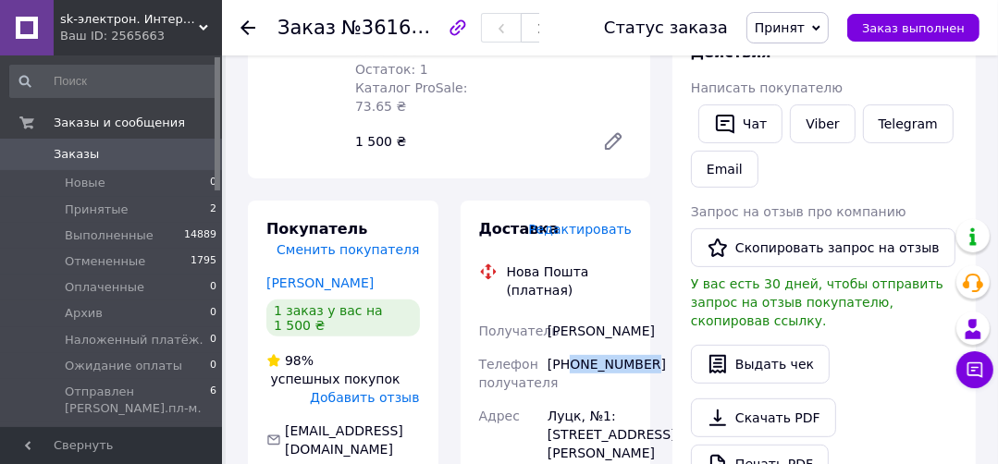
scroll to position [370, 0]
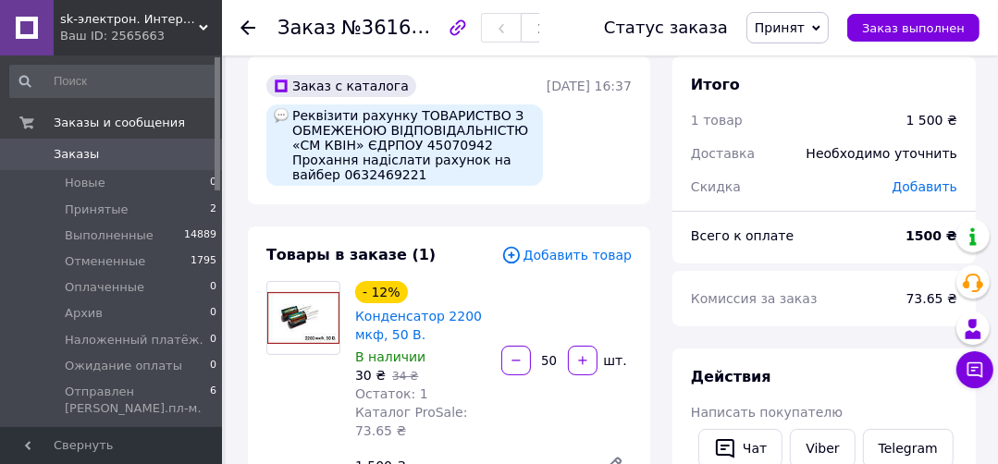
scroll to position [0, 0]
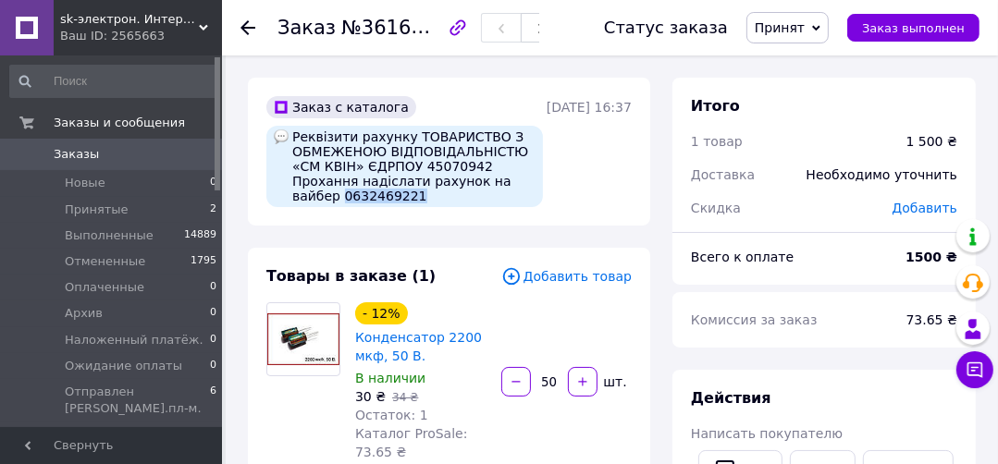
drag, startPoint x: 408, startPoint y: 200, endPoint x: 341, endPoint y: 201, distance: 66.6
click at [341, 201] on div "Реквізити рахунку ТОВАРИСТВО З ОБМЕЖЕНОЮ ВІДПОВІДАЛЬНІСТЮ «СМ КВІН» ЄДРПОУ 4507…" at bounding box center [404, 166] width 276 height 81
copy div "0632469221"
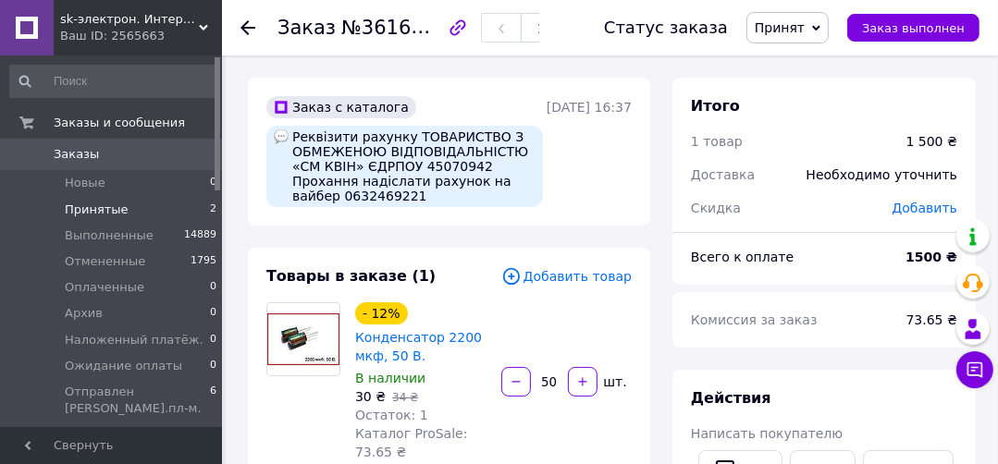
click at [92, 205] on span "Принятые" at bounding box center [97, 210] width 64 height 17
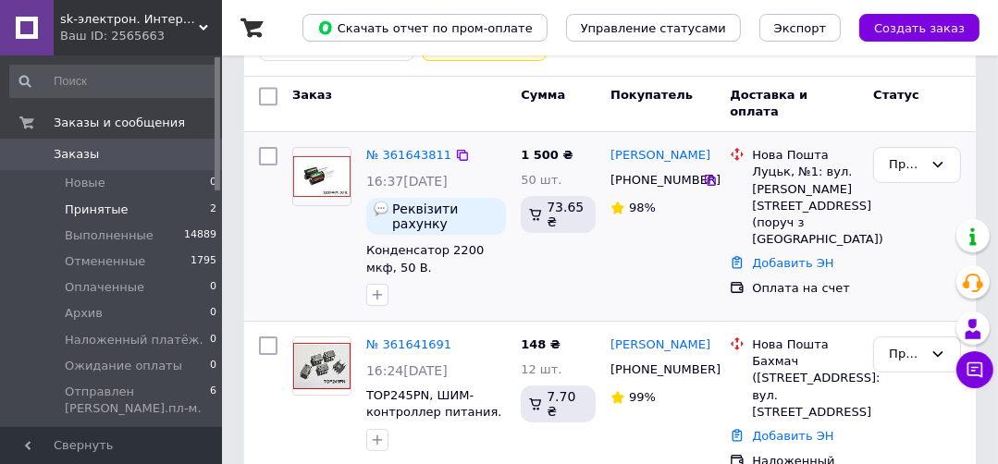
scroll to position [207, 0]
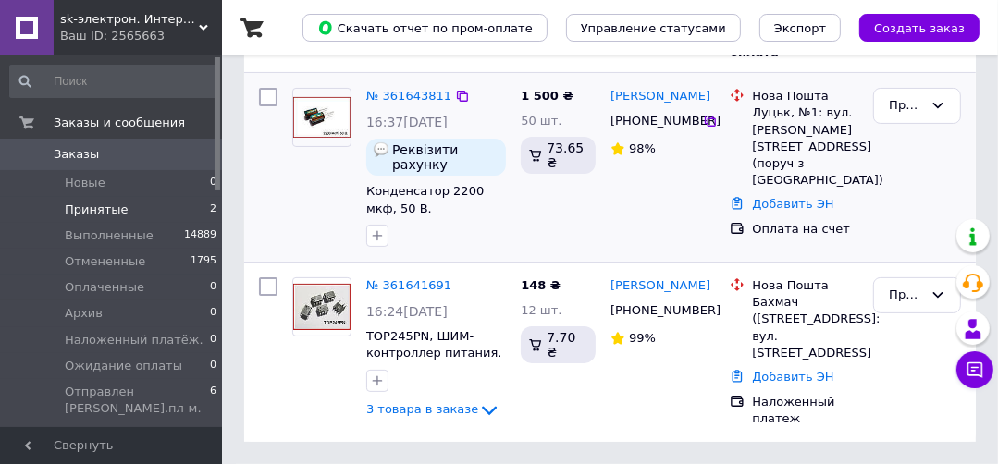
click at [539, 230] on div "1 500 ₴ 50 шт. 73.65 ₴" at bounding box center [558, 167] width 90 height 174
click at [111, 207] on span "Принятые" at bounding box center [97, 210] width 64 height 17
click at [396, 278] on link "№ 361641691" at bounding box center [408, 285] width 85 height 14
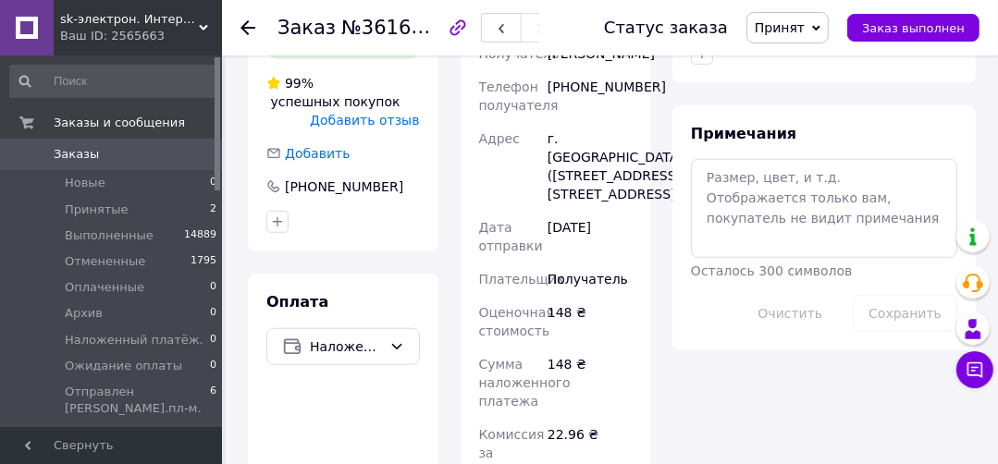
scroll to position [1036, 0]
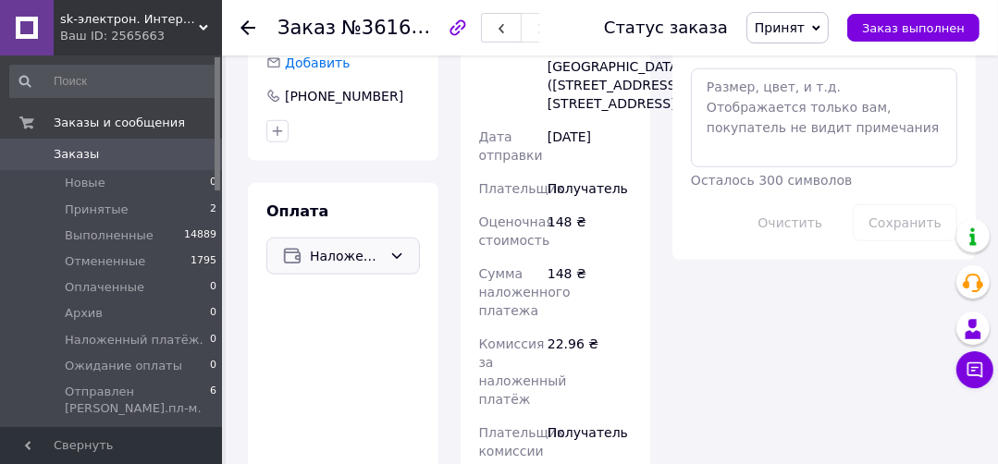
click at [355, 246] on span "Наложенный платеж" at bounding box center [346, 256] width 72 height 20
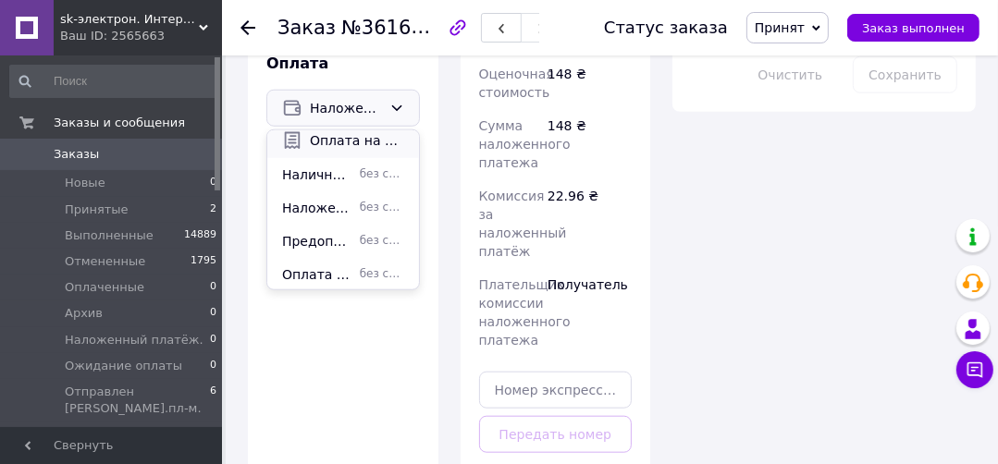
scroll to position [80, 0]
click at [315, 230] on span "Предоплата на карту Приват-Банка." at bounding box center [317, 239] width 70 height 18
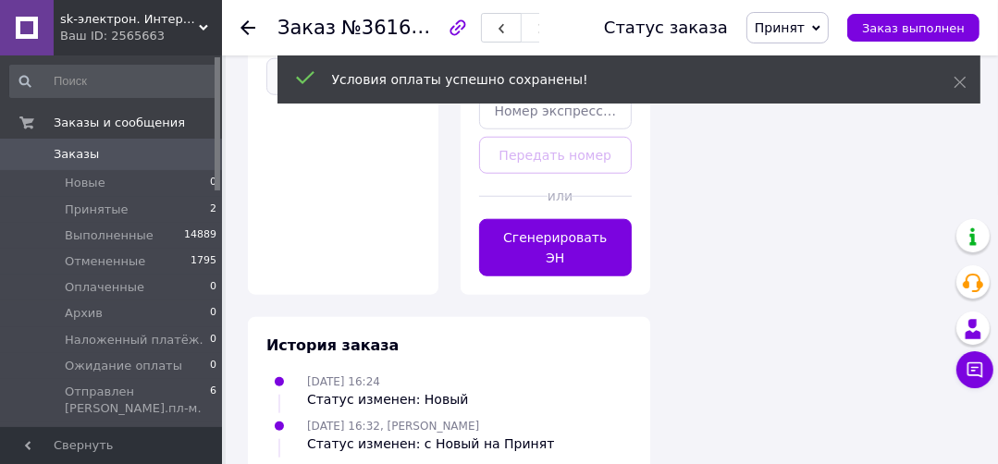
scroll to position [1158, 0]
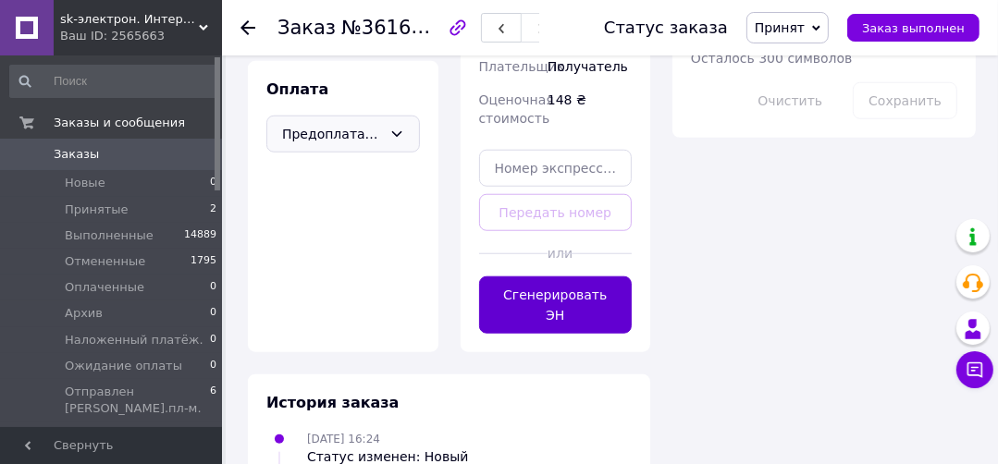
click at [579, 297] on button "Сгенерировать ЭН" at bounding box center [555, 304] width 153 height 57
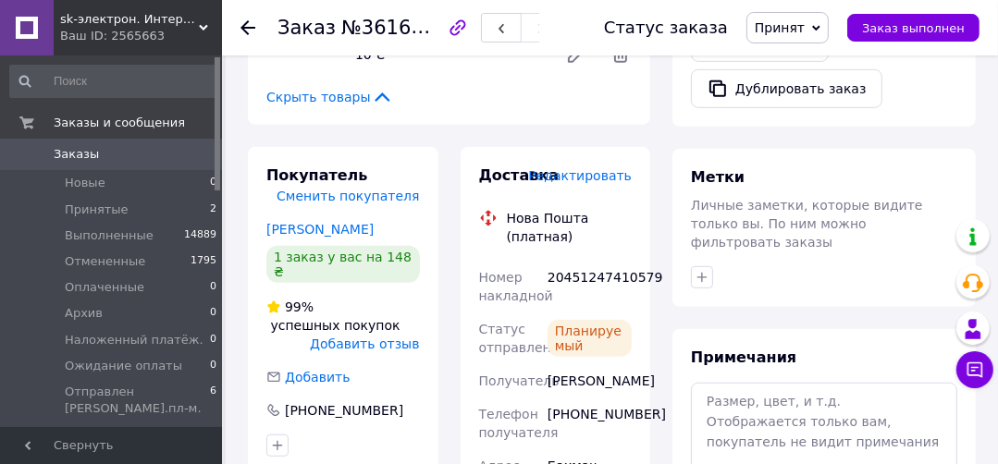
scroll to position [714, 0]
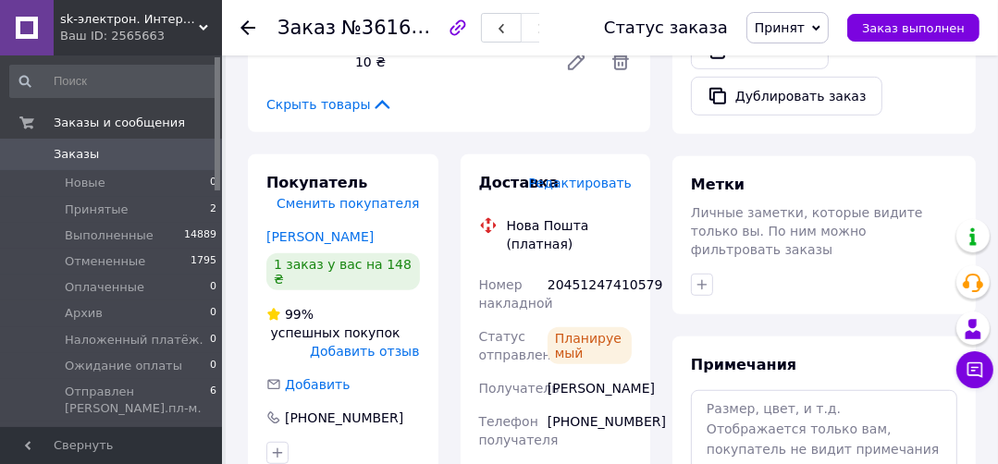
click at [107, 214] on span "Принятые" at bounding box center [97, 210] width 64 height 17
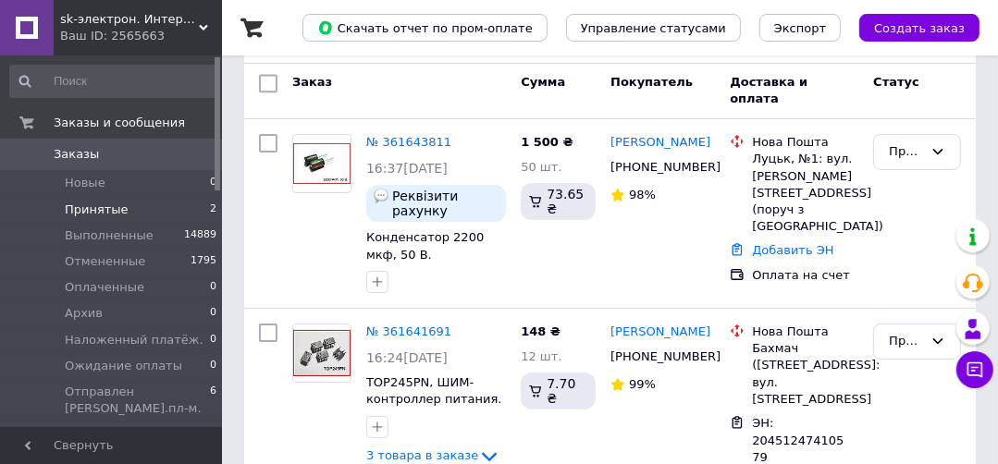
scroll to position [148, 0]
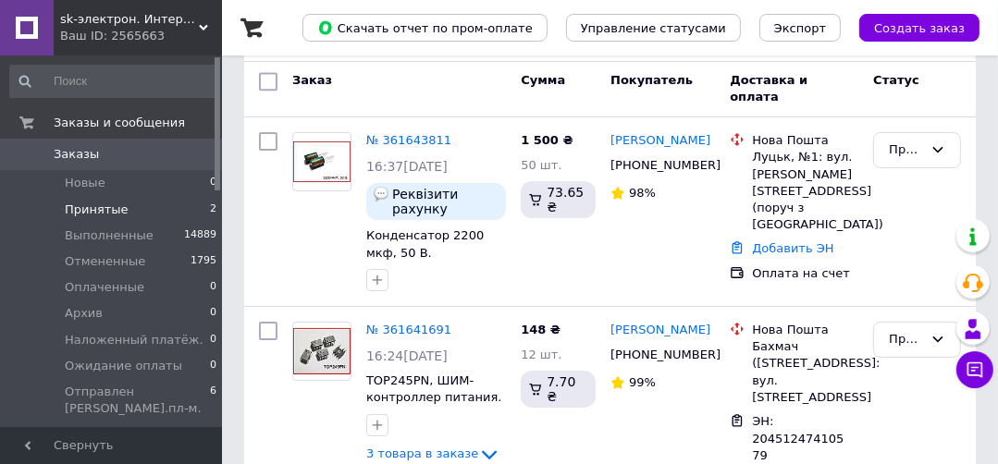
click at [79, 204] on span "Принятые" at bounding box center [97, 210] width 64 height 17
click at [97, 207] on span "Принятые" at bounding box center [97, 210] width 64 height 17
click at [275, 244] on div at bounding box center [267, 212] width 33 height 174
click at [103, 211] on span "Принятые" at bounding box center [97, 210] width 64 height 17
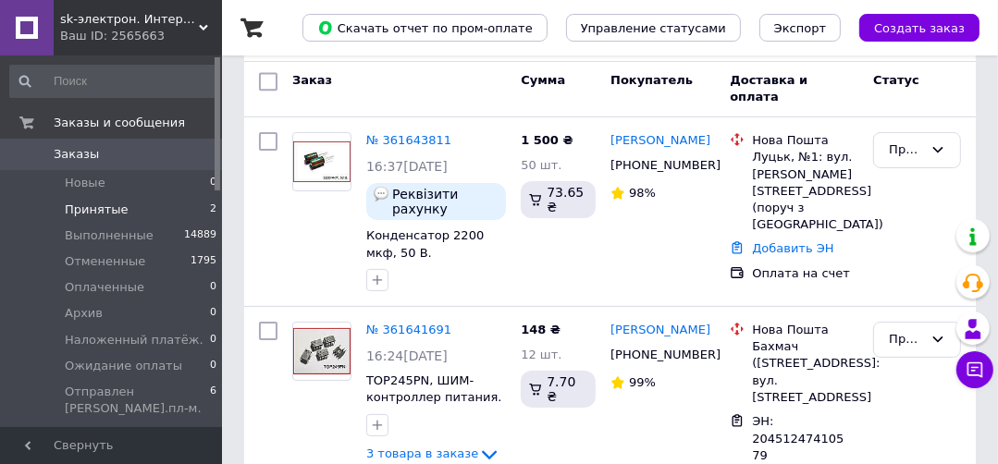
click at [396, 92] on div "Заказ" at bounding box center [399, 89] width 228 height 49
